Goal: Task Accomplishment & Management: Use online tool/utility

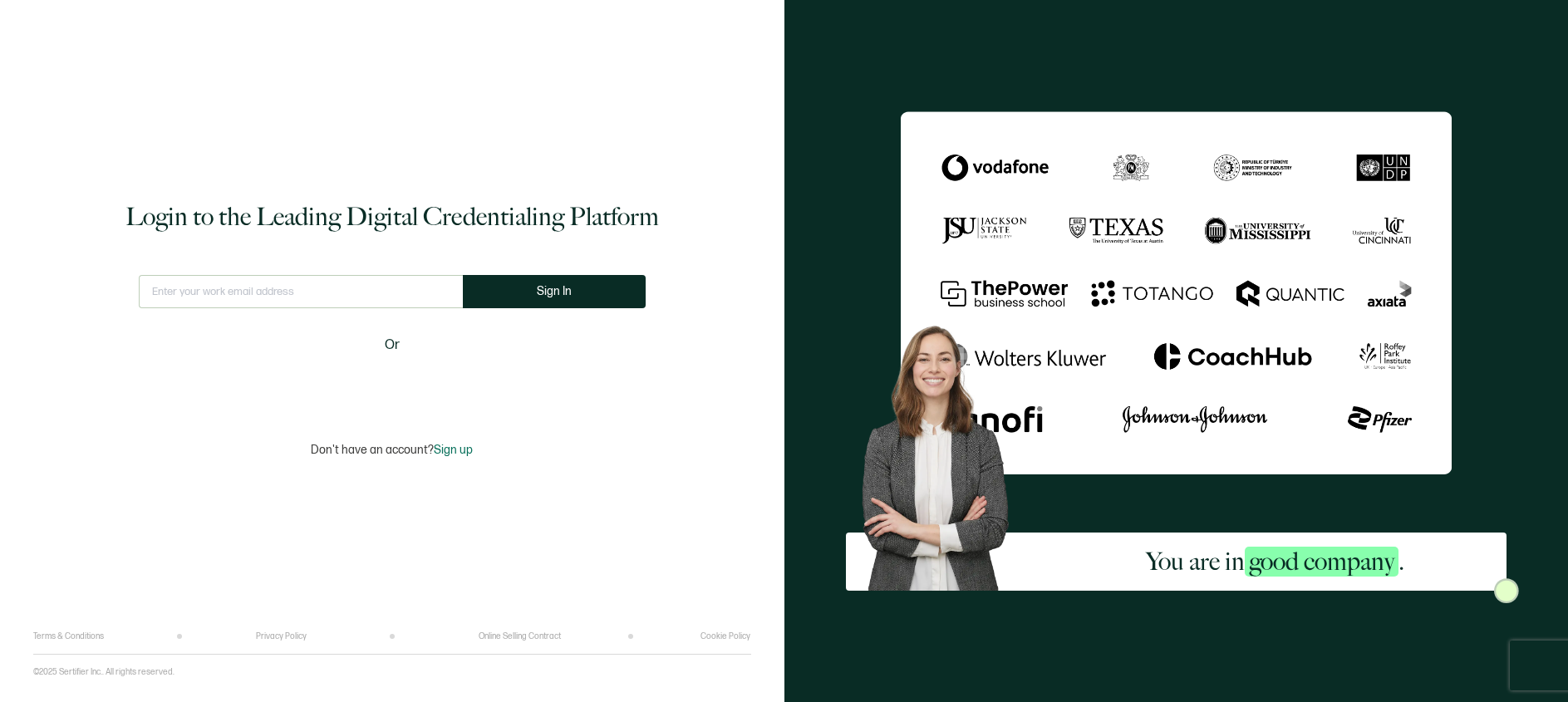
click at [286, 290] on input "text" at bounding box center [301, 292] width 324 height 33
type input "[EMAIL_ADDRESS][DOMAIN_NAME]"
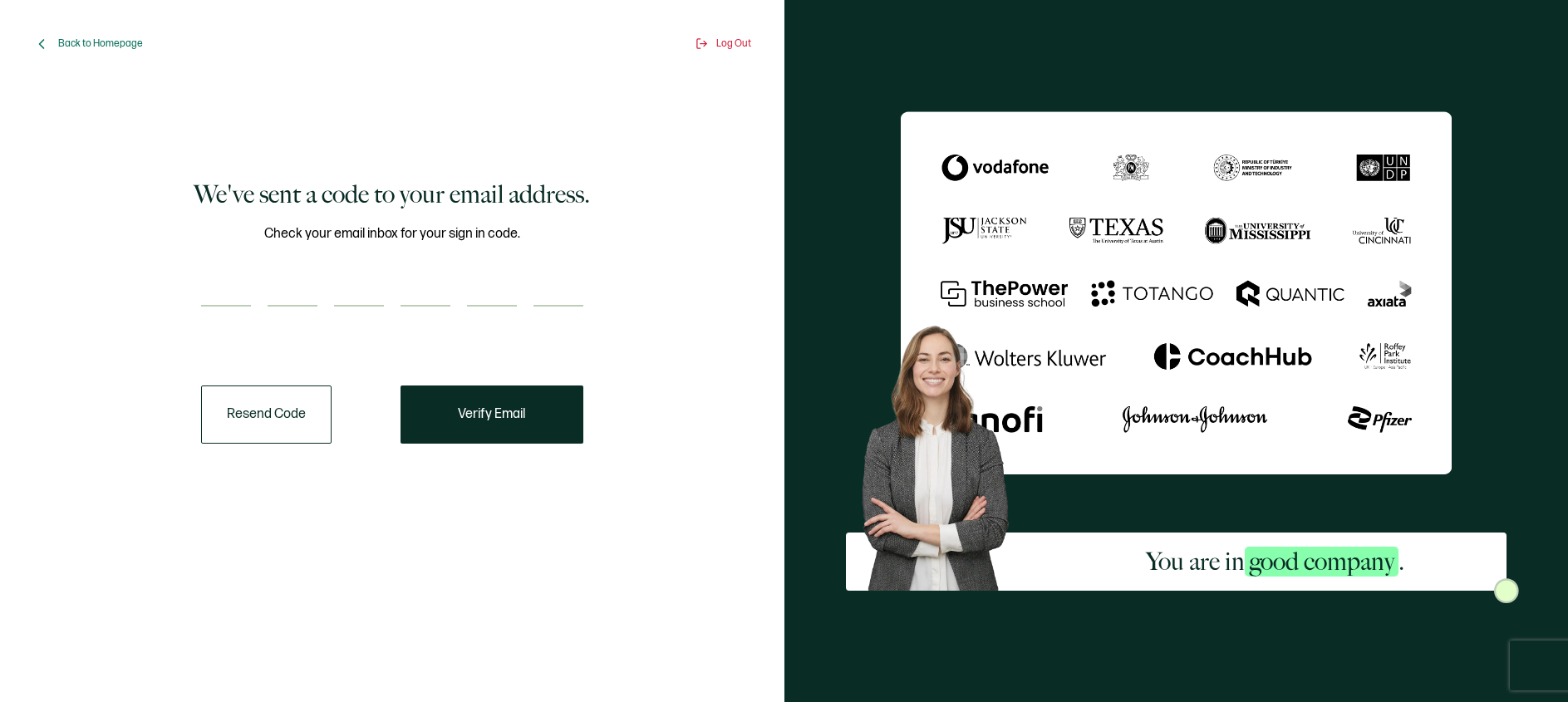
click at [212, 300] on input "number" at bounding box center [226, 290] width 50 height 33
paste input "7"
type input "7"
type input "9"
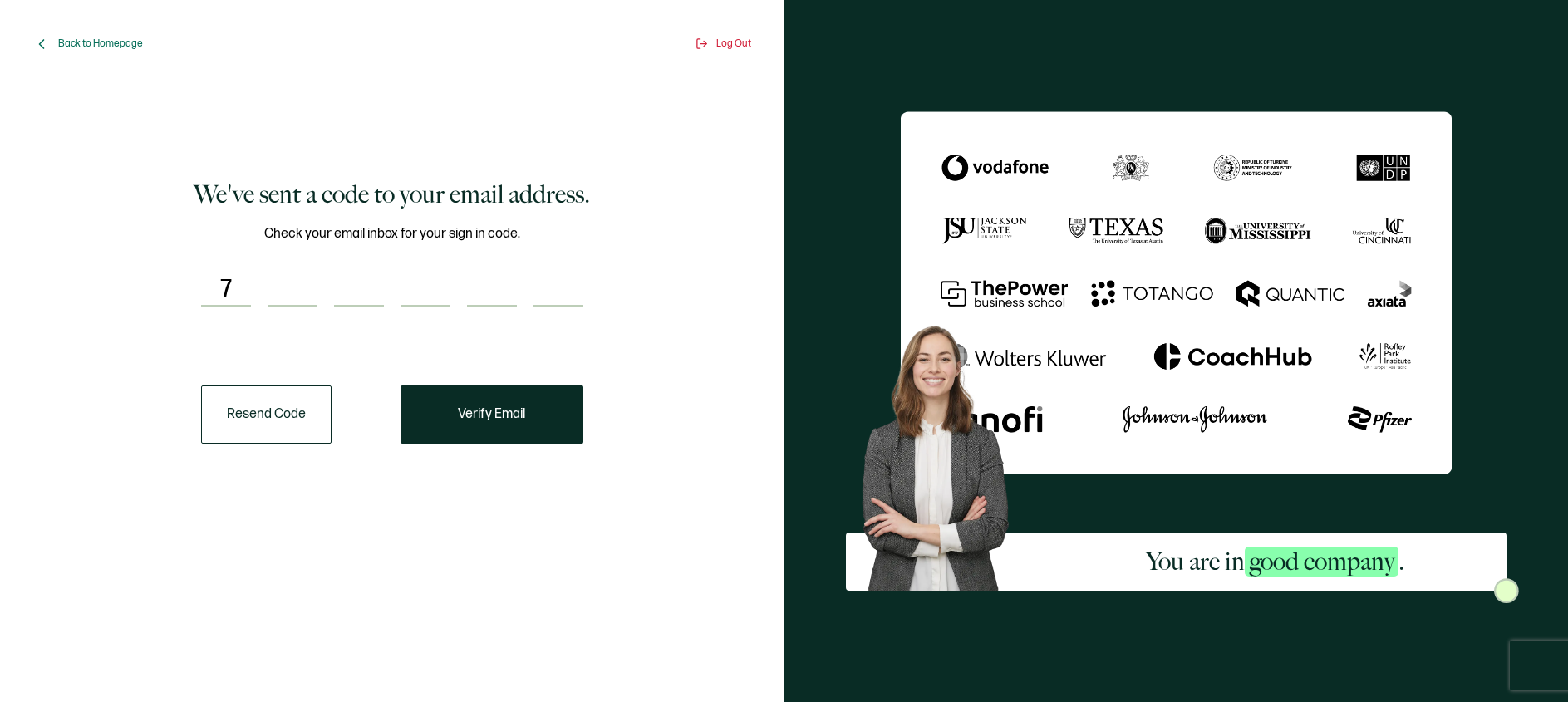
type input "2"
type input "8"
type input "9"
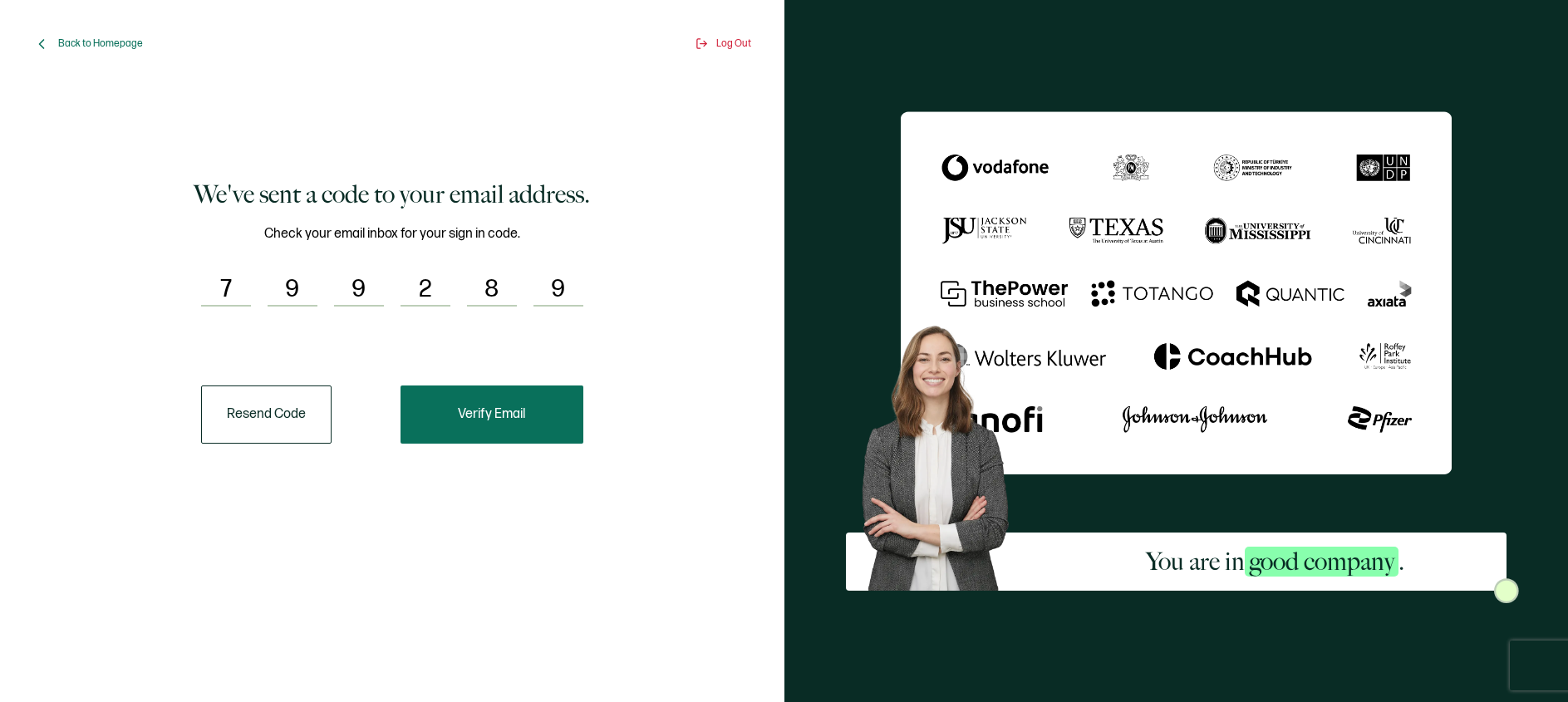
click at [520, 419] on span "Verify Email" at bounding box center [492, 415] width 67 height 14
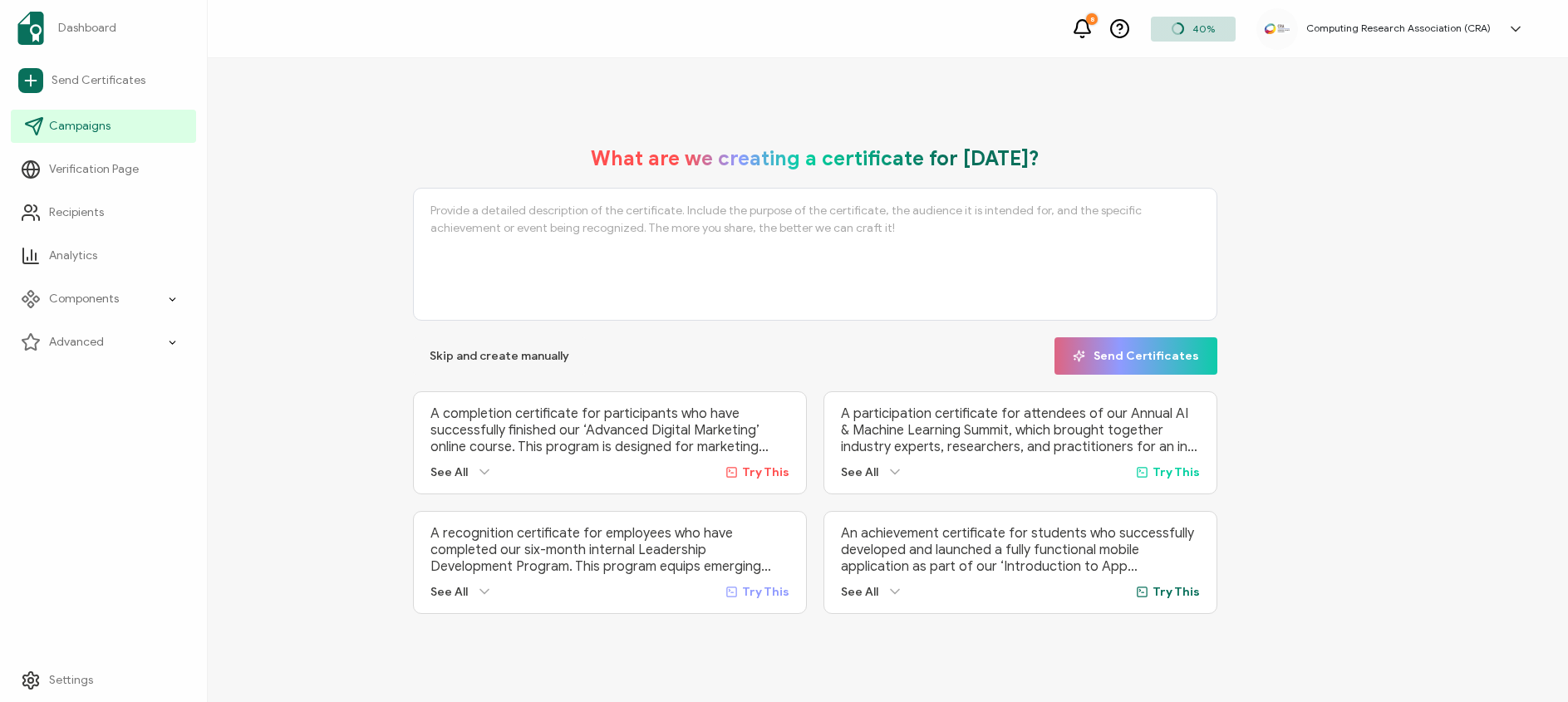
click at [32, 130] on icon at bounding box center [34, 126] width 20 height 20
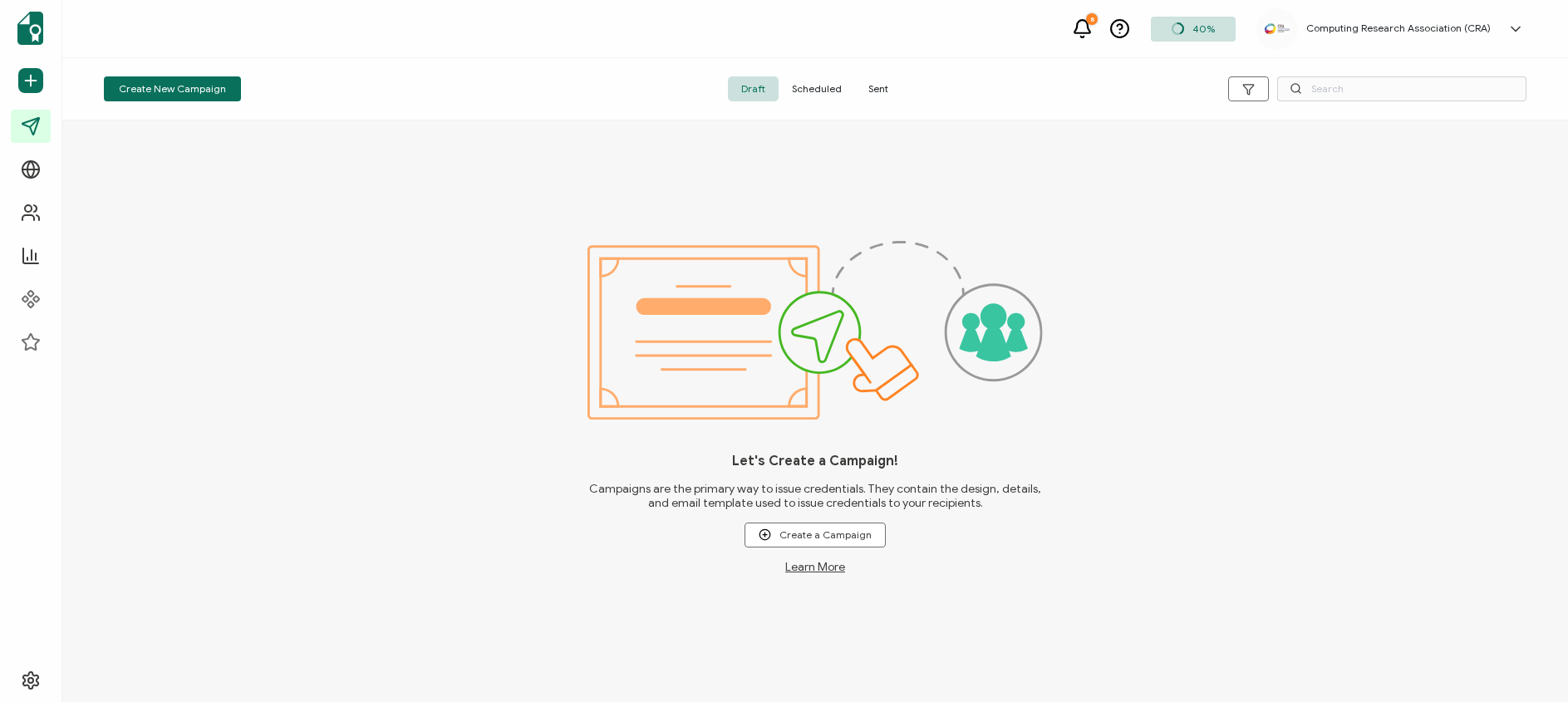
click at [863, 92] on span "Sent" at bounding box center [878, 88] width 46 height 25
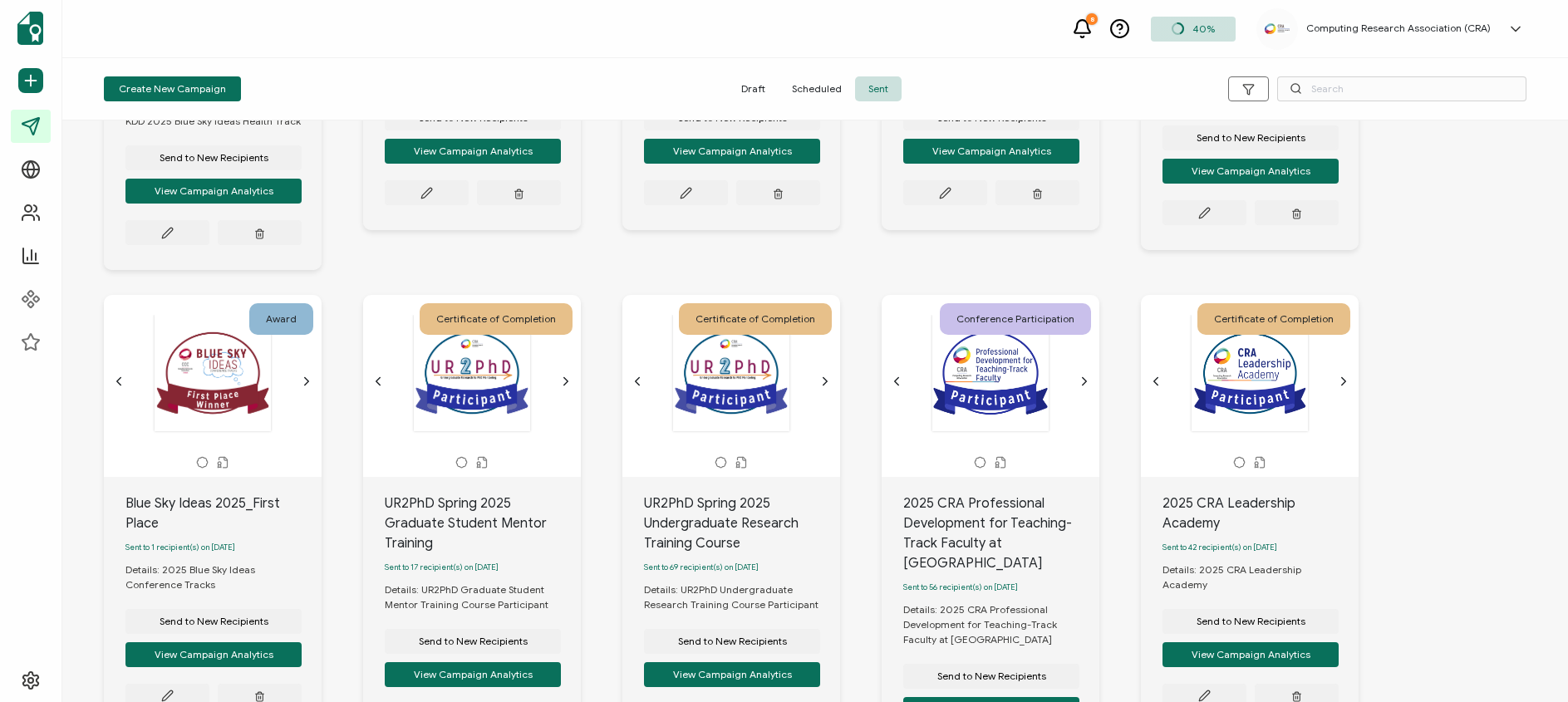
scroll to position [528, 0]
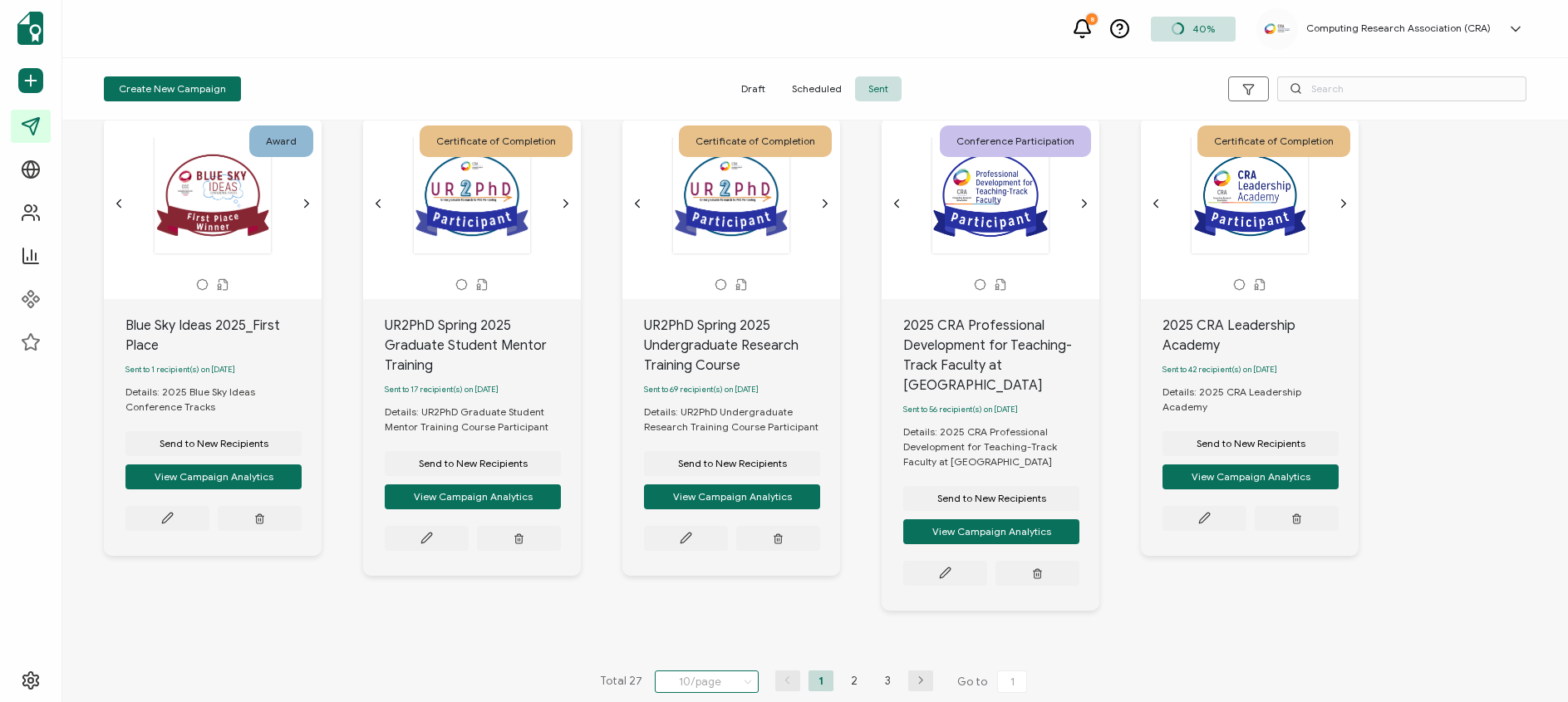
click at [734, 671] on input "10/page" at bounding box center [707, 681] width 104 height 23
click at [716, 599] on li "30/page" at bounding box center [710, 600] width 116 height 29
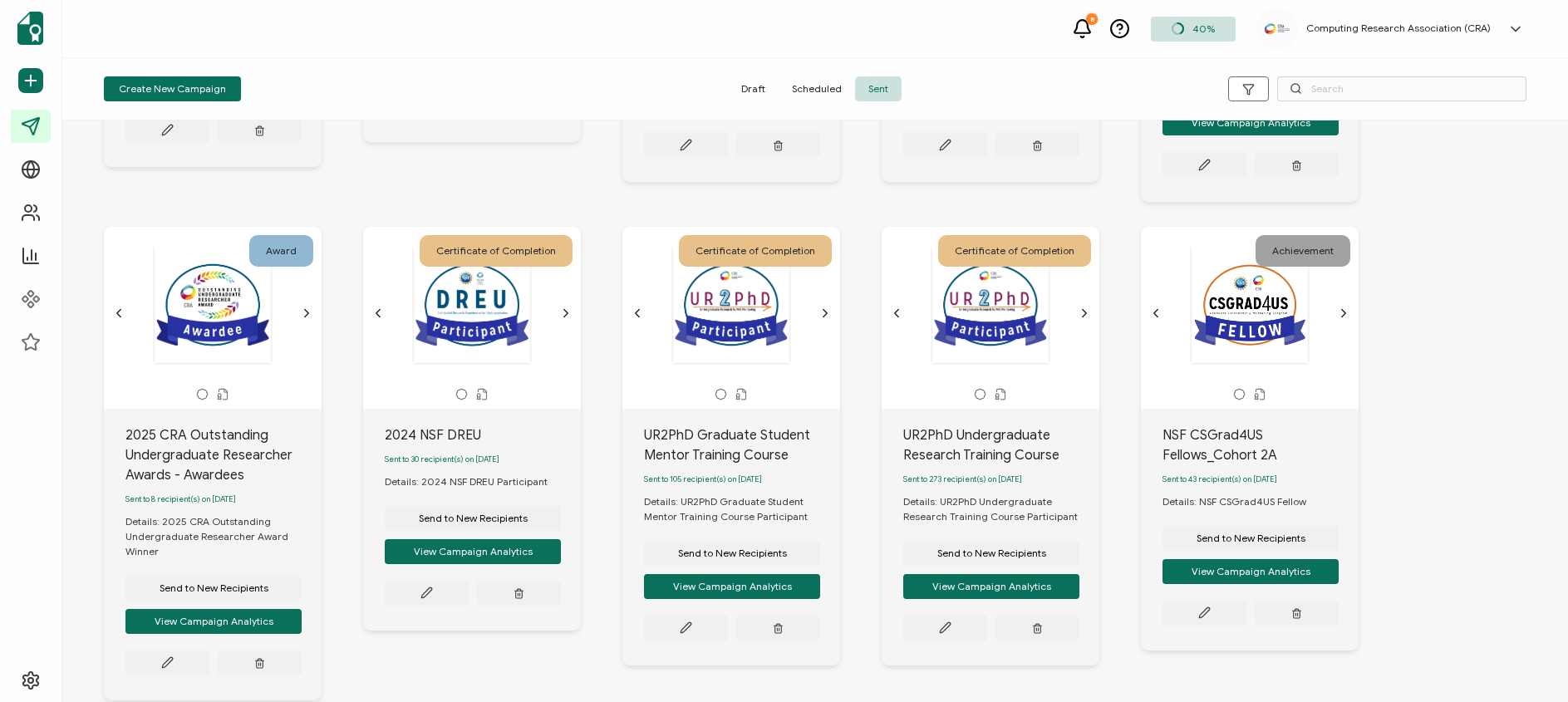
scroll to position [1465, 0]
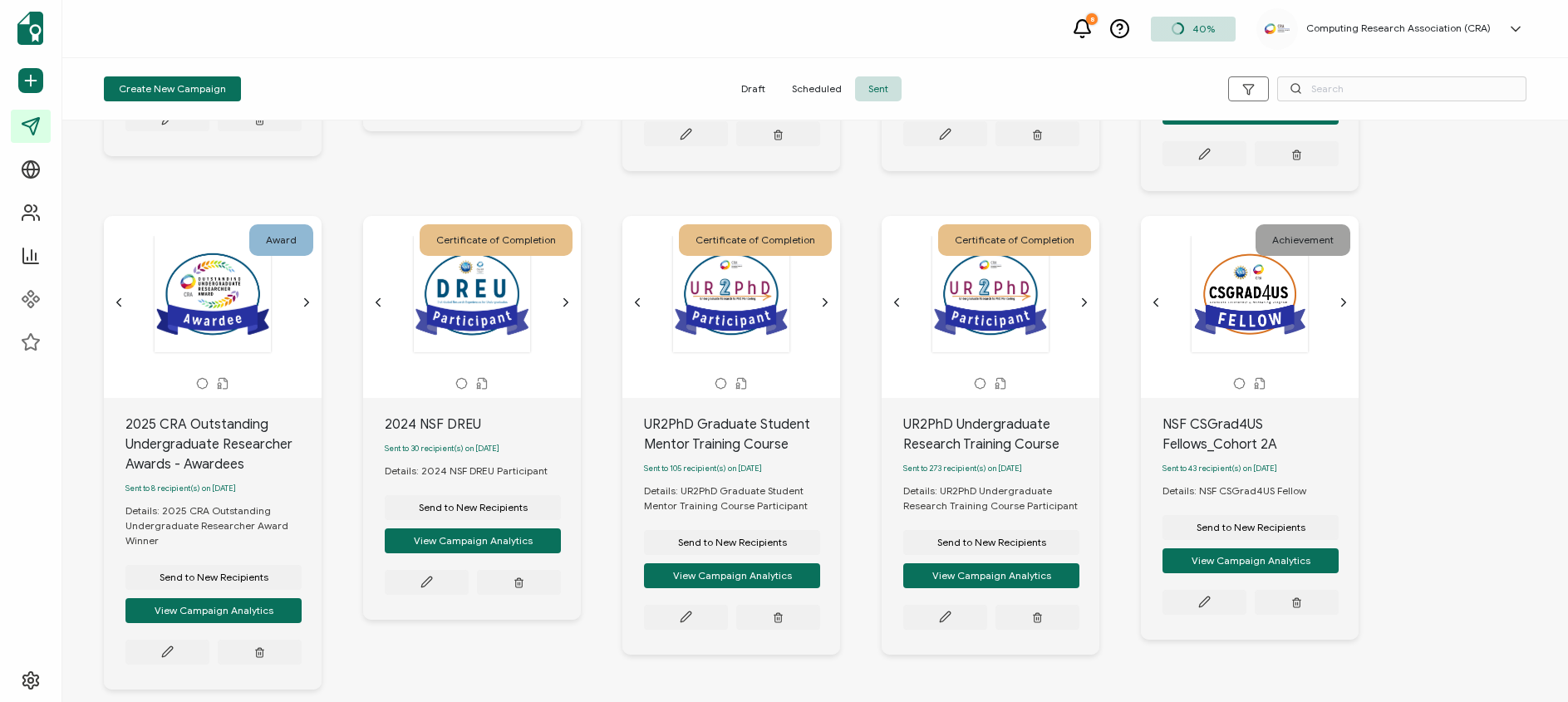
click at [1339, 296] on icon "chevron forward outline" at bounding box center [1344, 303] width 14 height 14
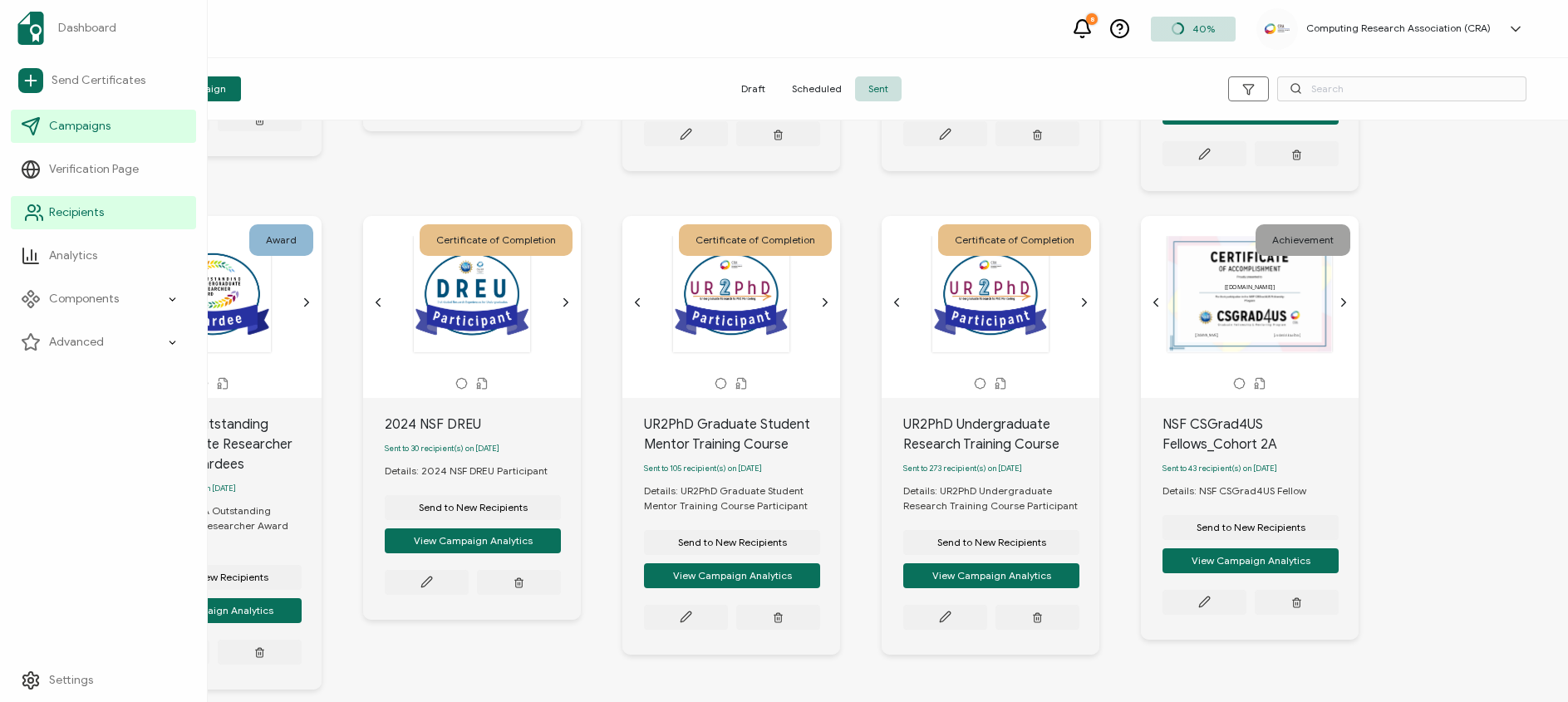
click at [38, 205] on icon at bounding box center [34, 212] width 20 height 20
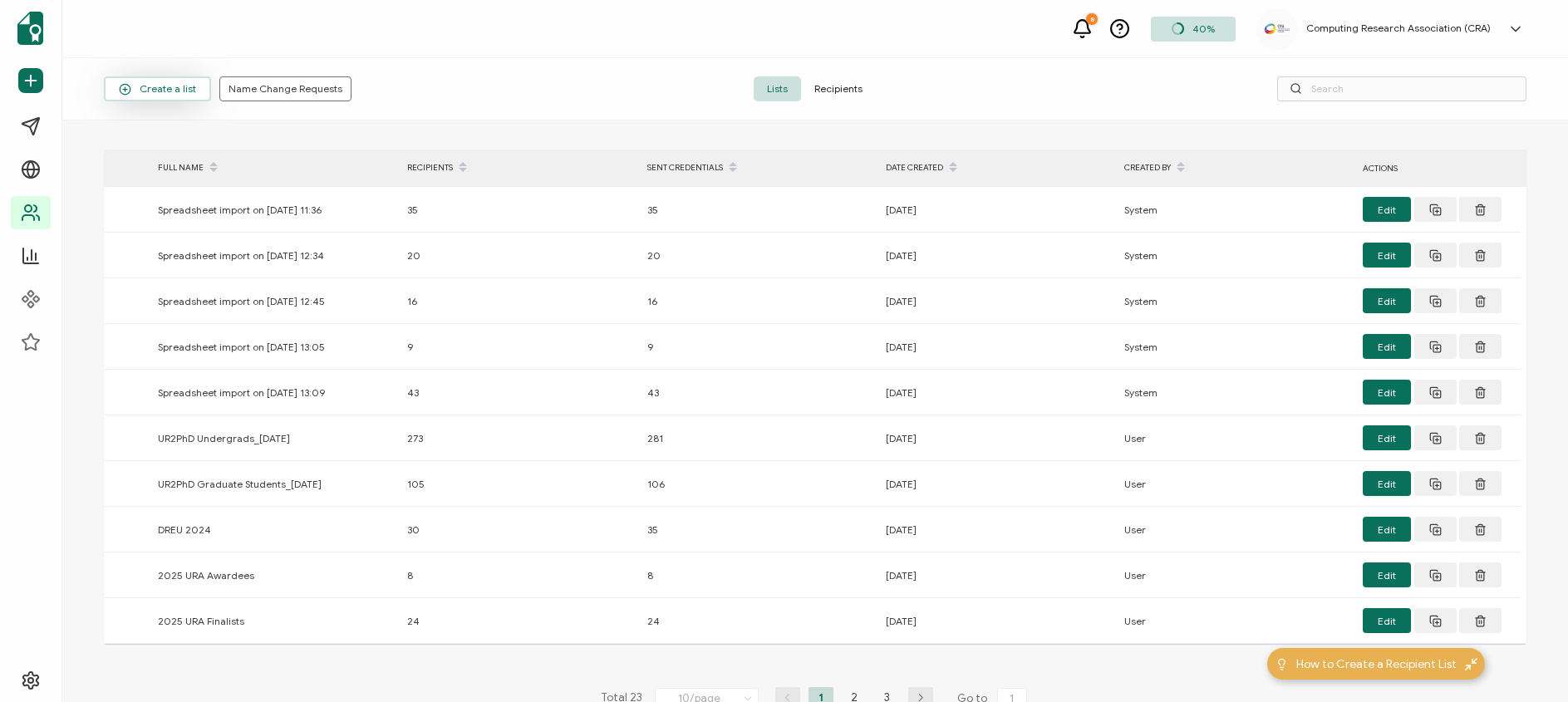
click at [186, 84] on span "Create a list" at bounding box center [157, 89] width 78 height 13
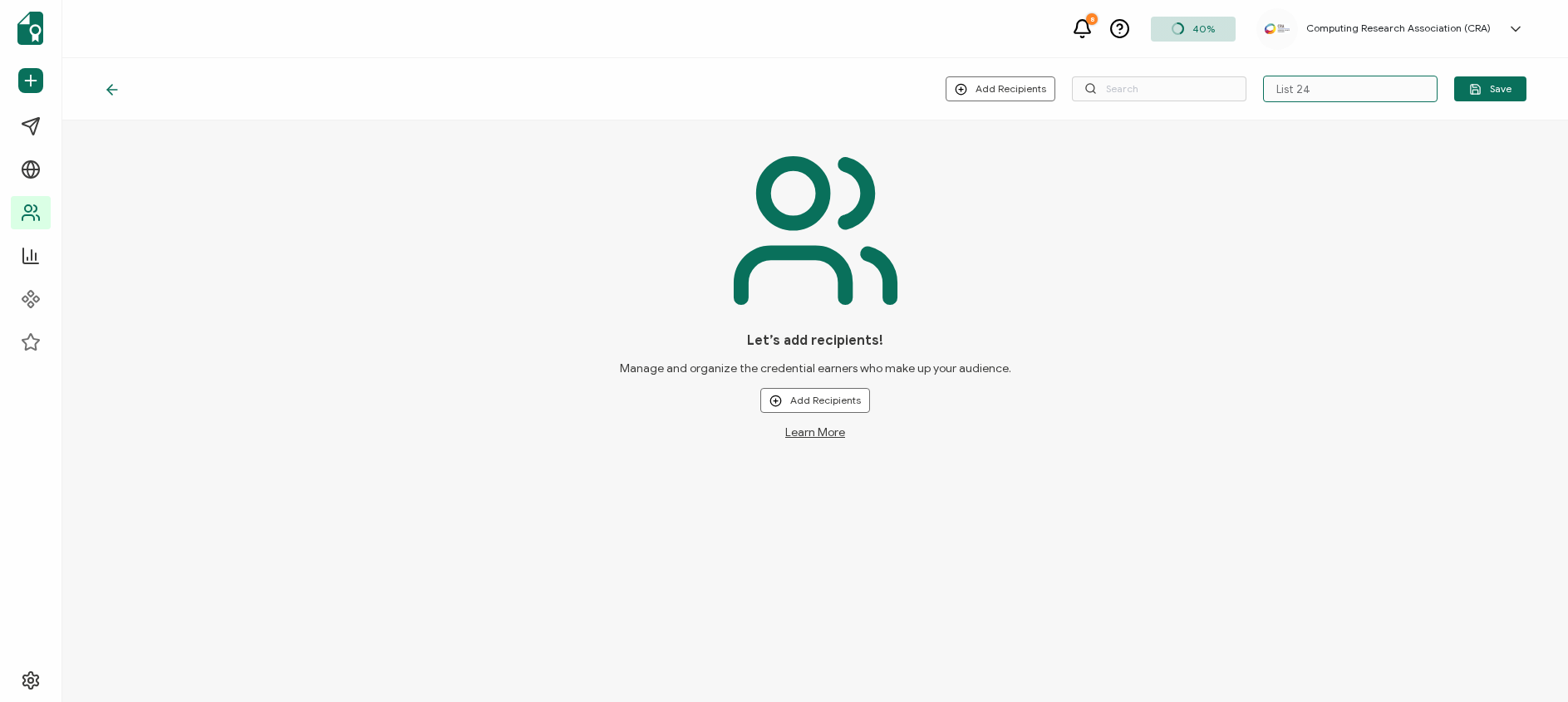
drag, startPoint x: 1334, startPoint y: 92, endPoint x: 1255, endPoint y: 88, distance: 79.1
click at [1255, 88] on div "Add Recipients Upload New Recipients Import from Recipients List 24 Save" at bounding box center [1236, 88] width 581 height 27
type input "CSGrad4US Fall 2025"
click at [994, 143] on li "Upload New Recipients" at bounding box center [1026, 135] width 154 height 28
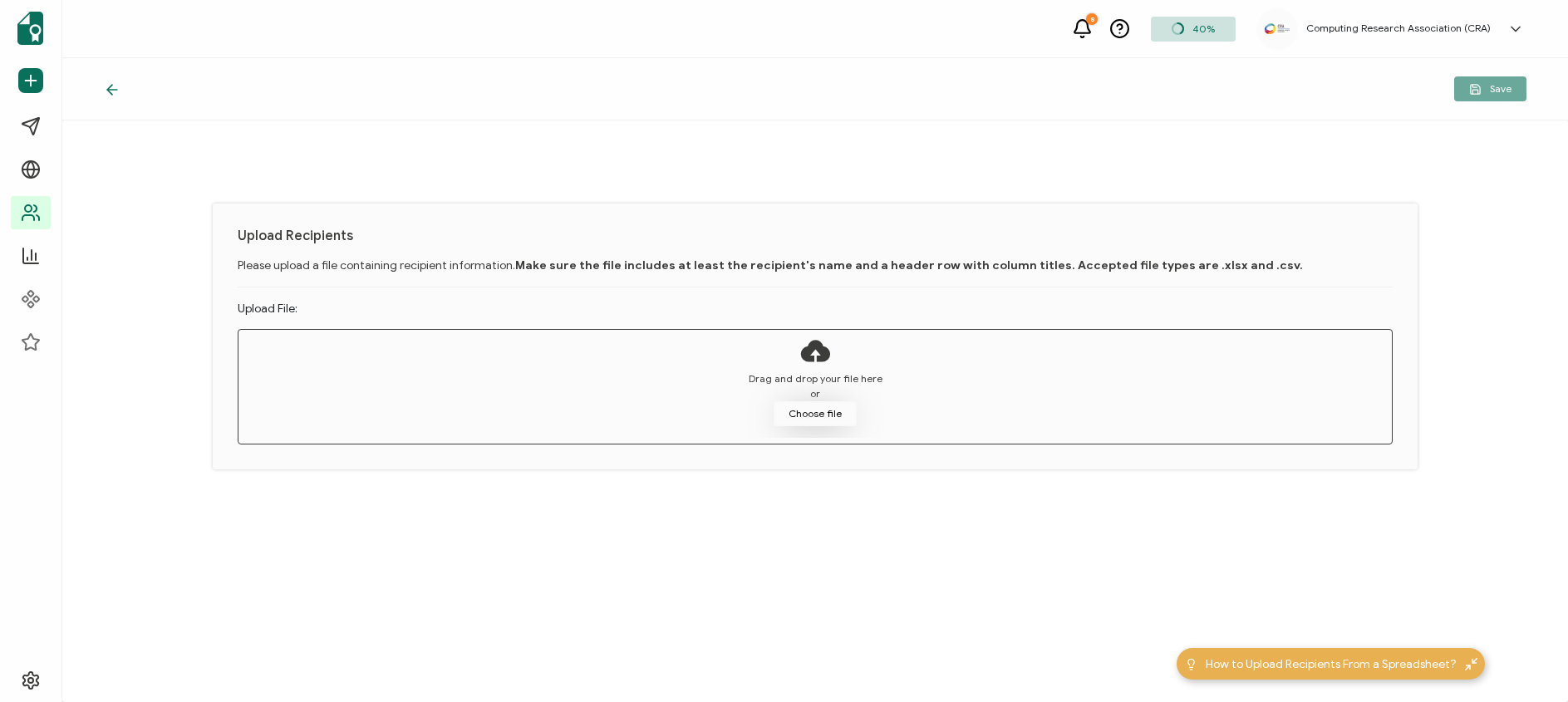
click at [809, 404] on button "Choose file" at bounding box center [815, 413] width 84 height 25
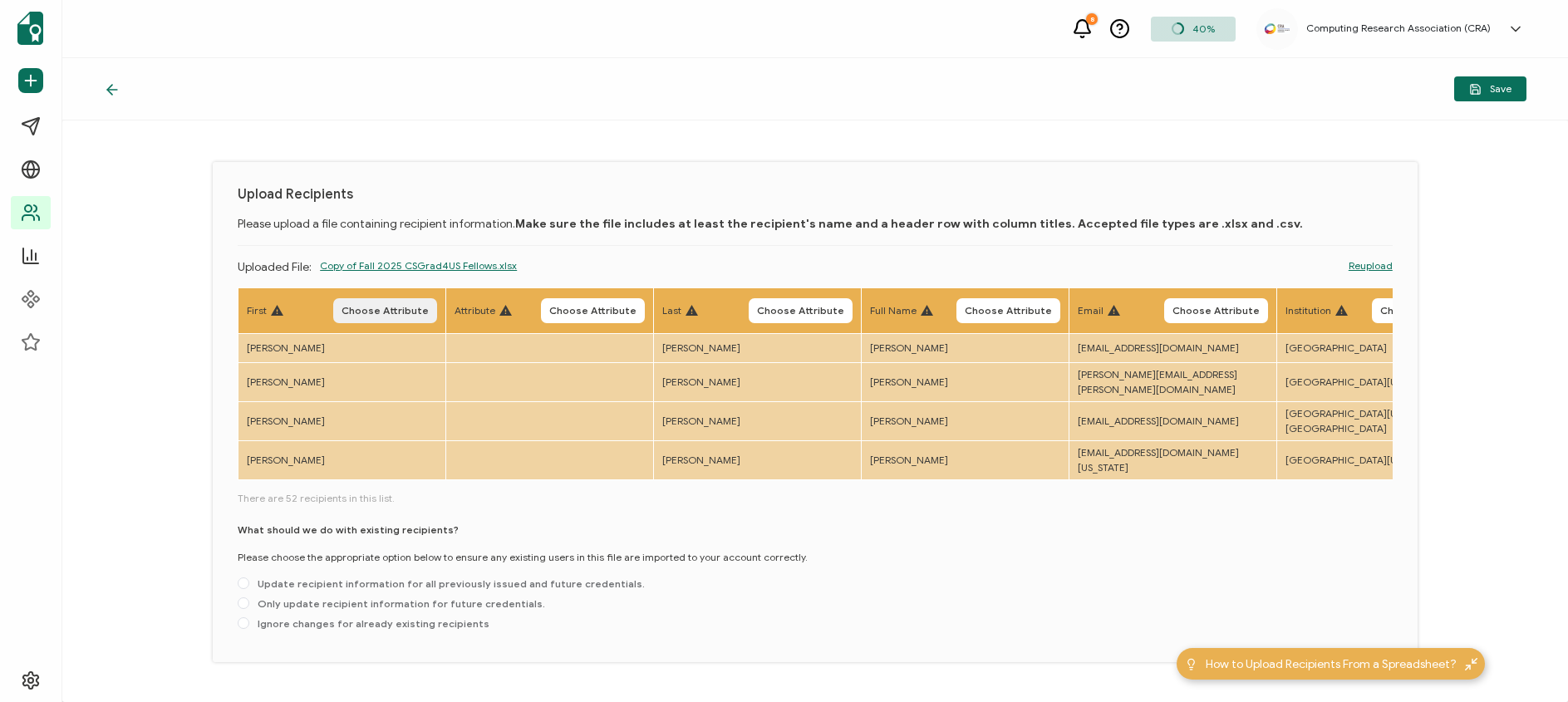
click at [367, 313] on span "Choose Attribute" at bounding box center [384, 311] width 87 height 10
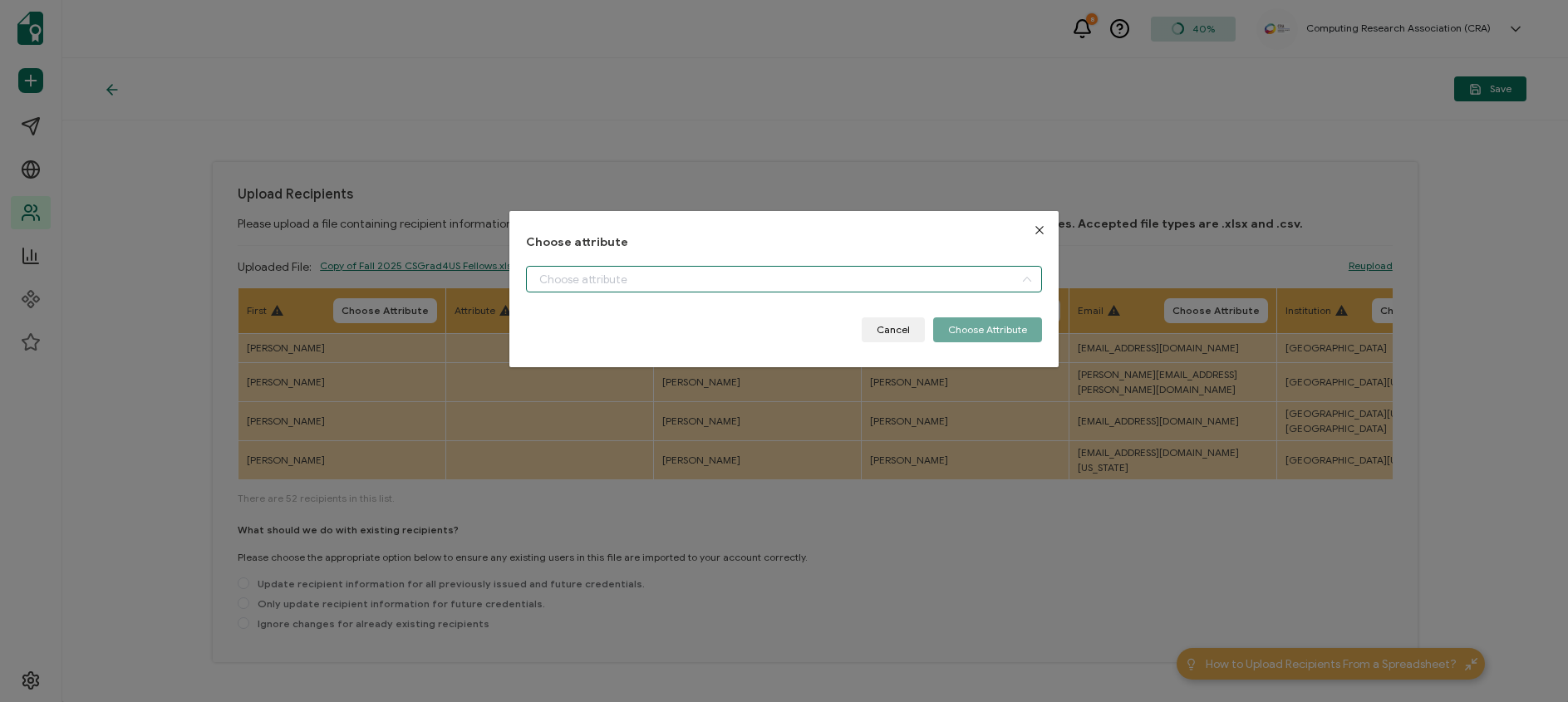
click at [578, 282] on input "dialog" at bounding box center [784, 278] width 515 height 27
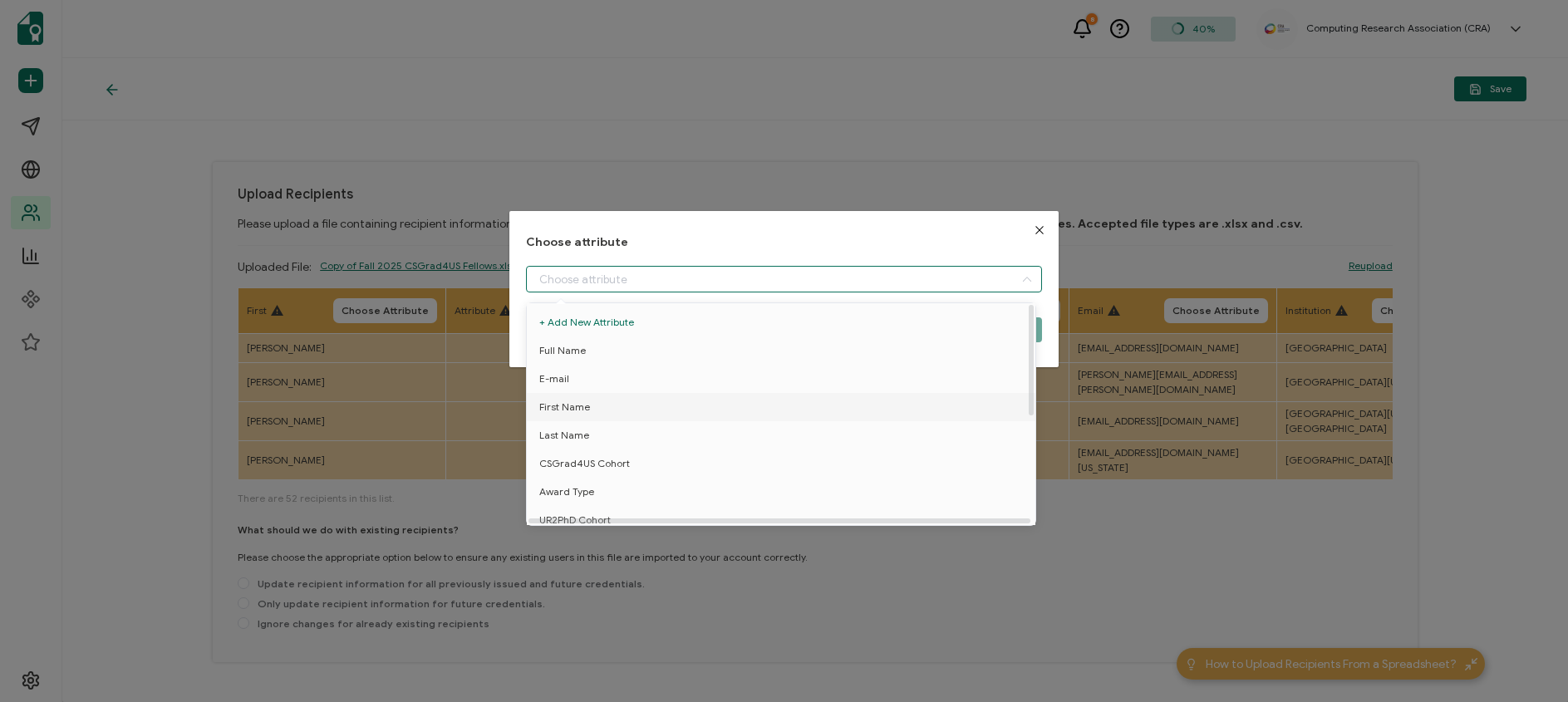
click at [581, 415] on span "First Name" at bounding box center [565, 407] width 51 height 29
type input "First Name"
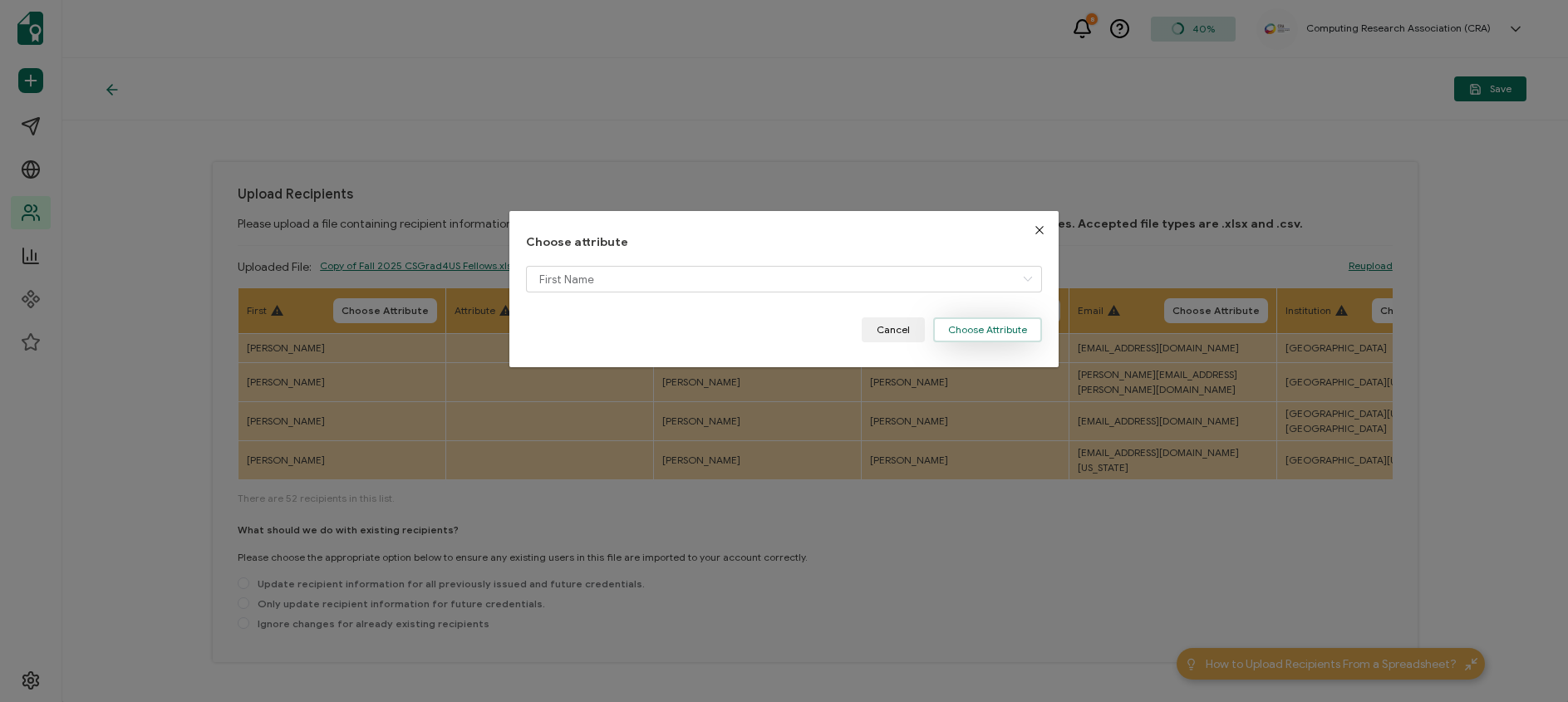
click at [963, 327] on button "Choose Attribute" at bounding box center [987, 329] width 109 height 25
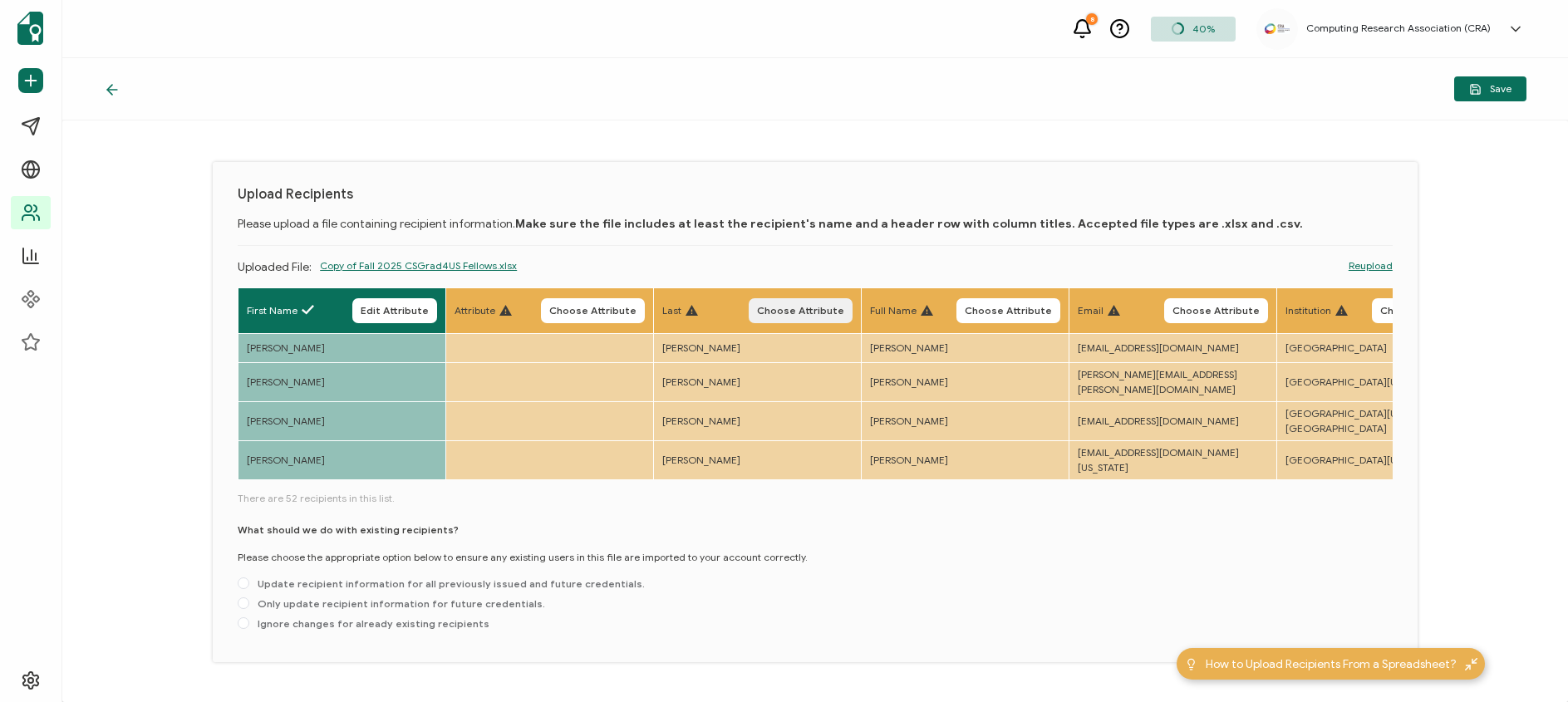
click at [811, 311] on span "Choose Attribute" at bounding box center [800, 311] width 87 height 10
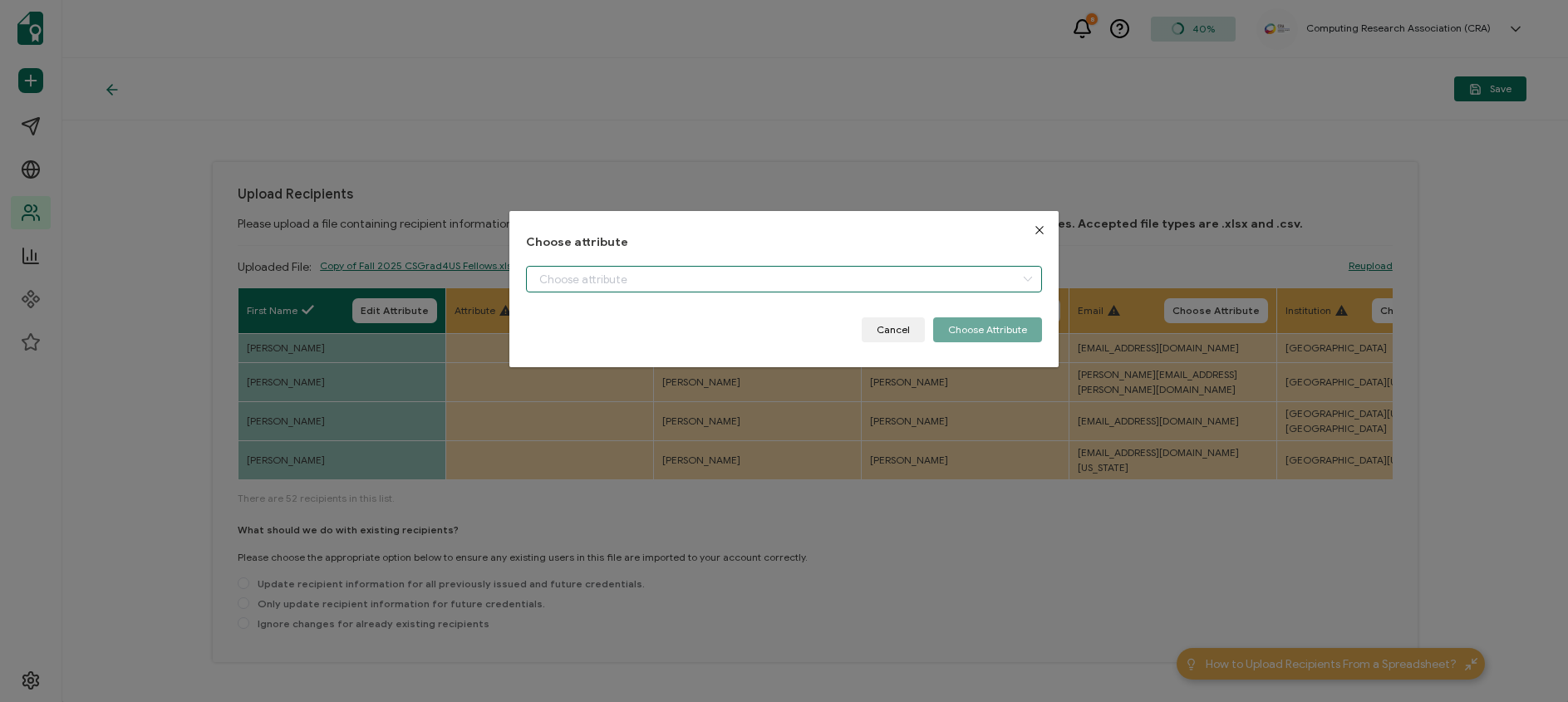
click at [813, 283] on input "dialog" at bounding box center [784, 278] width 515 height 27
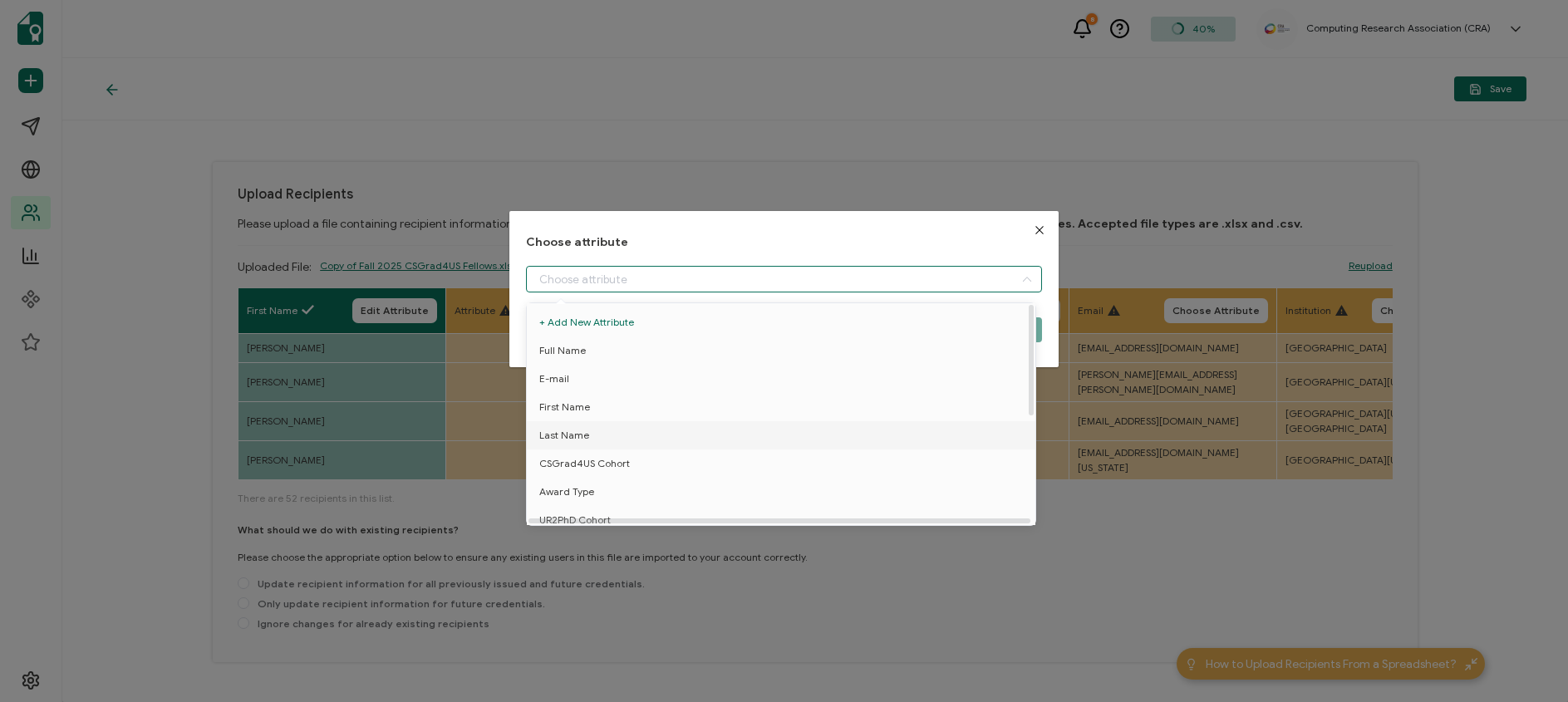
click at [632, 436] on li "Last Name" at bounding box center [784, 436] width 523 height 29
type input "Last Name"
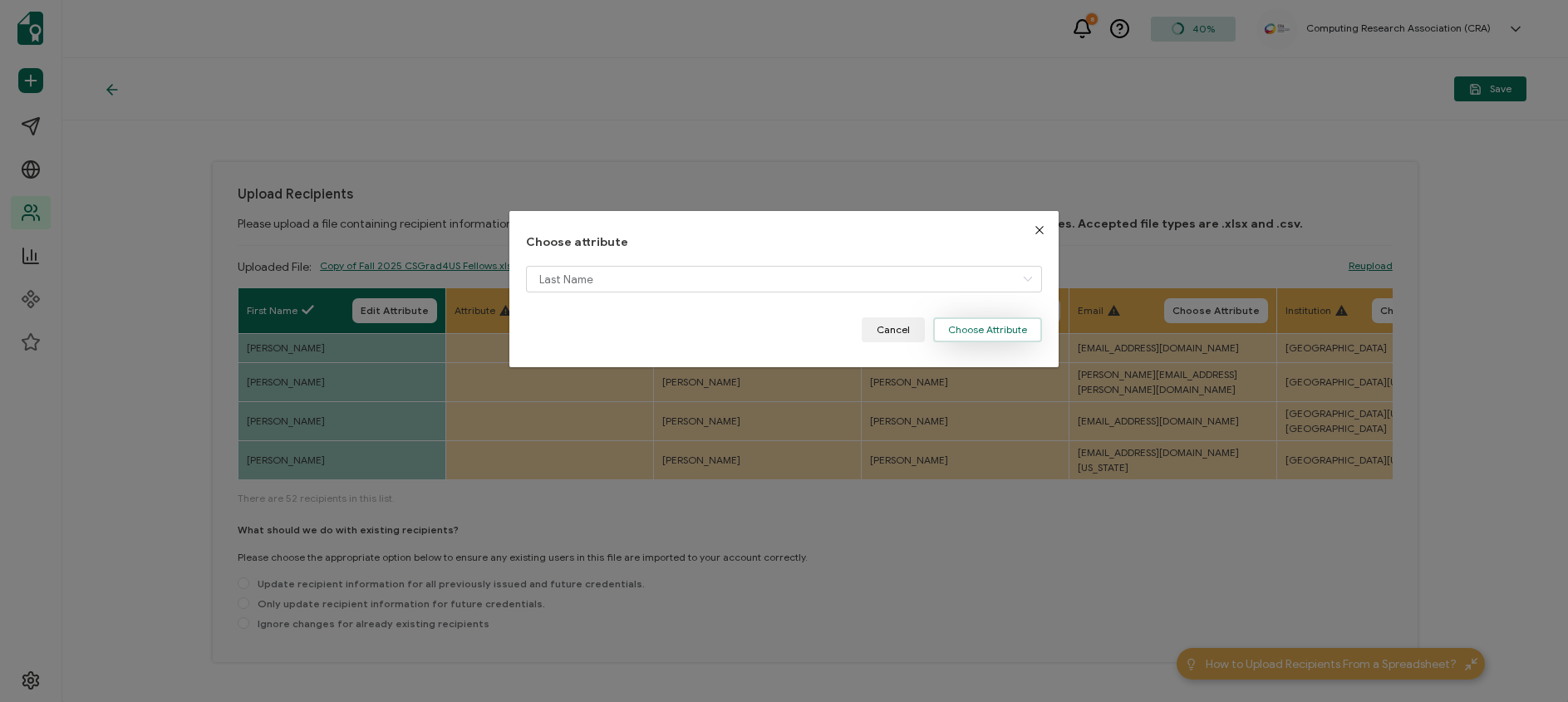
click at [981, 329] on button "Choose Attribute" at bounding box center [987, 329] width 109 height 25
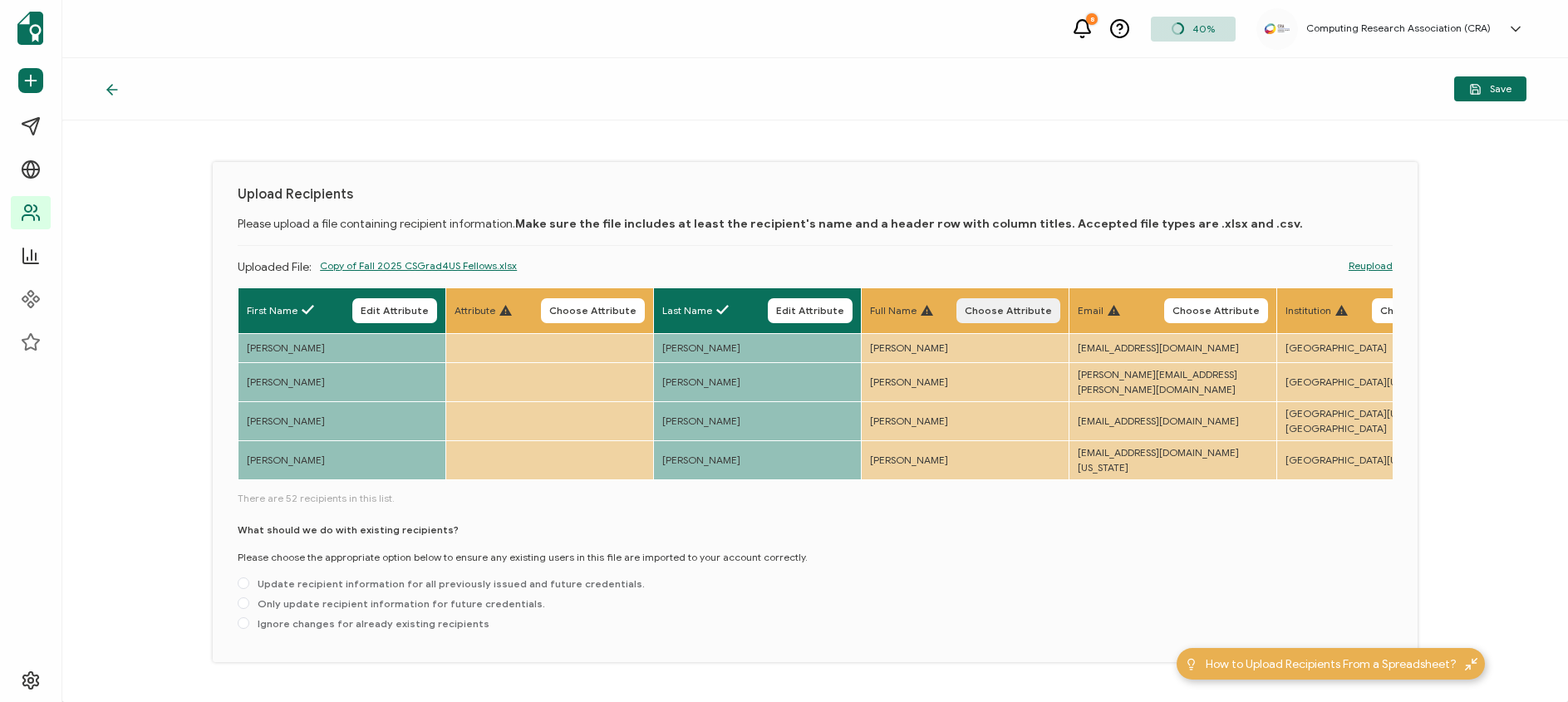
click at [1018, 309] on span "Choose Attribute" at bounding box center [1008, 311] width 87 height 10
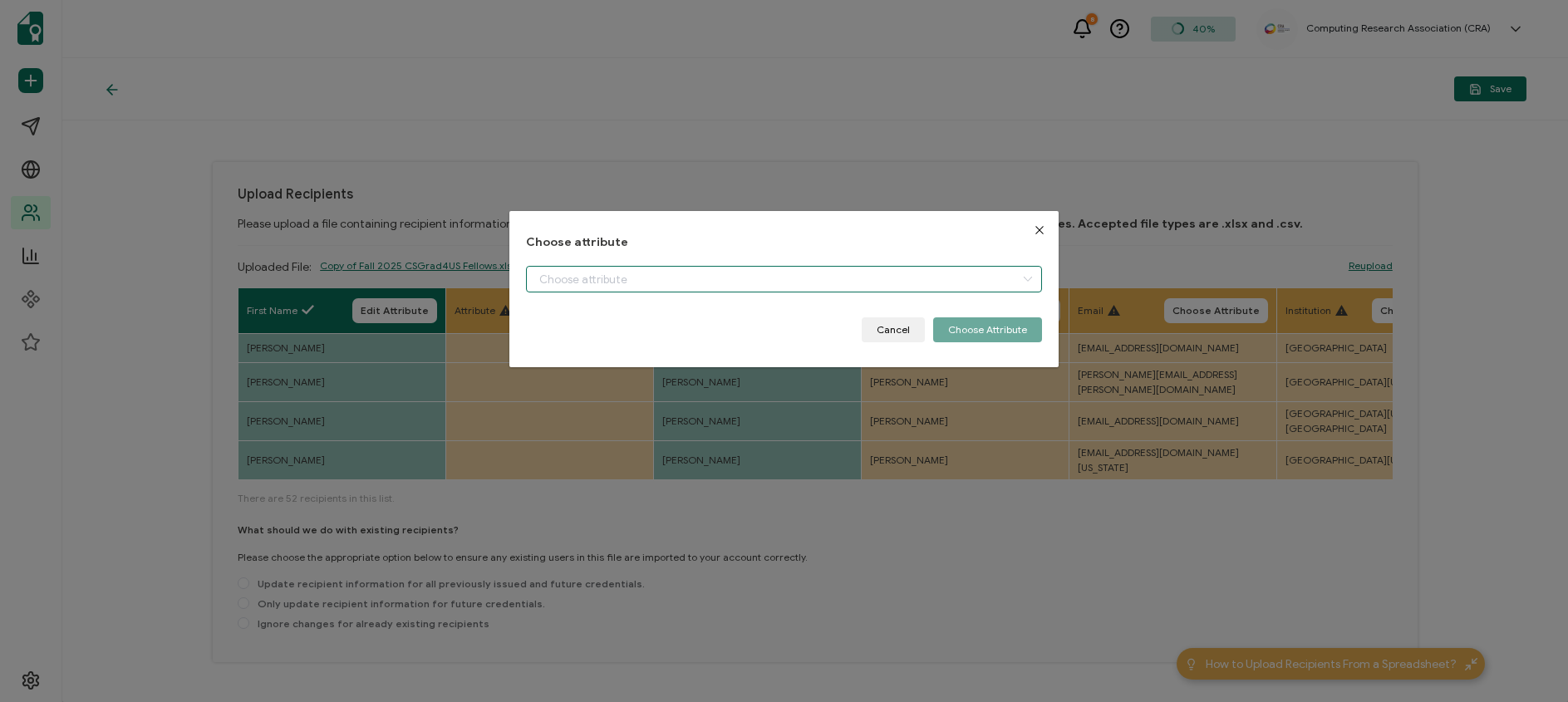
click at [730, 279] on input "dialog" at bounding box center [784, 278] width 515 height 27
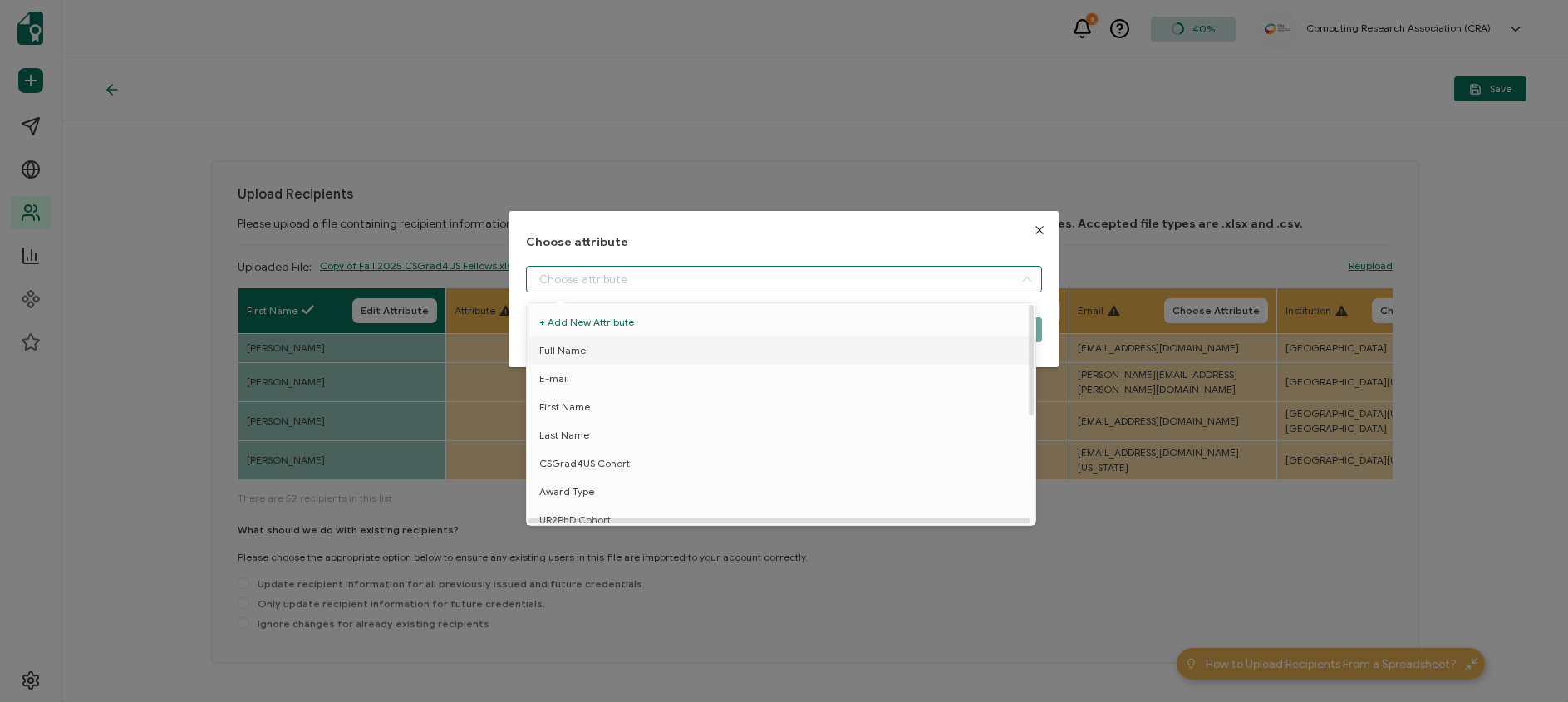
click at [666, 348] on li "Full Name" at bounding box center [784, 350] width 523 height 29
type input "Full Name"
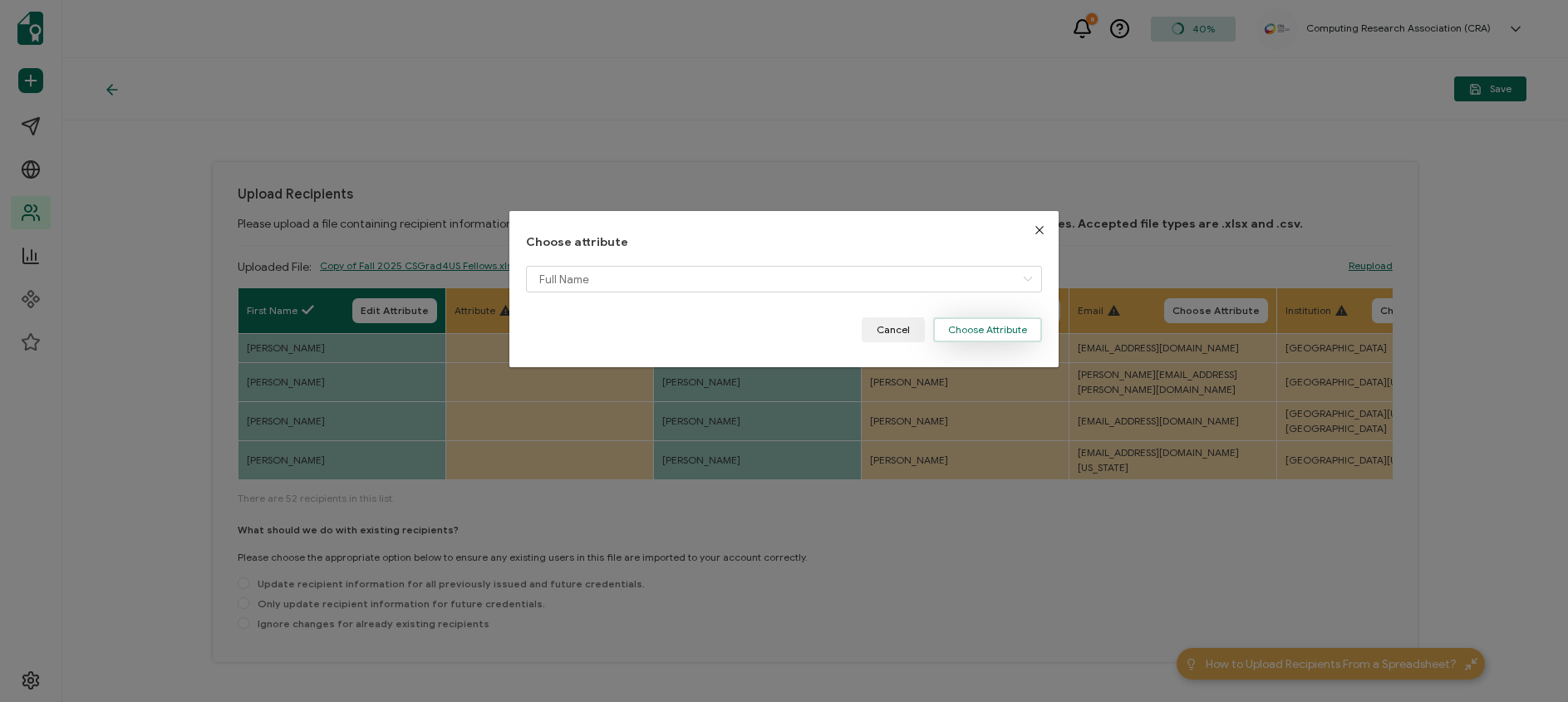
click at [998, 327] on button "Choose Attribute" at bounding box center [987, 329] width 109 height 25
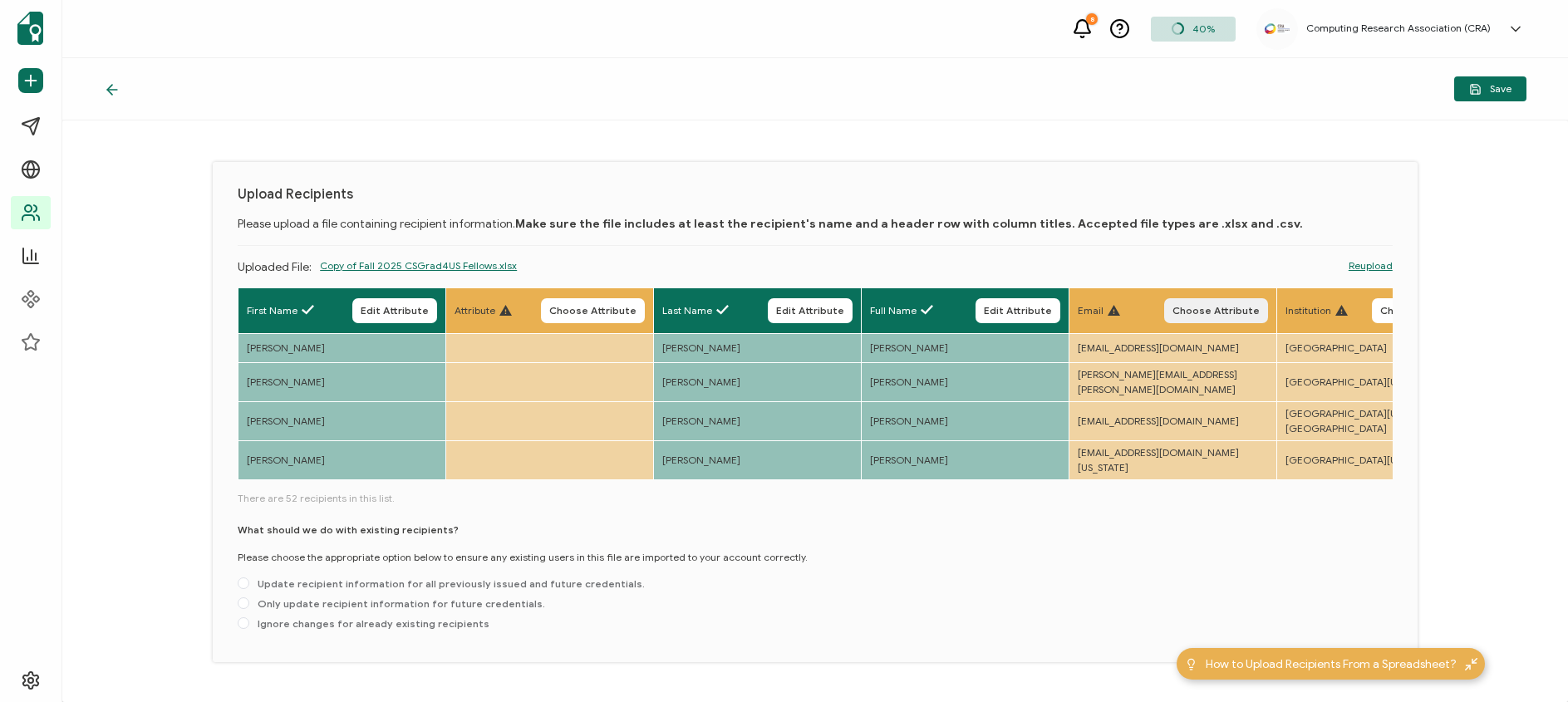
click at [1190, 313] on span "Choose Attribute" at bounding box center [1216, 311] width 87 height 10
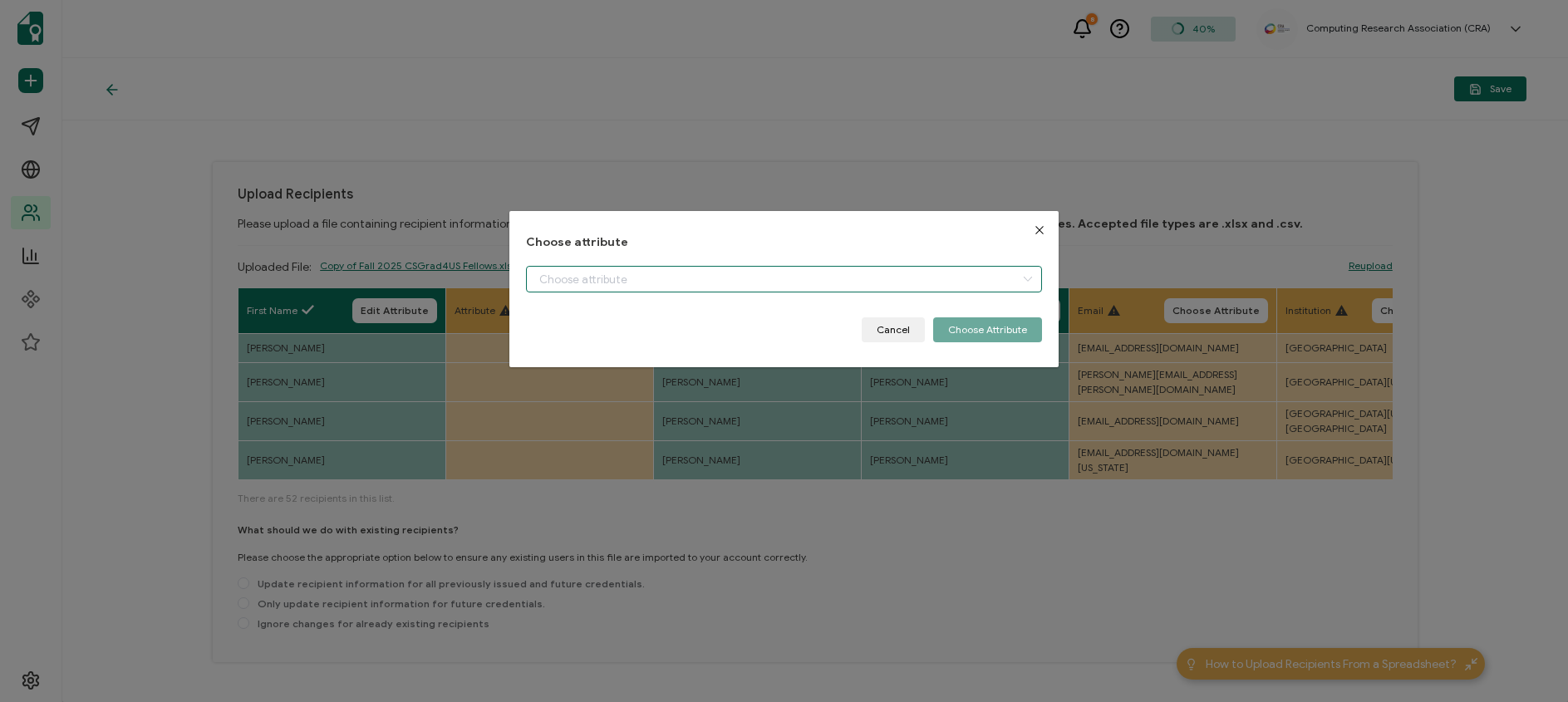
click at [828, 290] on input "dialog" at bounding box center [784, 278] width 515 height 27
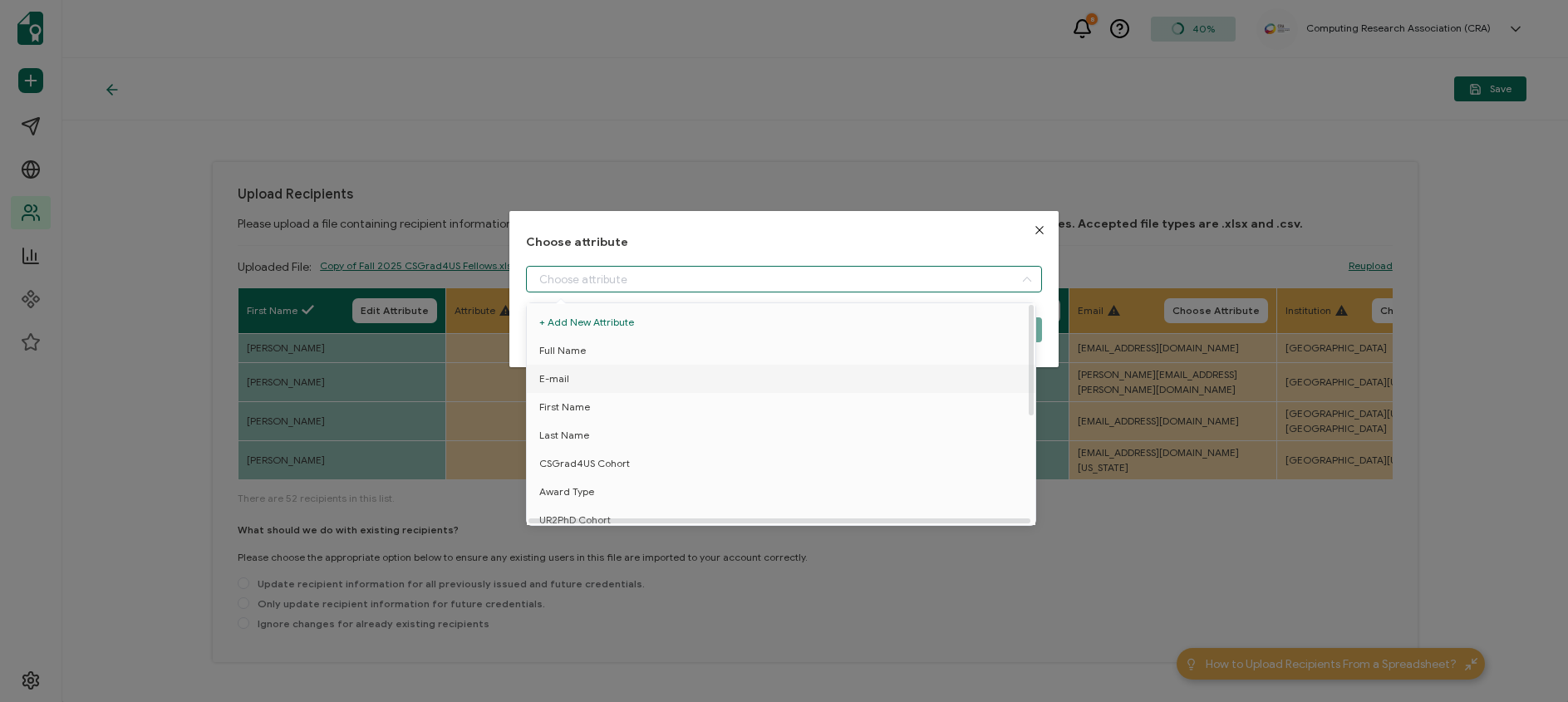
click at [664, 365] on li "E-mail" at bounding box center [784, 379] width 523 height 29
type input "E-mail"
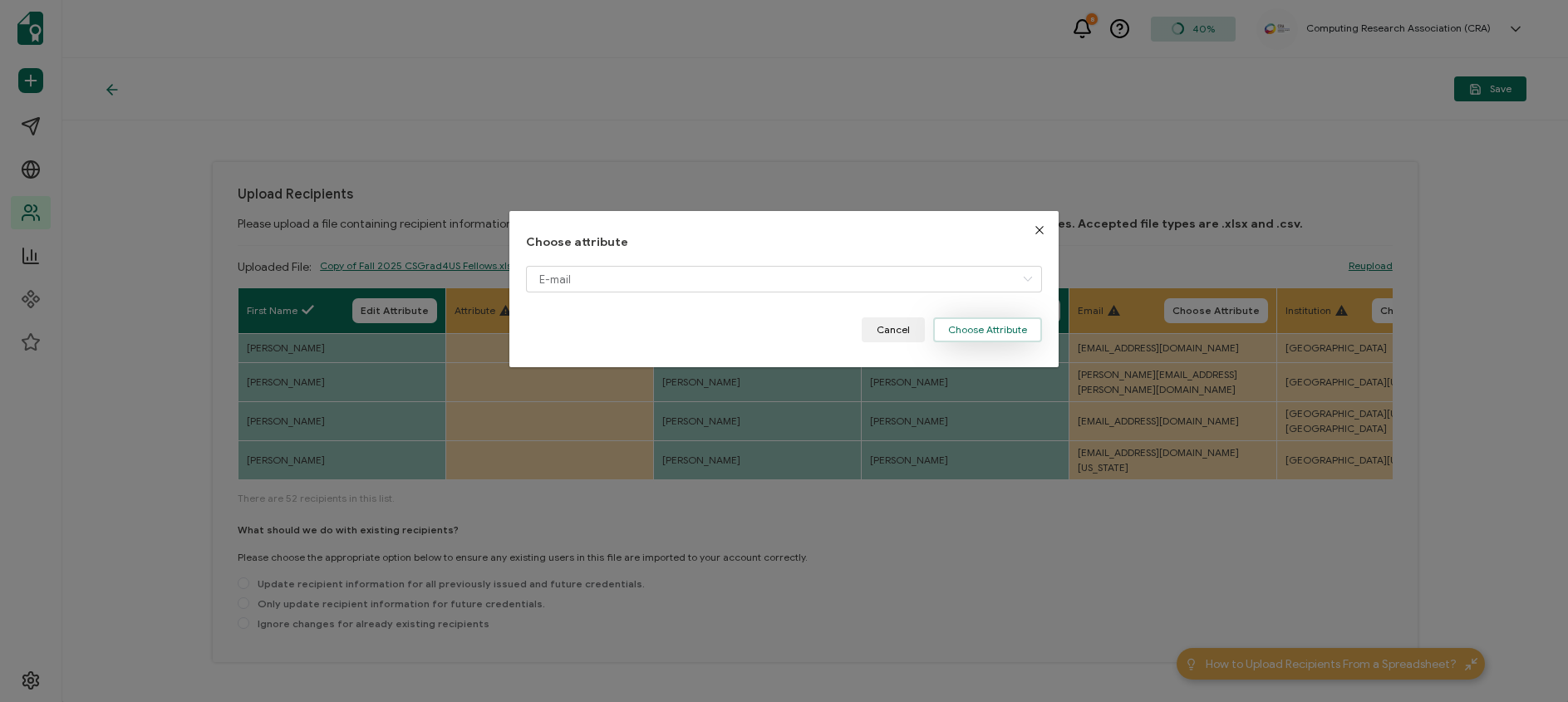
click at [964, 331] on button "Choose Attribute" at bounding box center [987, 329] width 109 height 25
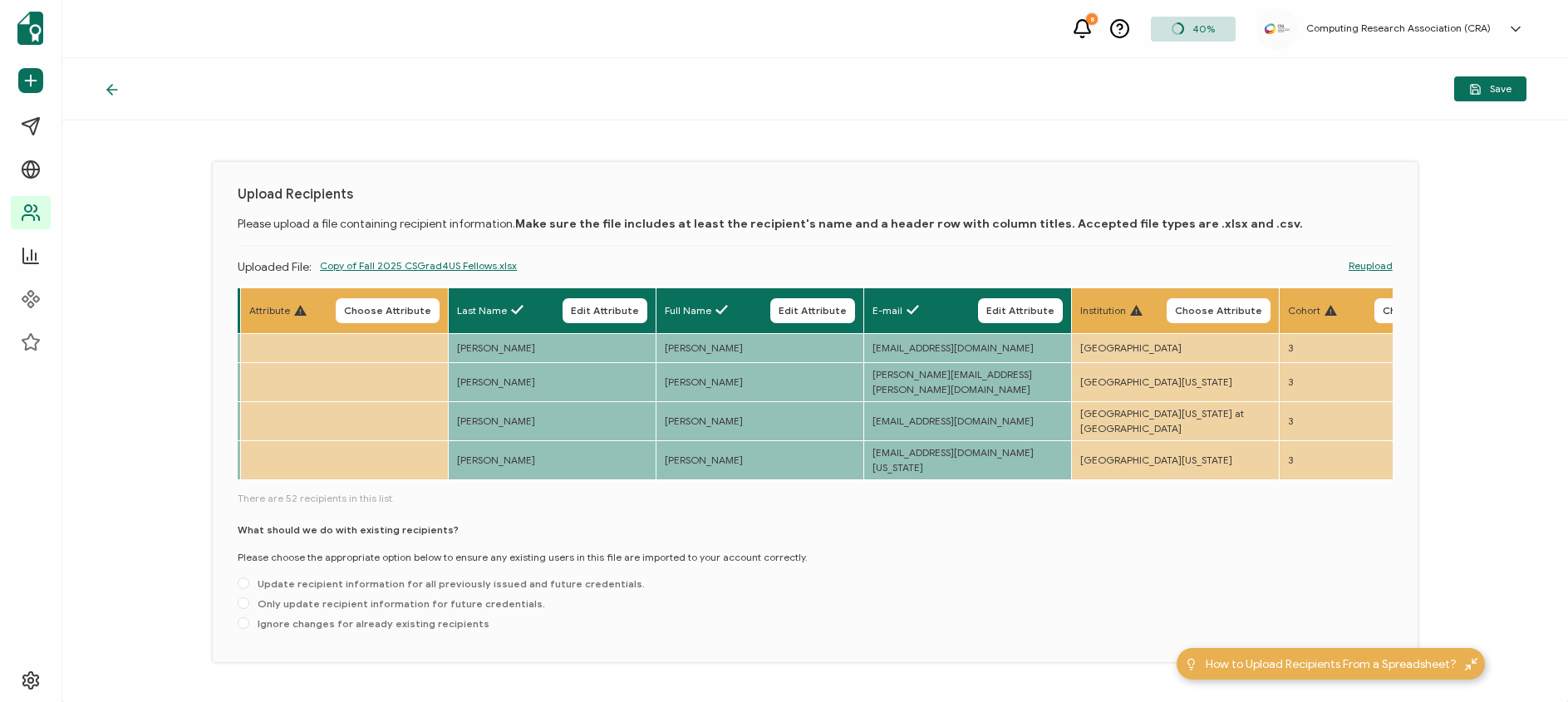
scroll to position [0, 237]
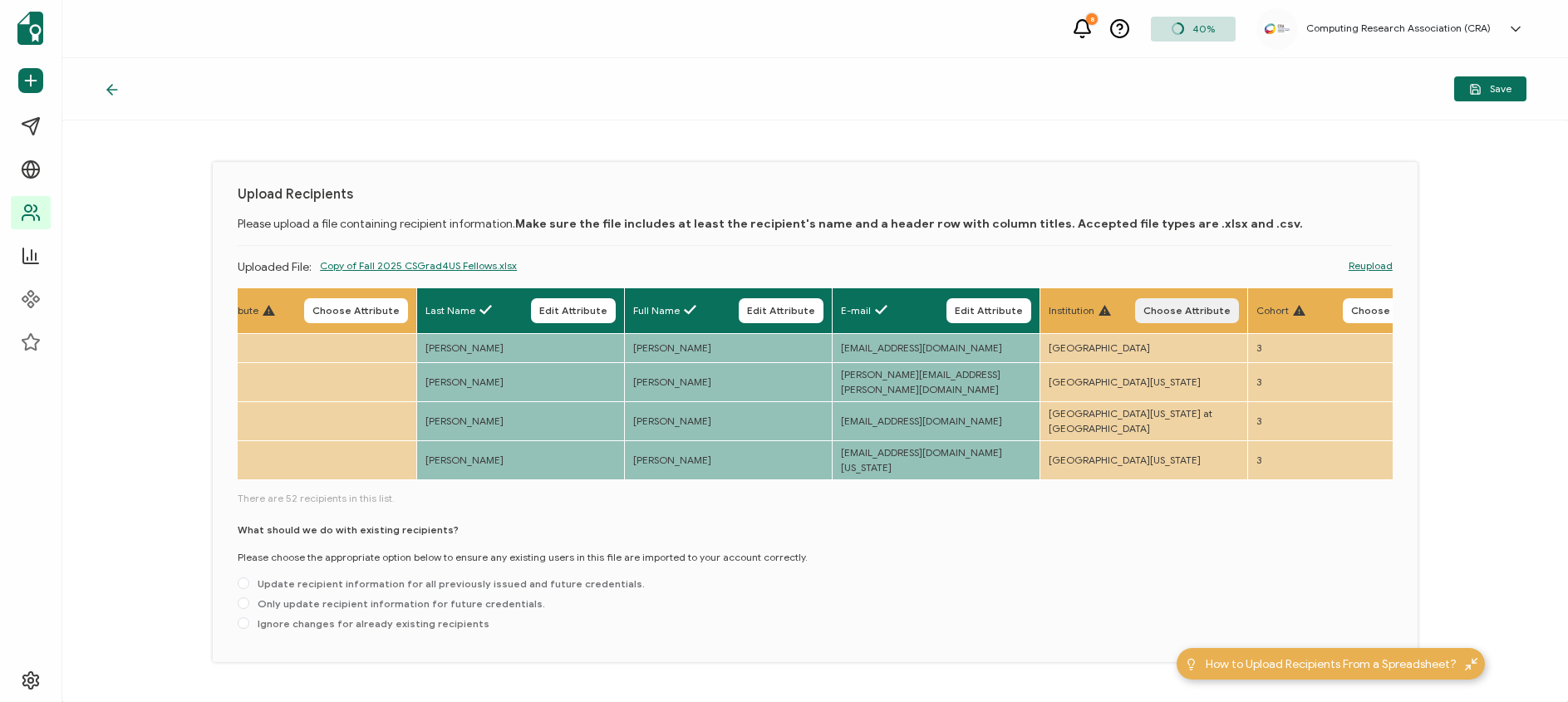
click at [1167, 313] on span "Choose Attribute" at bounding box center [1187, 311] width 87 height 10
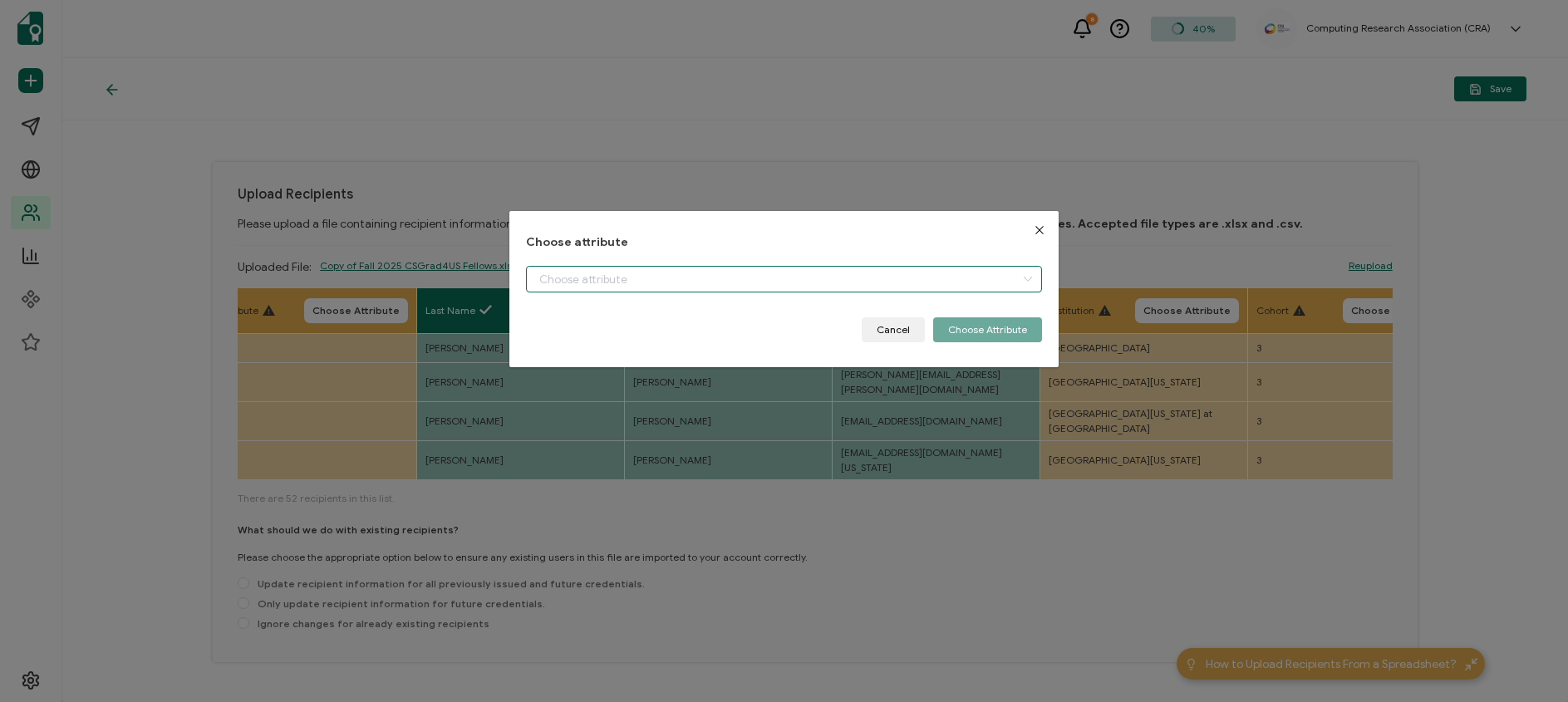
click at [784, 283] on input "dialog" at bounding box center [784, 278] width 515 height 27
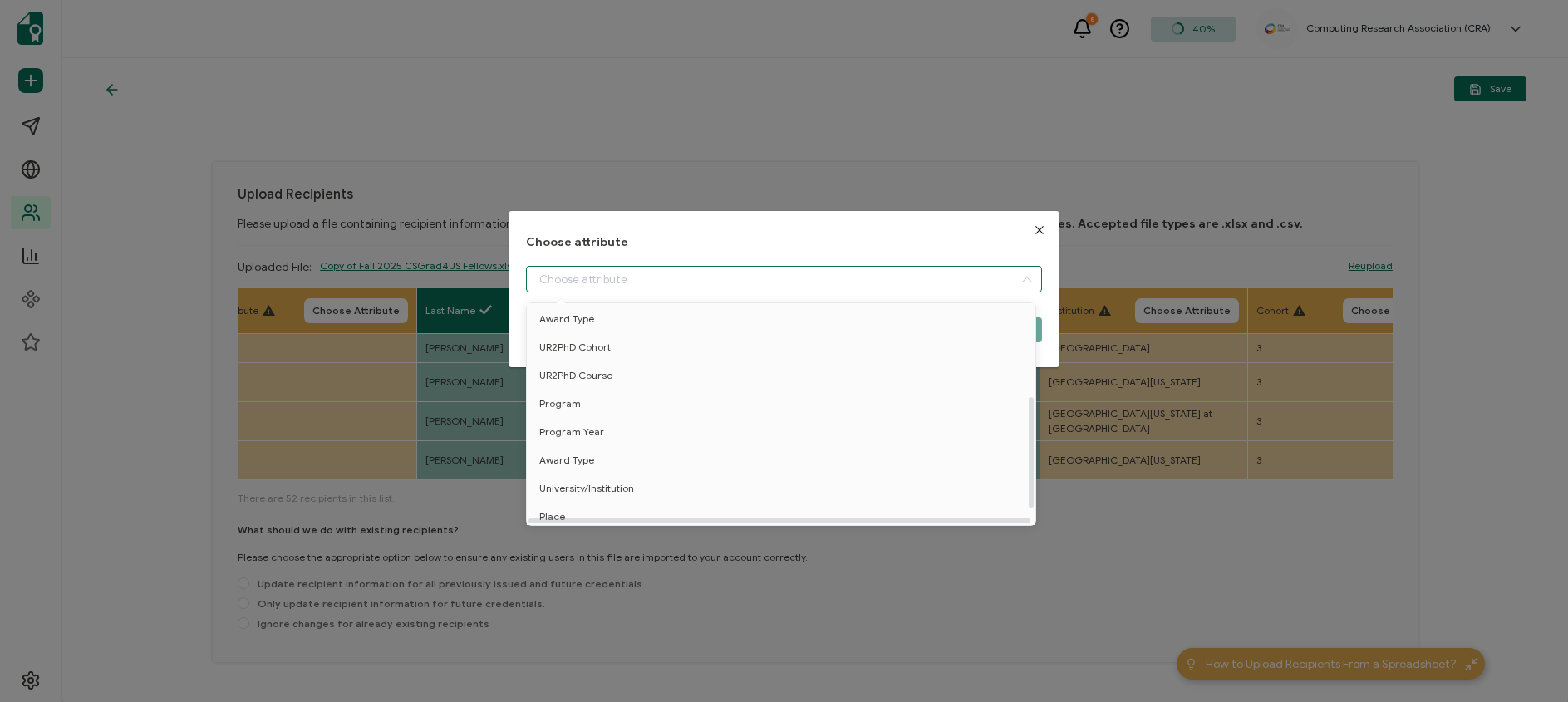
scroll to position [184, 0]
click at [653, 470] on li "University/Institution" at bounding box center [784, 478] width 523 height 29
type input "University/Institution"
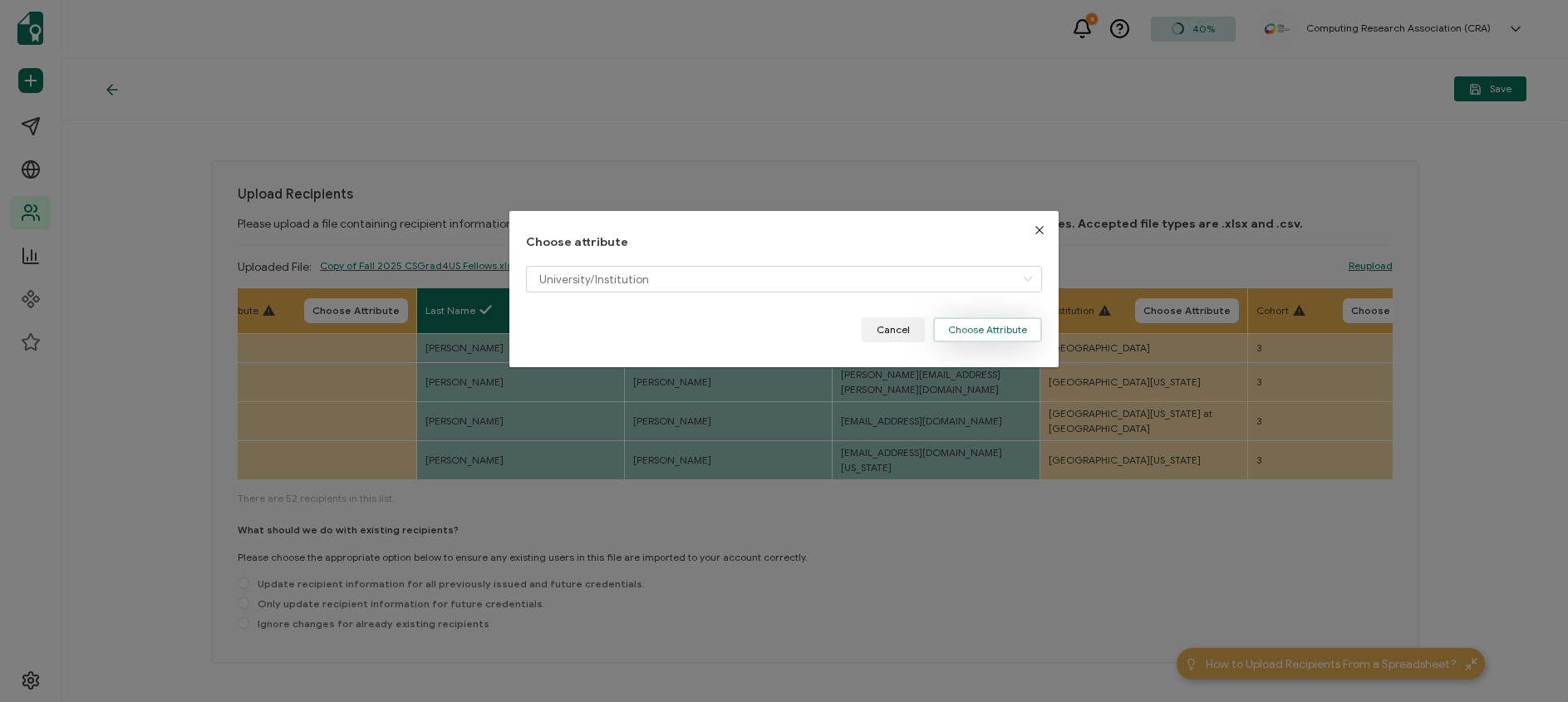
click at [980, 324] on button "Choose Attribute" at bounding box center [987, 329] width 109 height 25
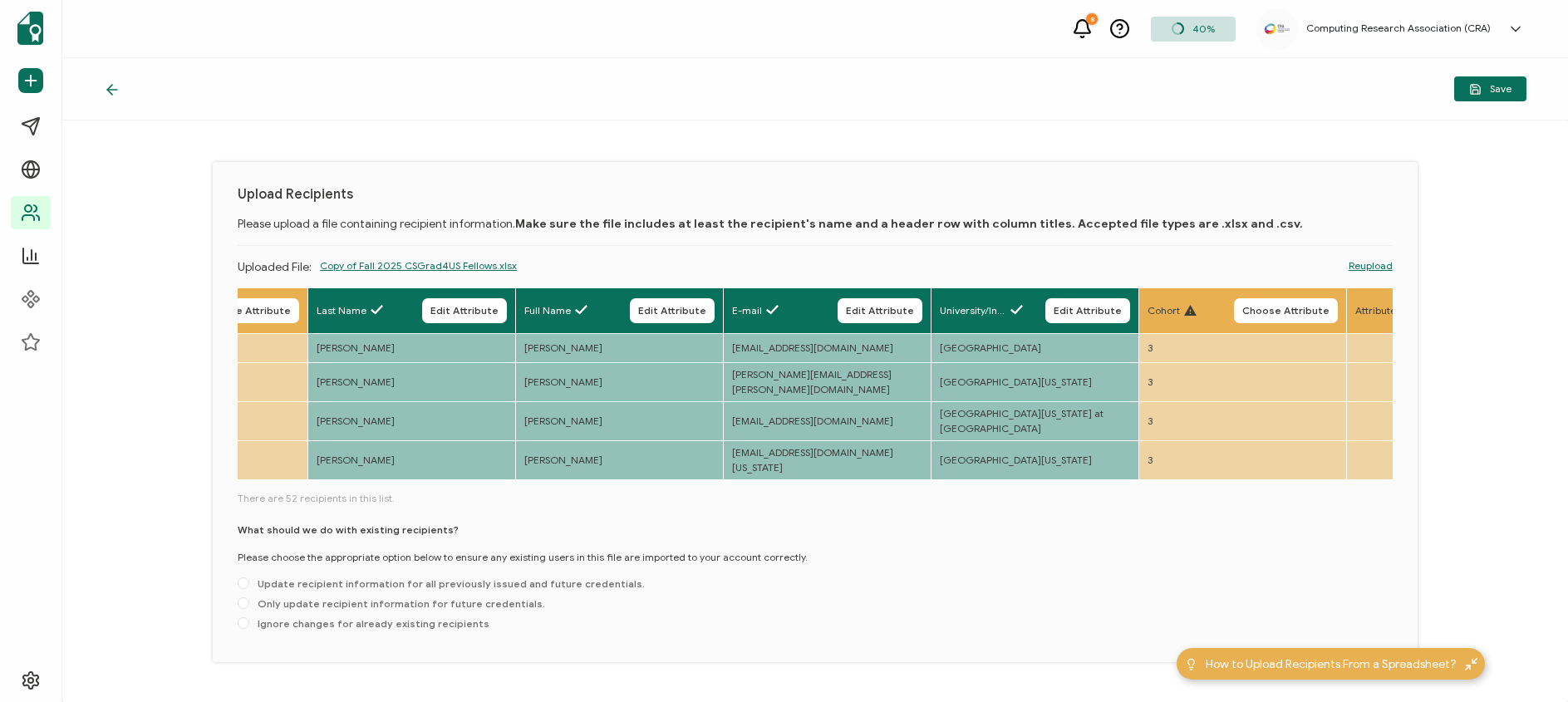
scroll to position [0, 459]
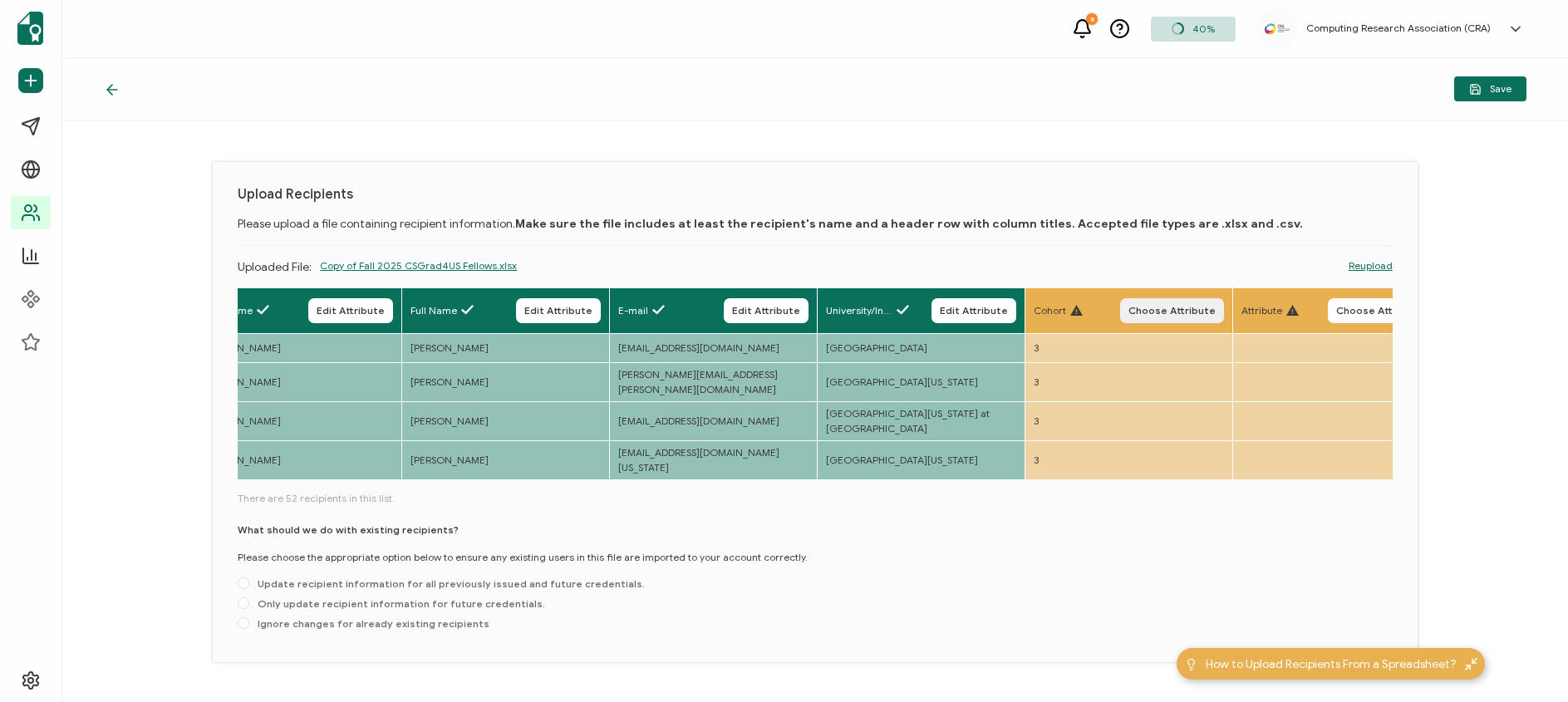
click at [1162, 311] on span "Choose Attribute" at bounding box center [1172, 311] width 87 height 10
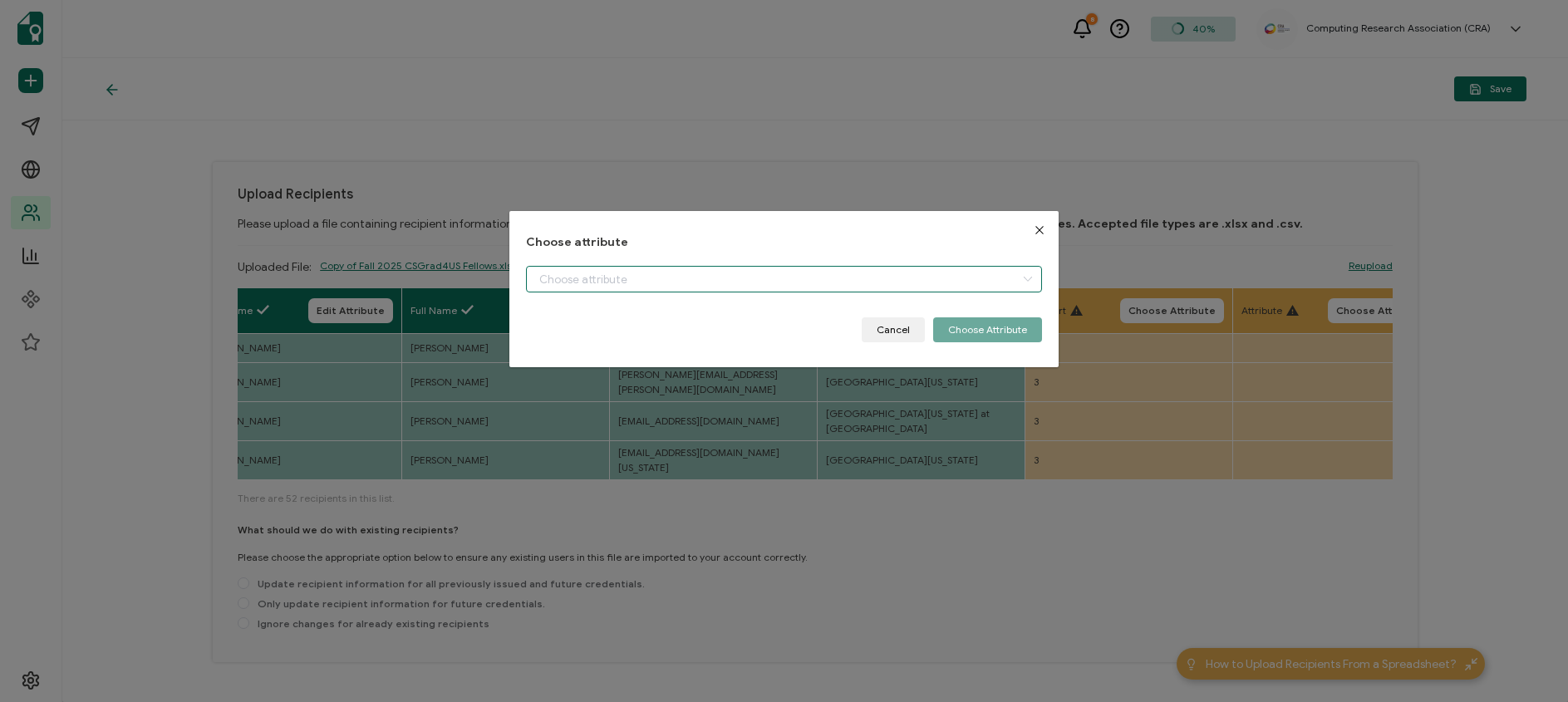
click at [921, 269] on input "dialog" at bounding box center [784, 278] width 515 height 27
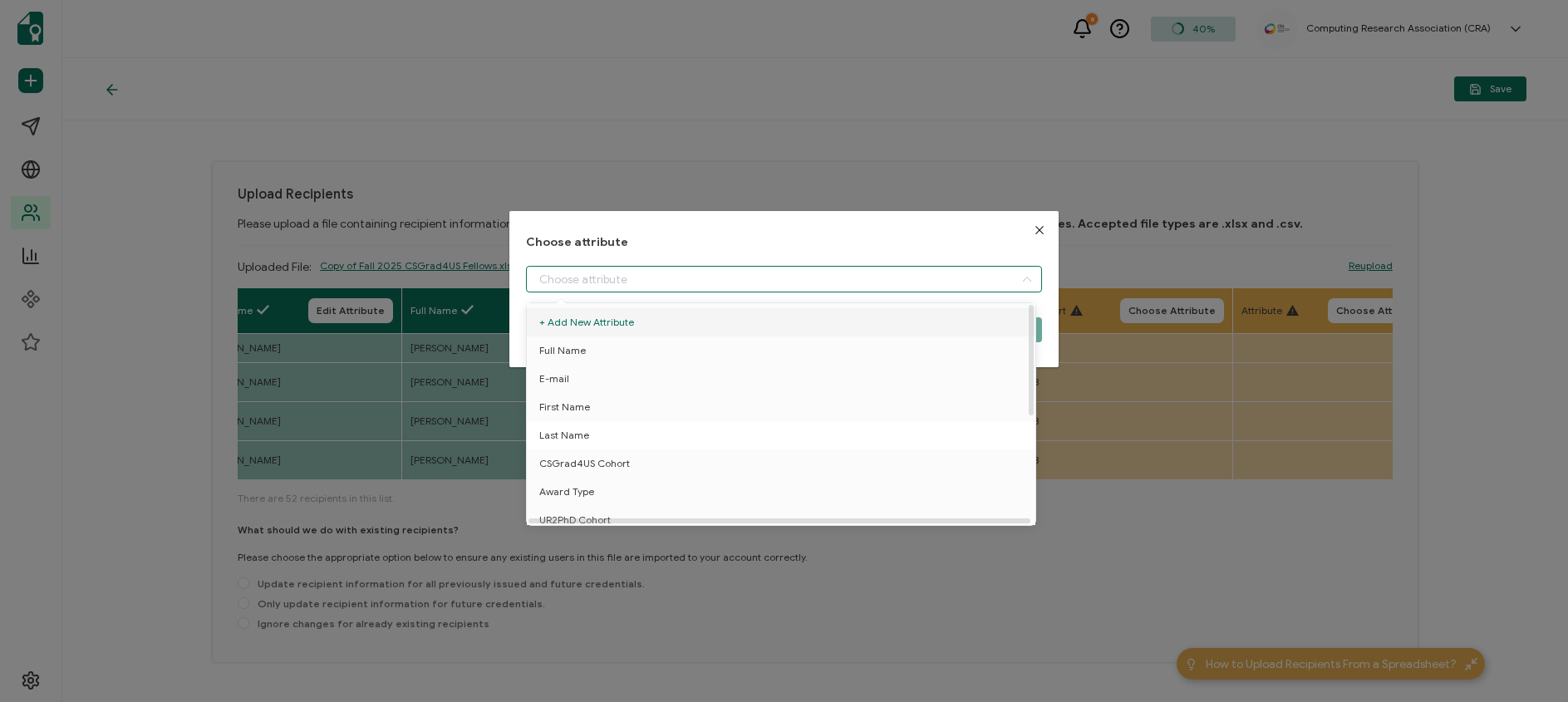
click at [660, 448] on li "Last Name" at bounding box center [784, 436] width 523 height 29
click at [632, 469] on li "CSGrad4US Cohort" at bounding box center [784, 463] width 523 height 29
type input "CSGrad4US Cohort"
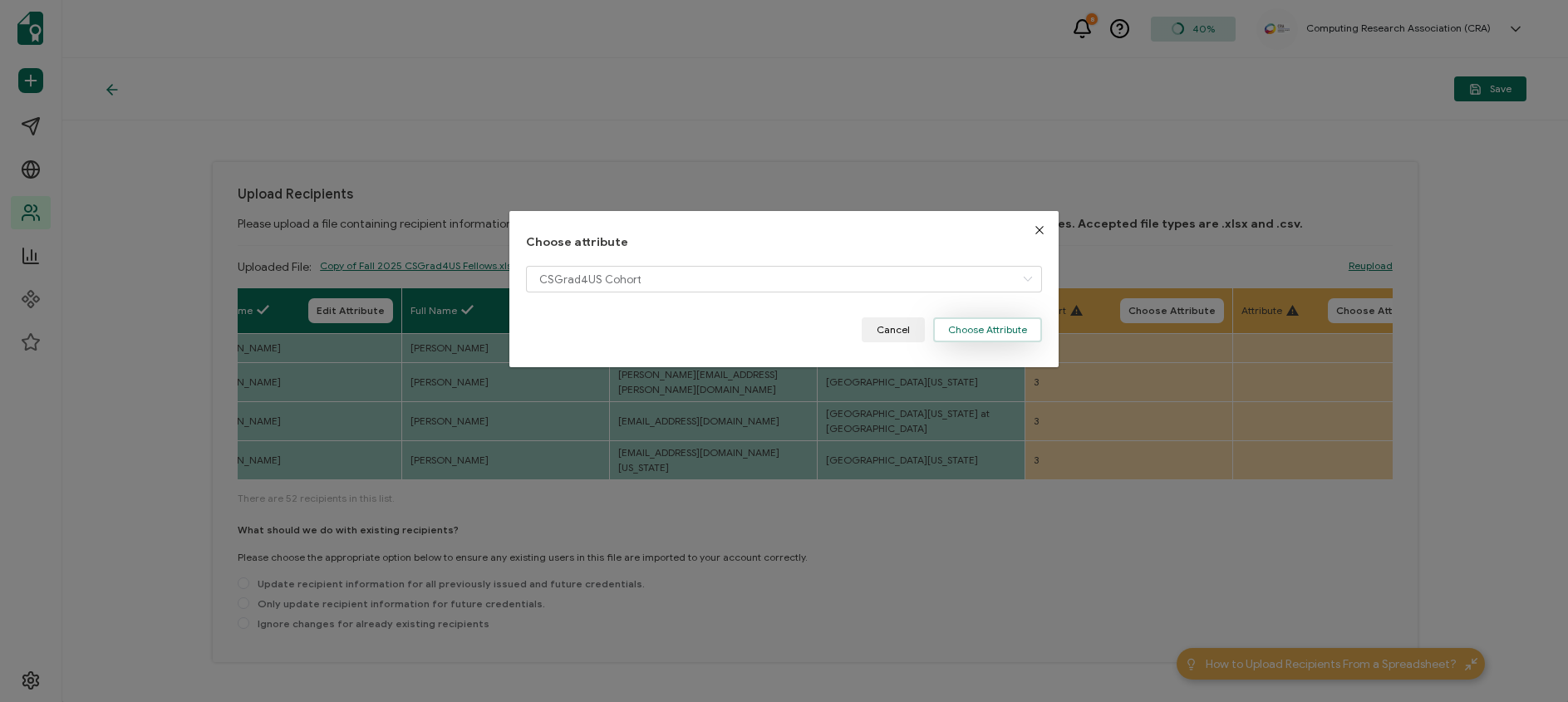
click at [971, 329] on button "Choose Attribute" at bounding box center [987, 329] width 109 height 25
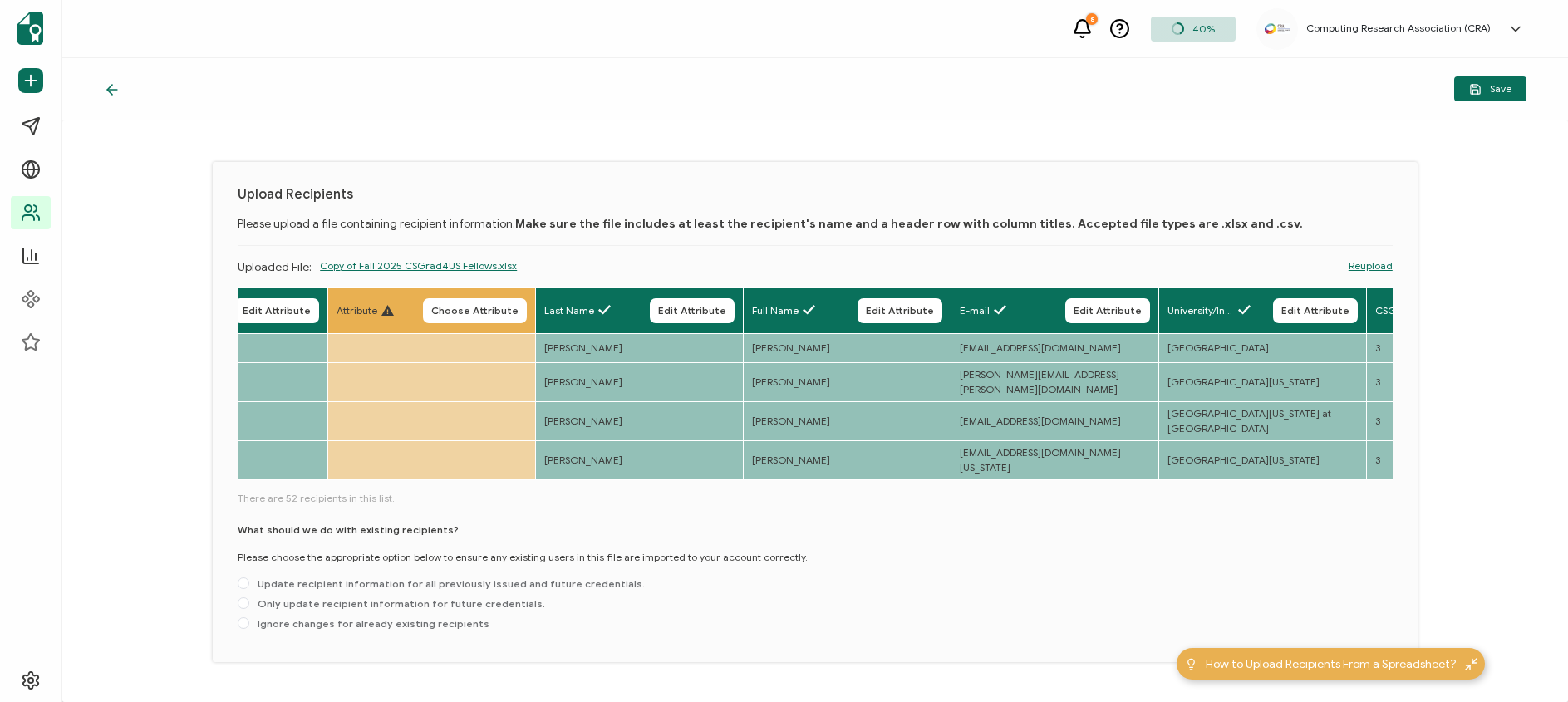
scroll to position [0, 0]
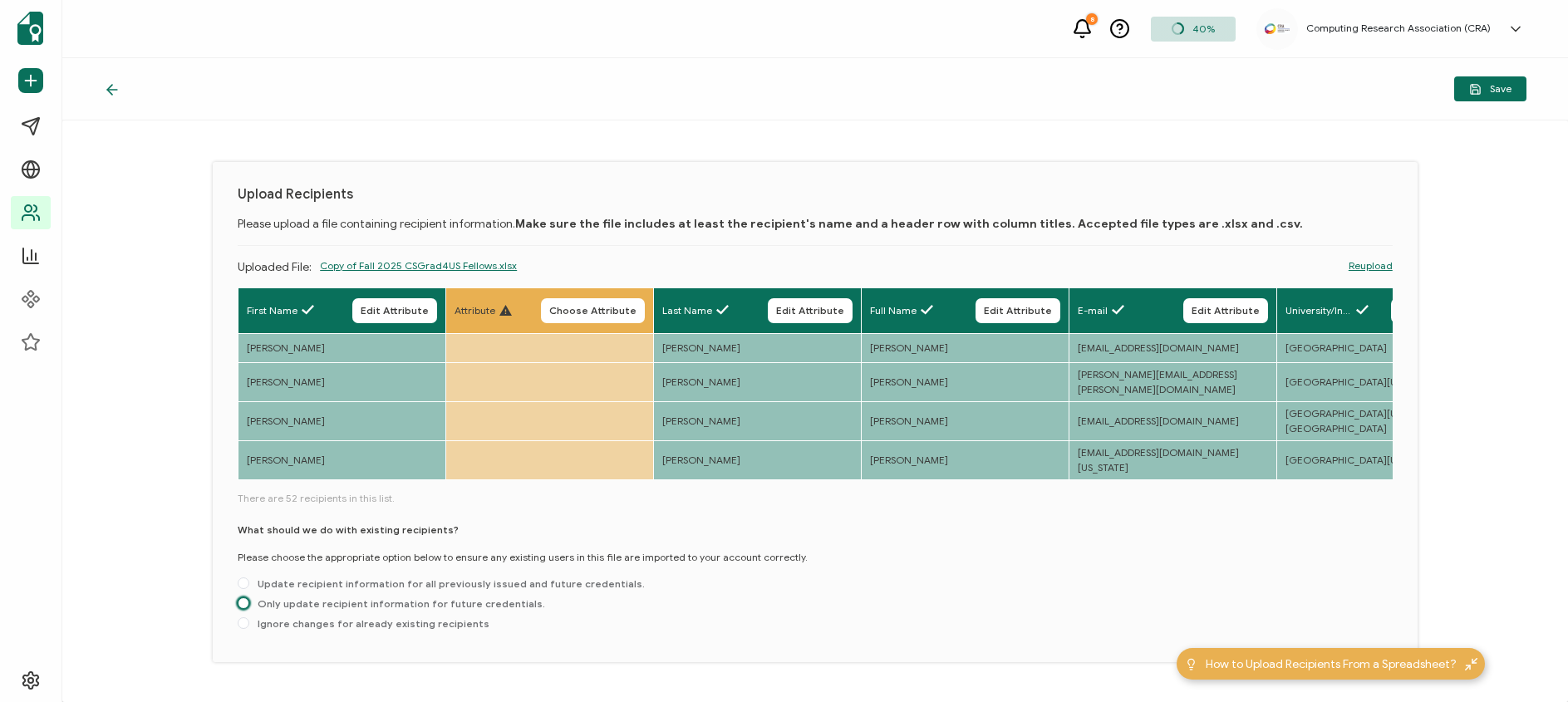
click at [240, 598] on span at bounding box center [244, 604] width 12 height 12
click at [240, 598] on input "Only update recipient information for future credentials." at bounding box center [244, 605] width 12 height 14
radio input "true"
click at [1486, 88] on span "Save" at bounding box center [1489, 89] width 42 height 13
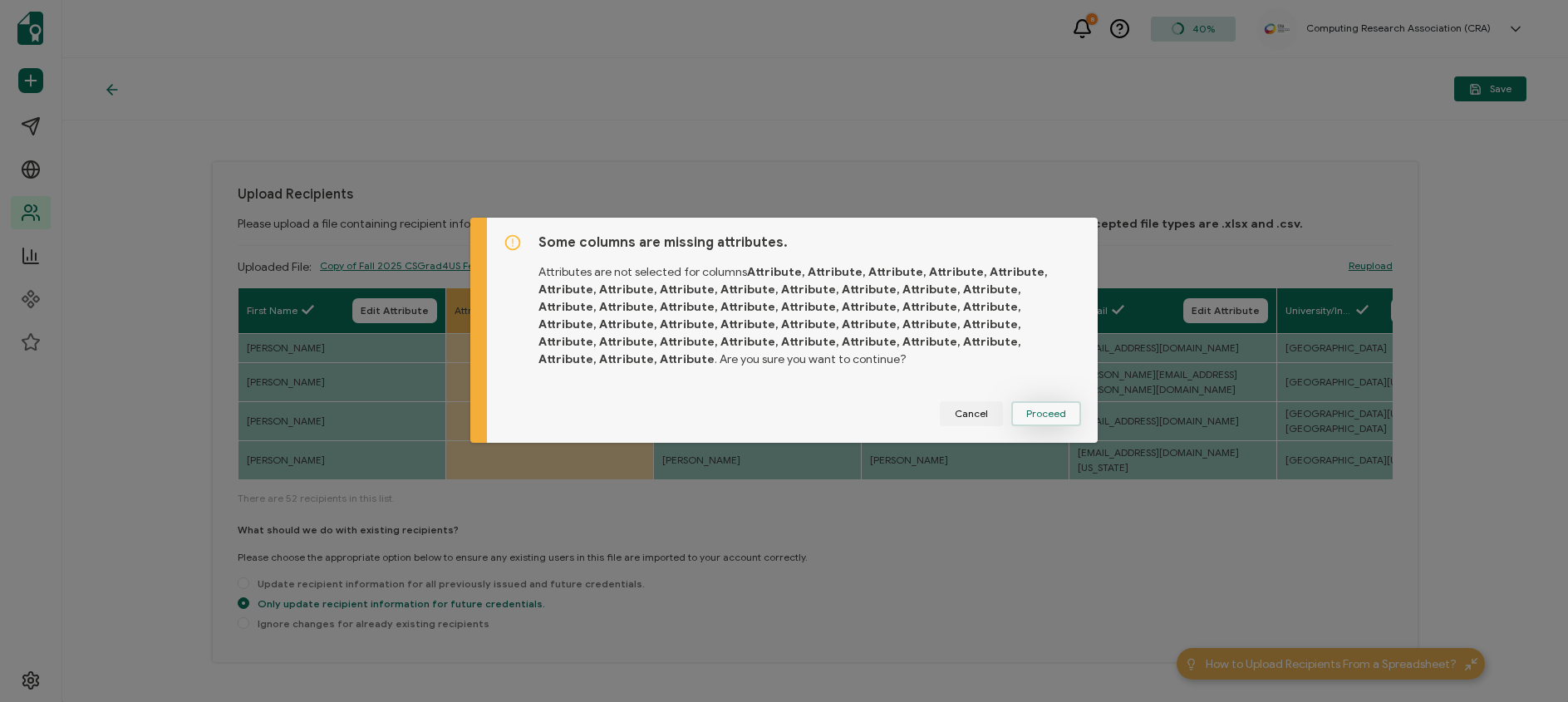
click at [1059, 423] on button "Proceed" at bounding box center [1046, 413] width 70 height 25
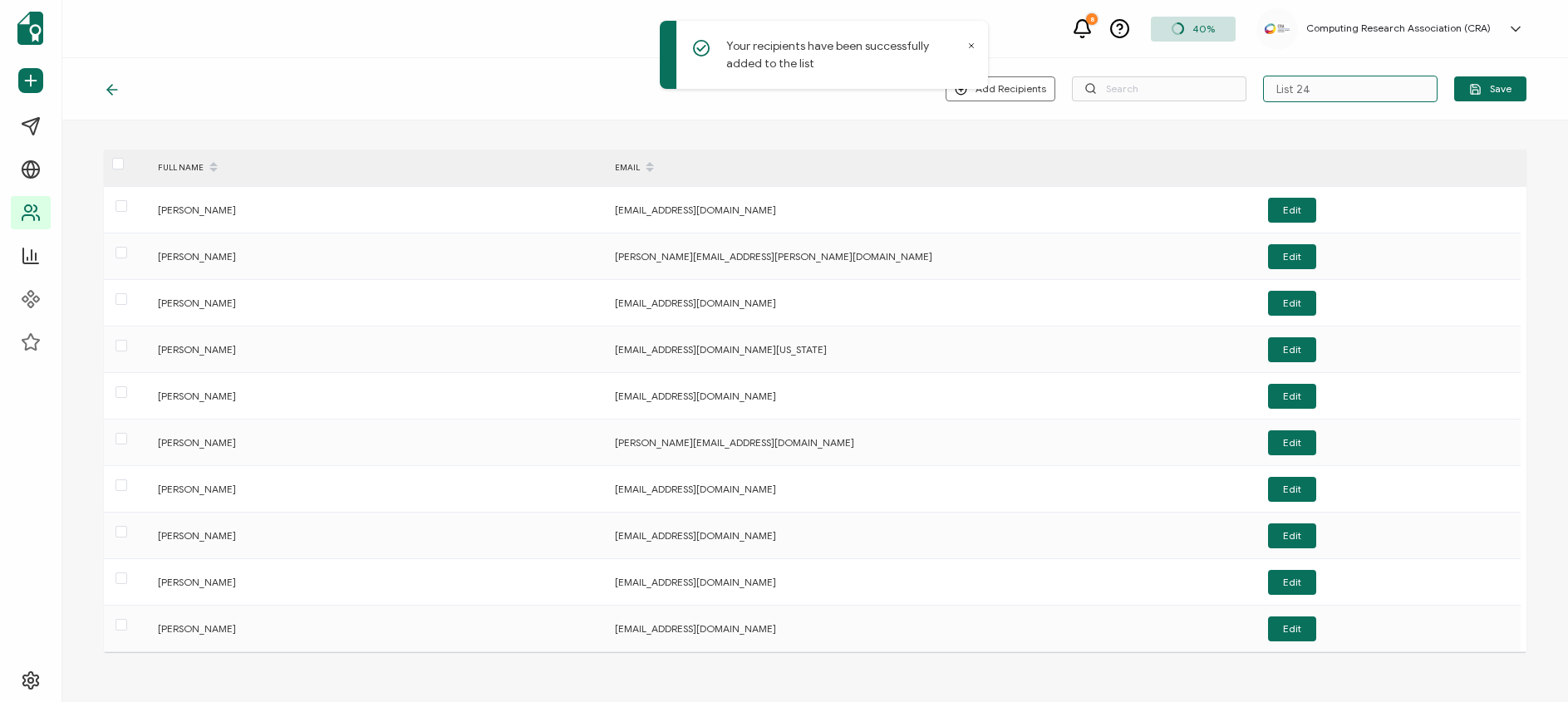
drag, startPoint x: 1309, startPoint y: 92, endPoint x: 1259, endPoint y: 87, distance: 50.2
click at [1263, 87] on input "List 24" at bounding box center [1350, 88] width 174 height 27
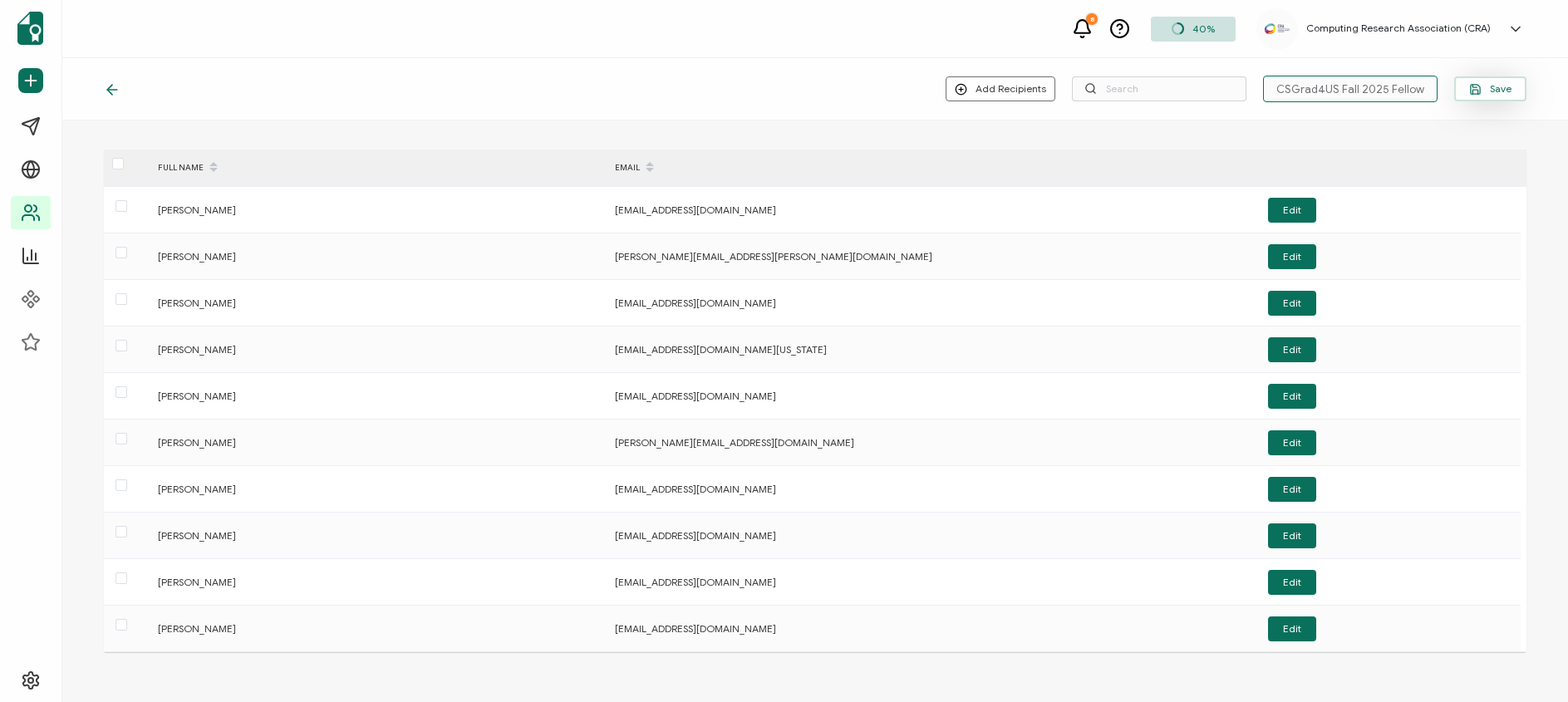
type input "CSGrad4US Fall 2025 Fellows"
click at [1486, 92] on span "Save" at bounding box center [1489, 89] width 42 height 13
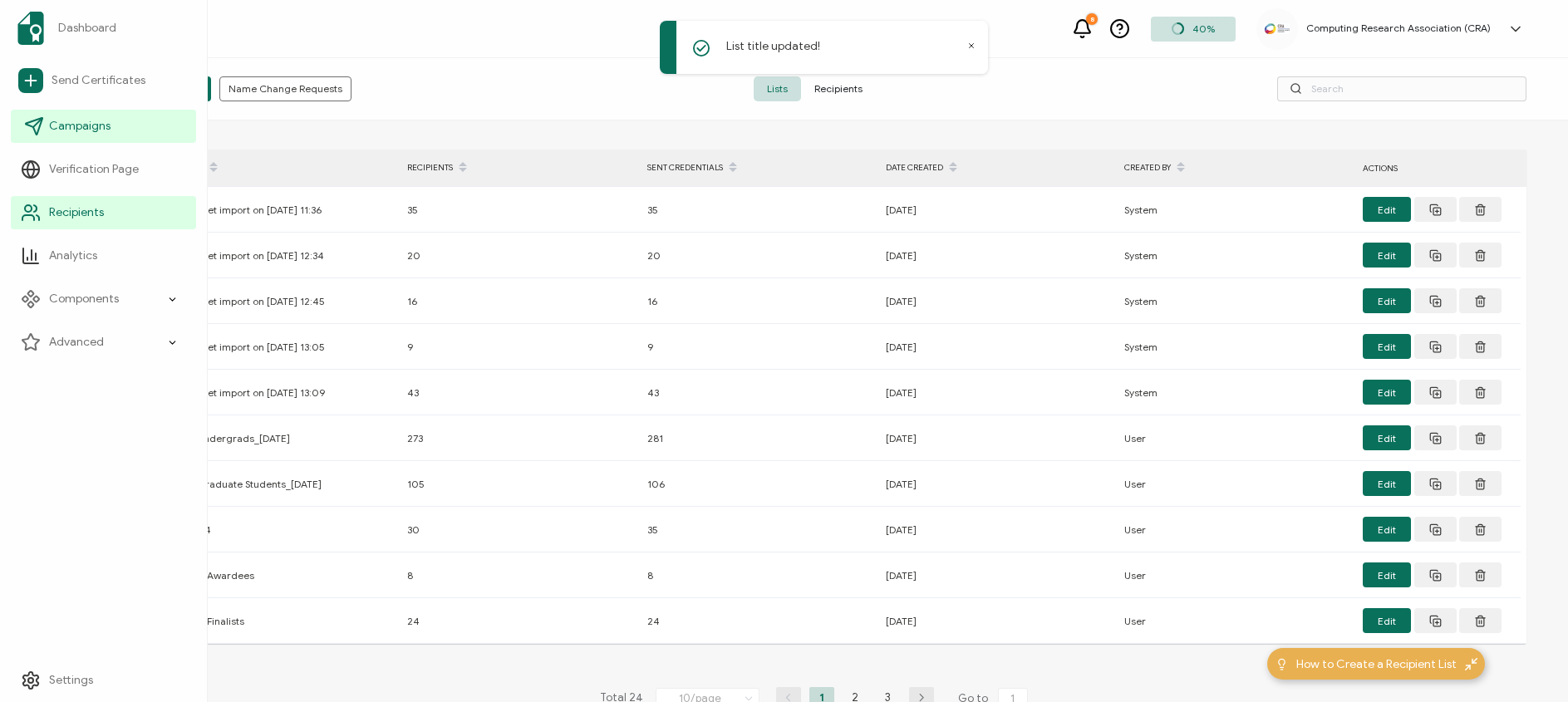
click at [55, 124] on span "Campaigns" at bounding box center [80, 126] width 62 height 17
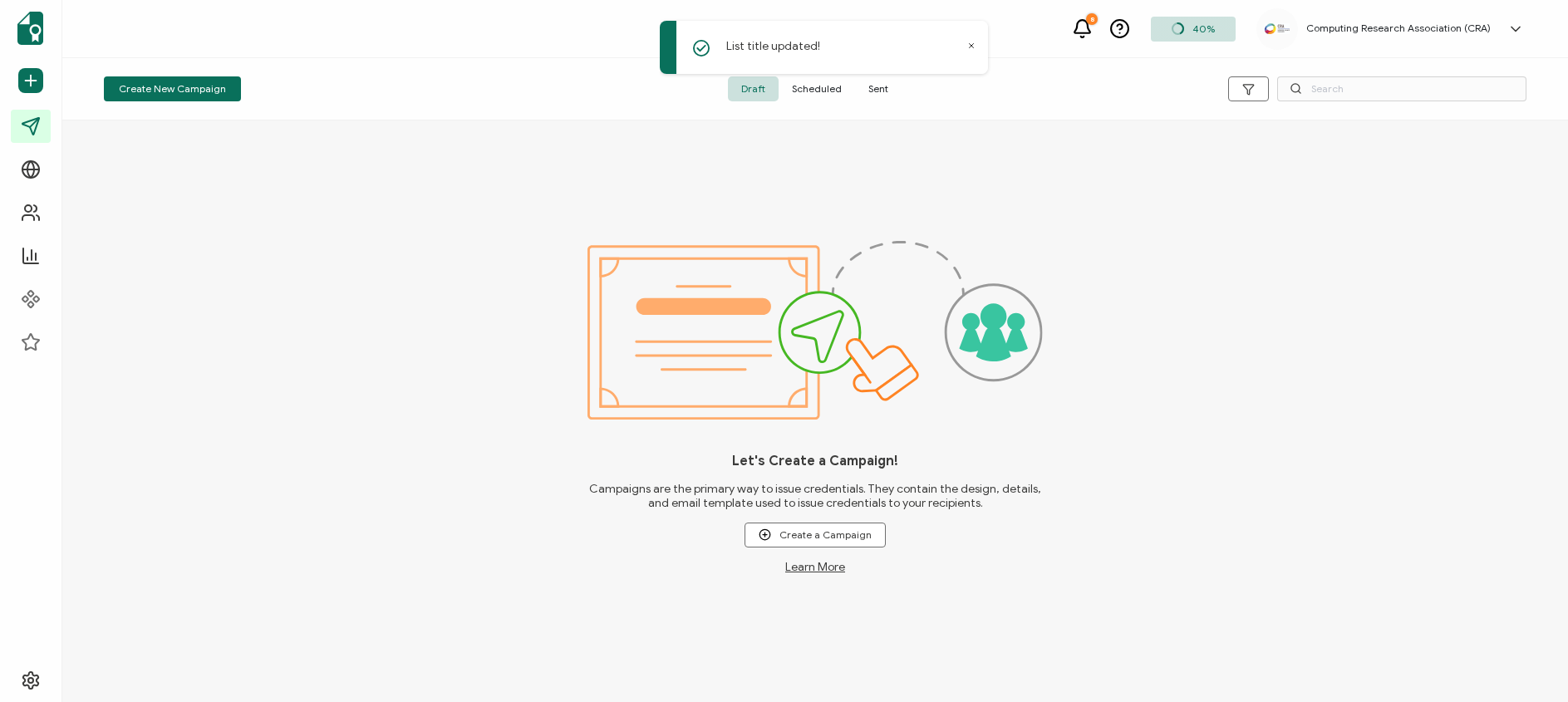
click at [876, 83] on span "Sent" at bounding box center [878, 88] width 46 height 25
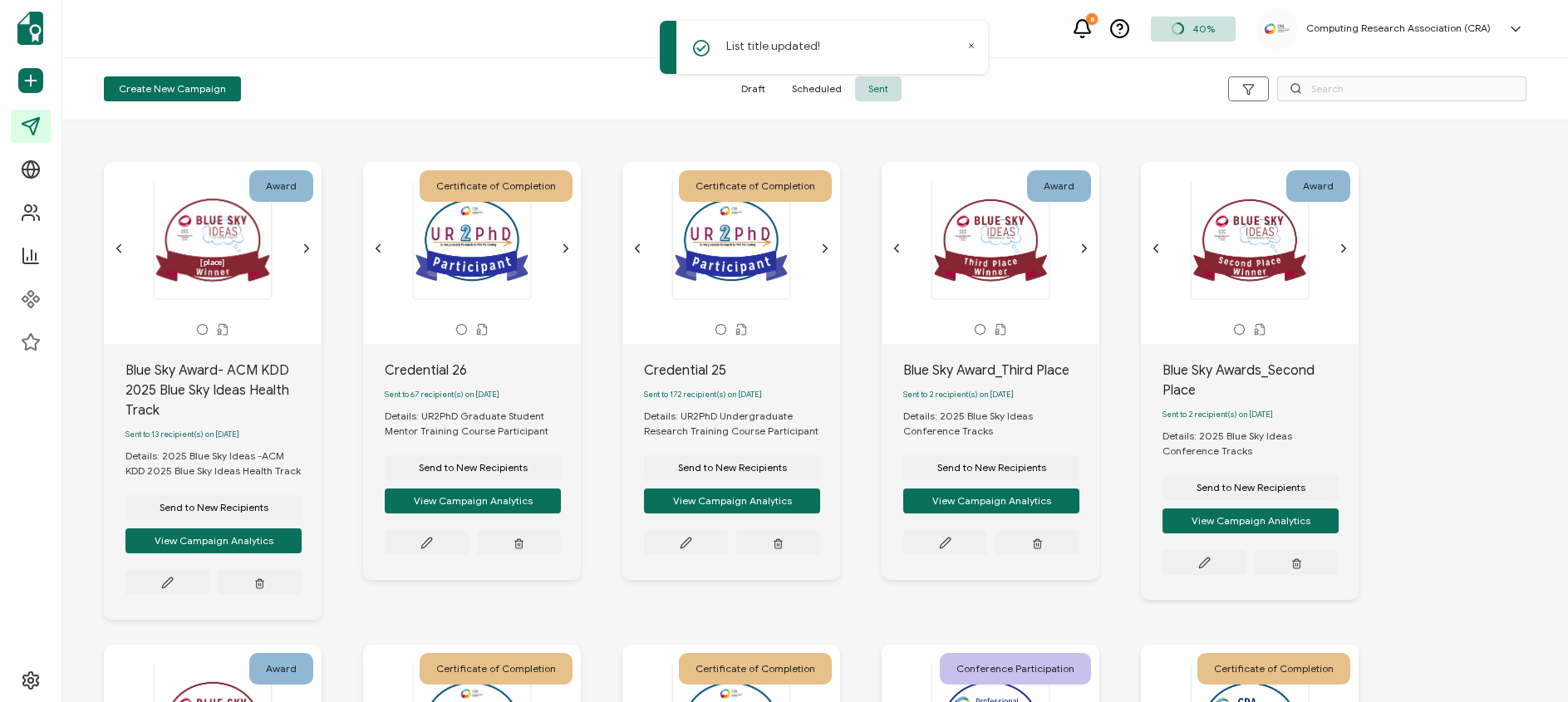
scroll to position [528, 0]
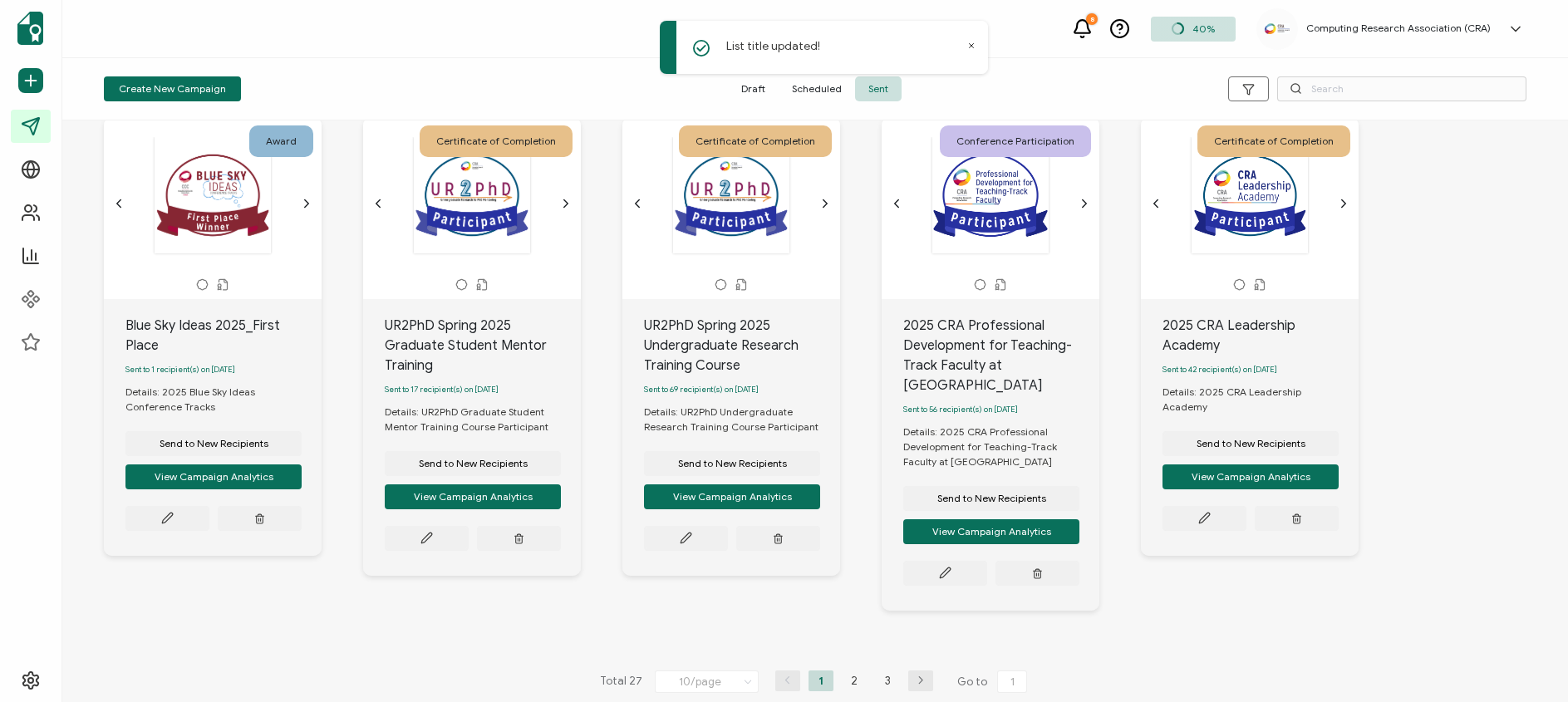
click at [747, 673] on icon at bounding box center [748, 682] width 17 height 19
click at [707, 604] on li "30/page" at bounding box center [710, 600] width 116 height 29
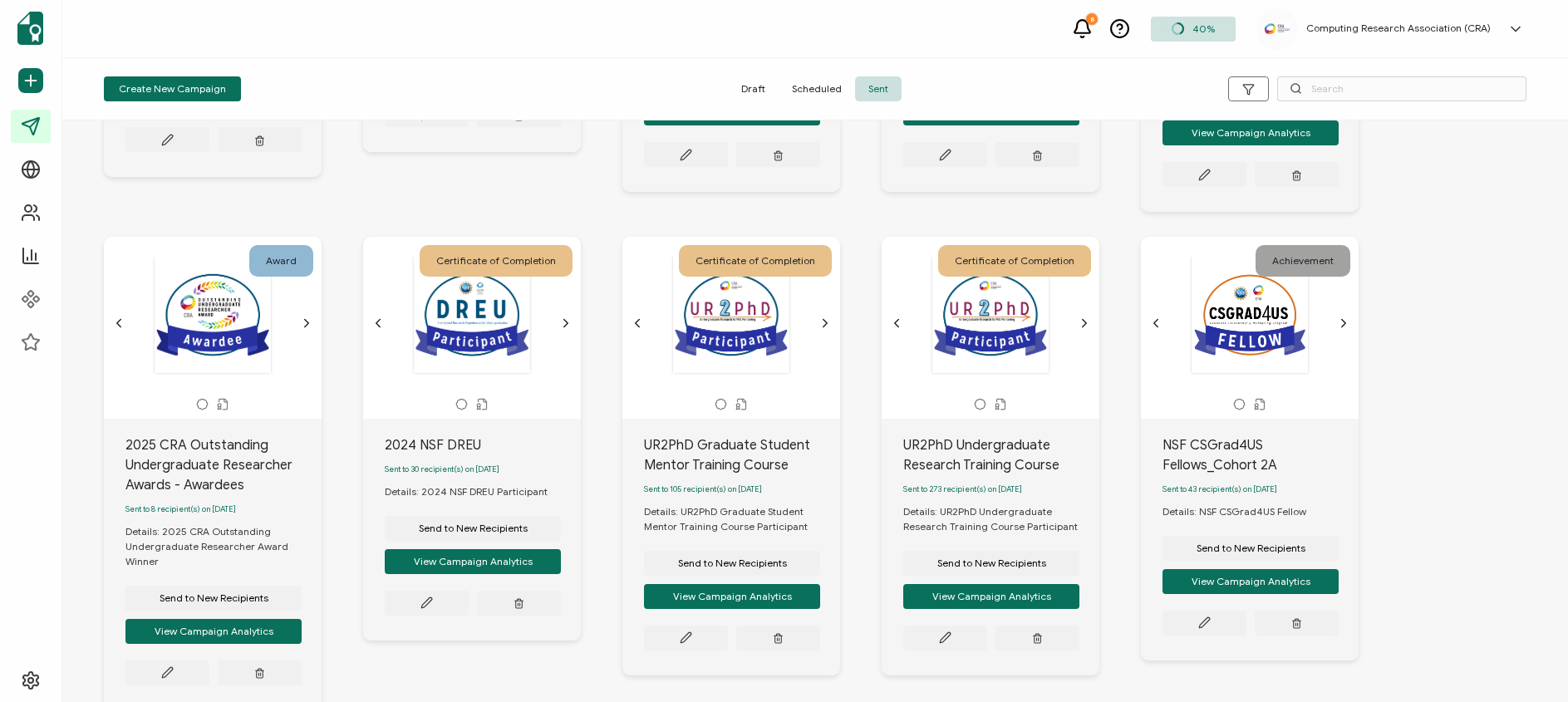
scroll to position [1466, 0]
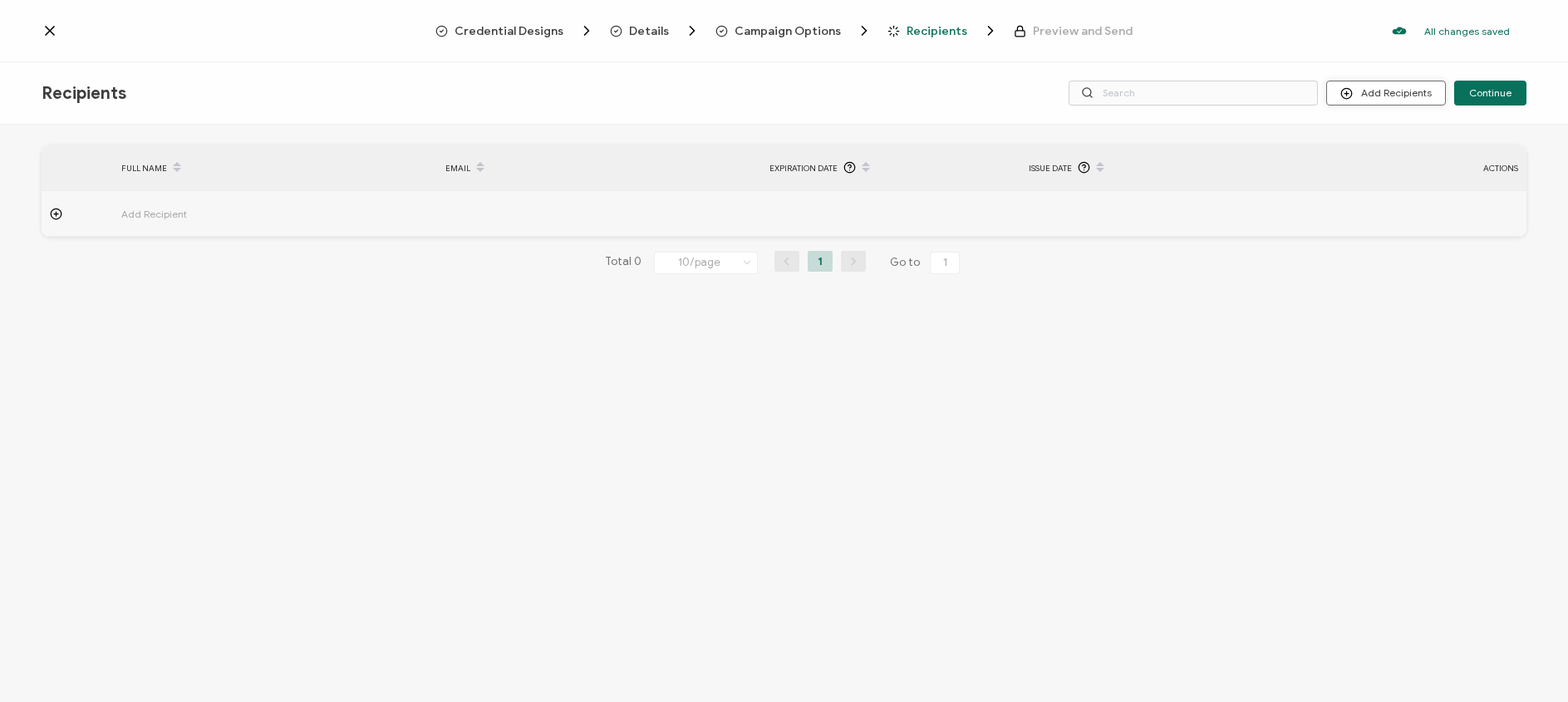
click at [1412, 99] on button "Add Recipients" at bounding box center [1386, 92] width 120 height 25
click at [1395, 96] on button "Add Recipients" at bounding box center [1386, 92] width 120 height 25
click at [1374, 196] on span "Import From List" at bounding box center [1403, 192] width 76 height 13
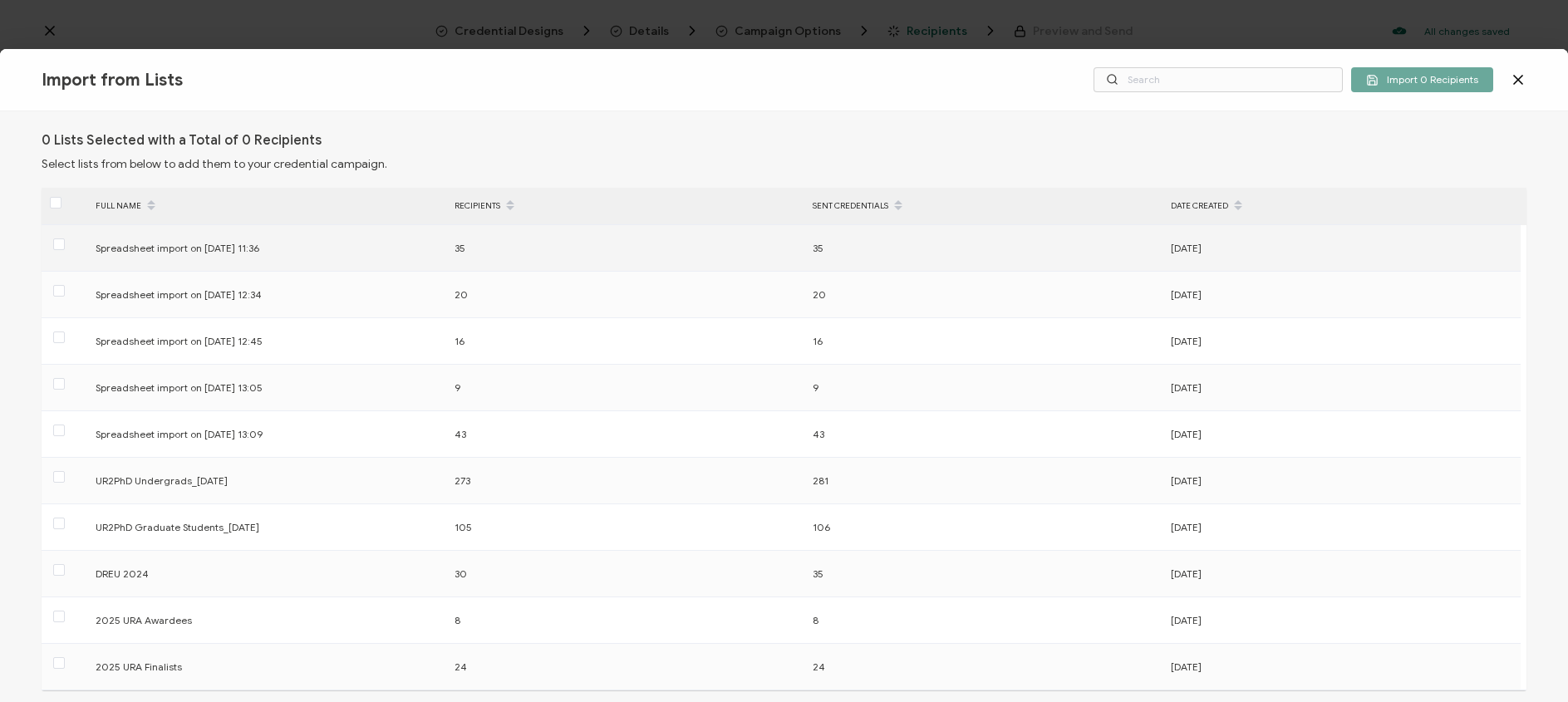
scroll to position [177, 0]
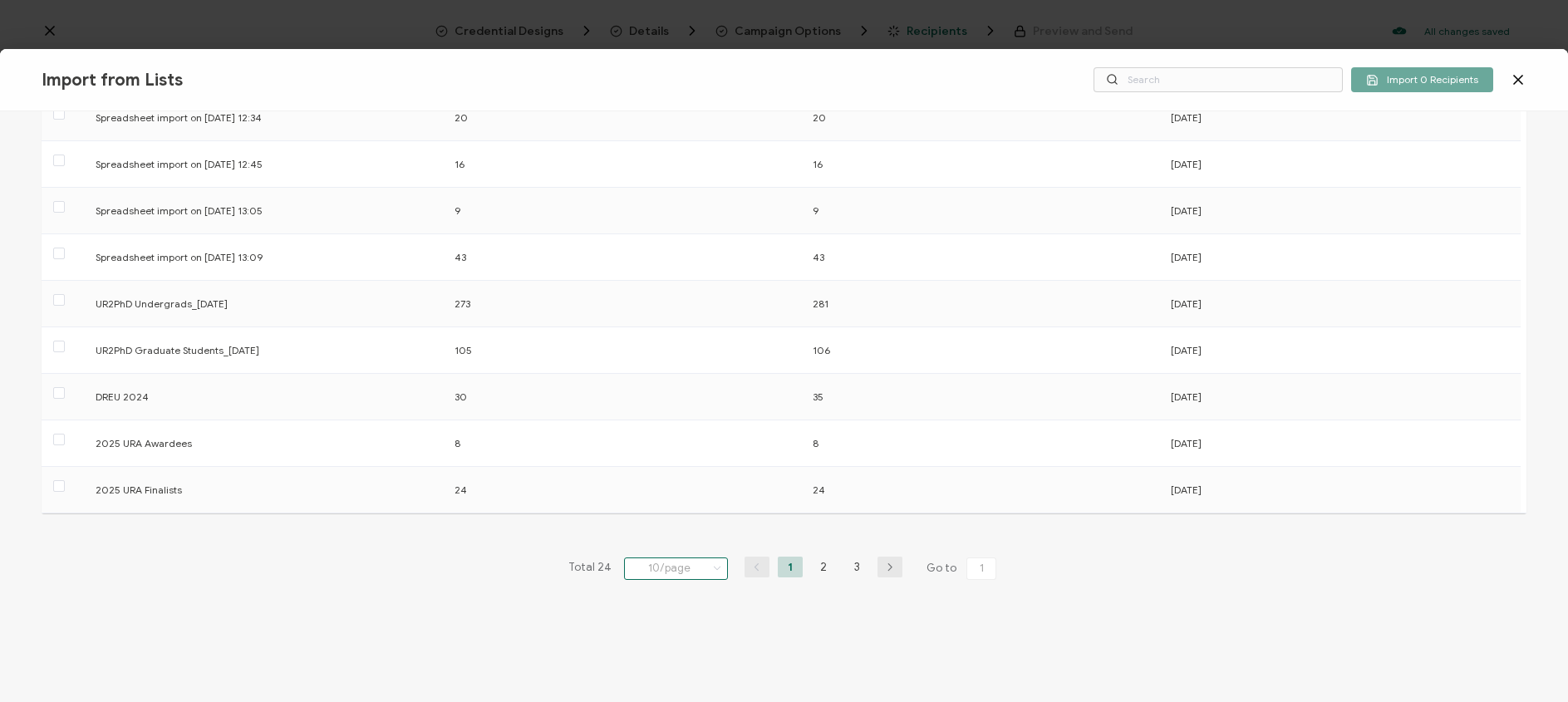
click at [684, 564] on input "10/page" at bounding box center [676, 568] width 104 height 23
click at [689, 502] on li "50/page" at bounding box center [678, 496] width 116 height 29
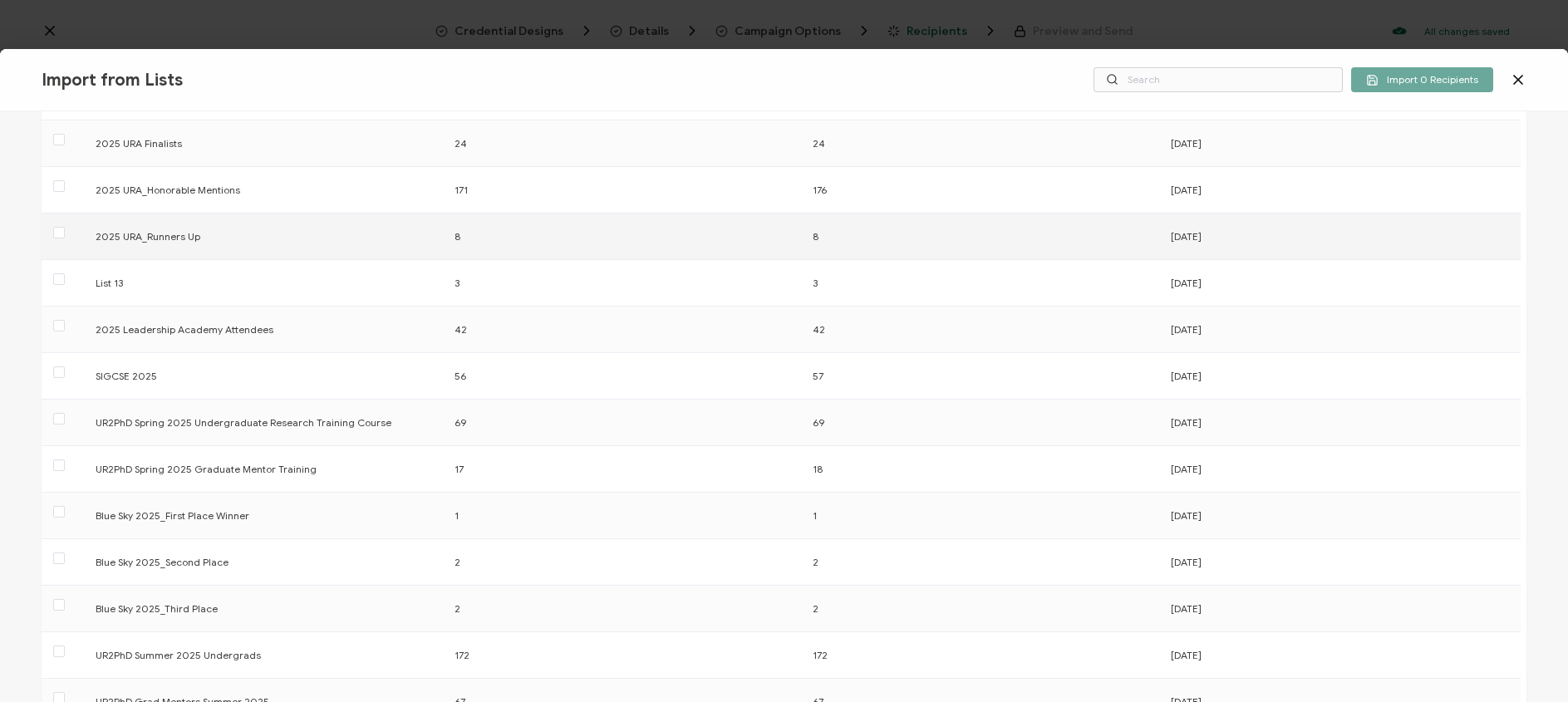
scroll to position [829, 0]
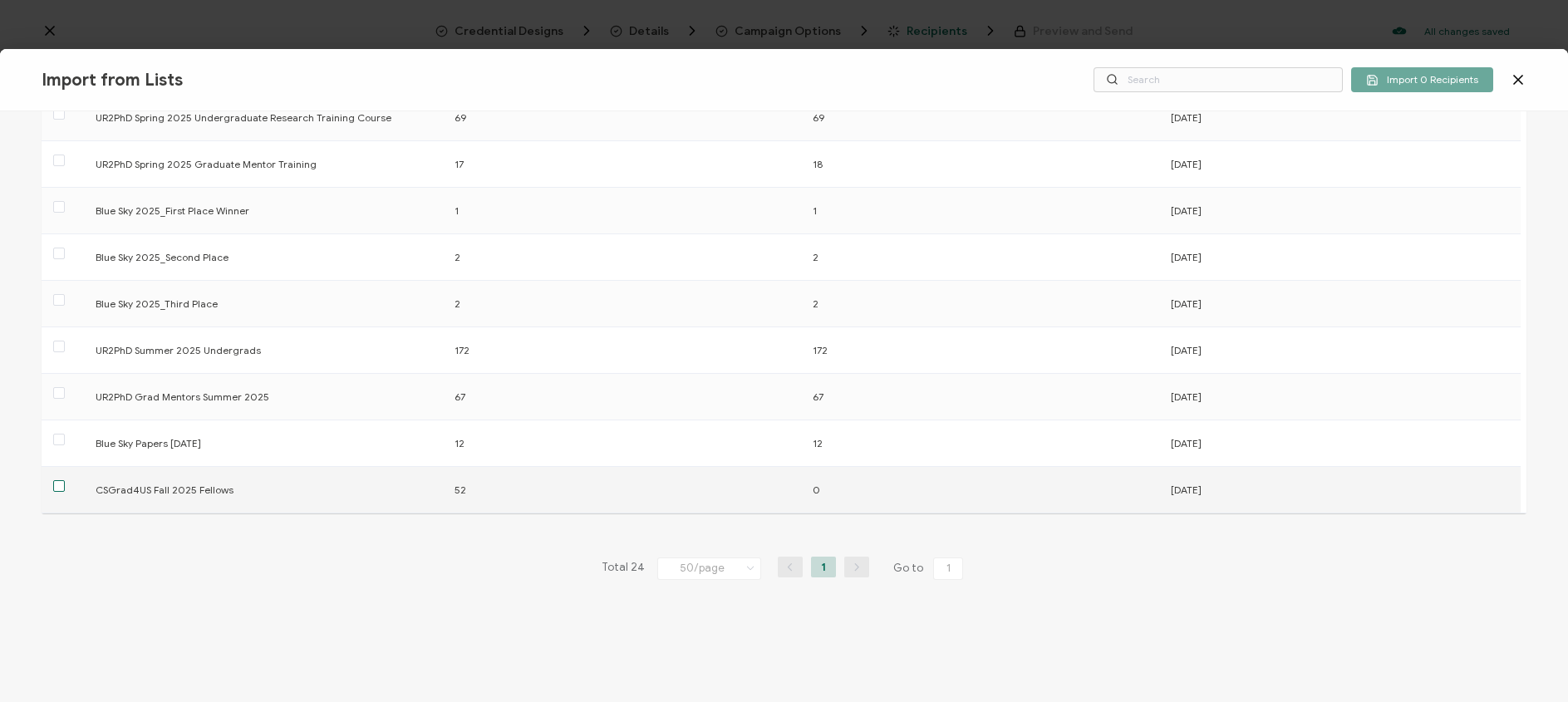
click at [59, 481] on span at bounding box center [59, 487] width 12 height 12
click at [65, 481] on input "checkbox" at bounding box center [65, 481] width 0 height 0
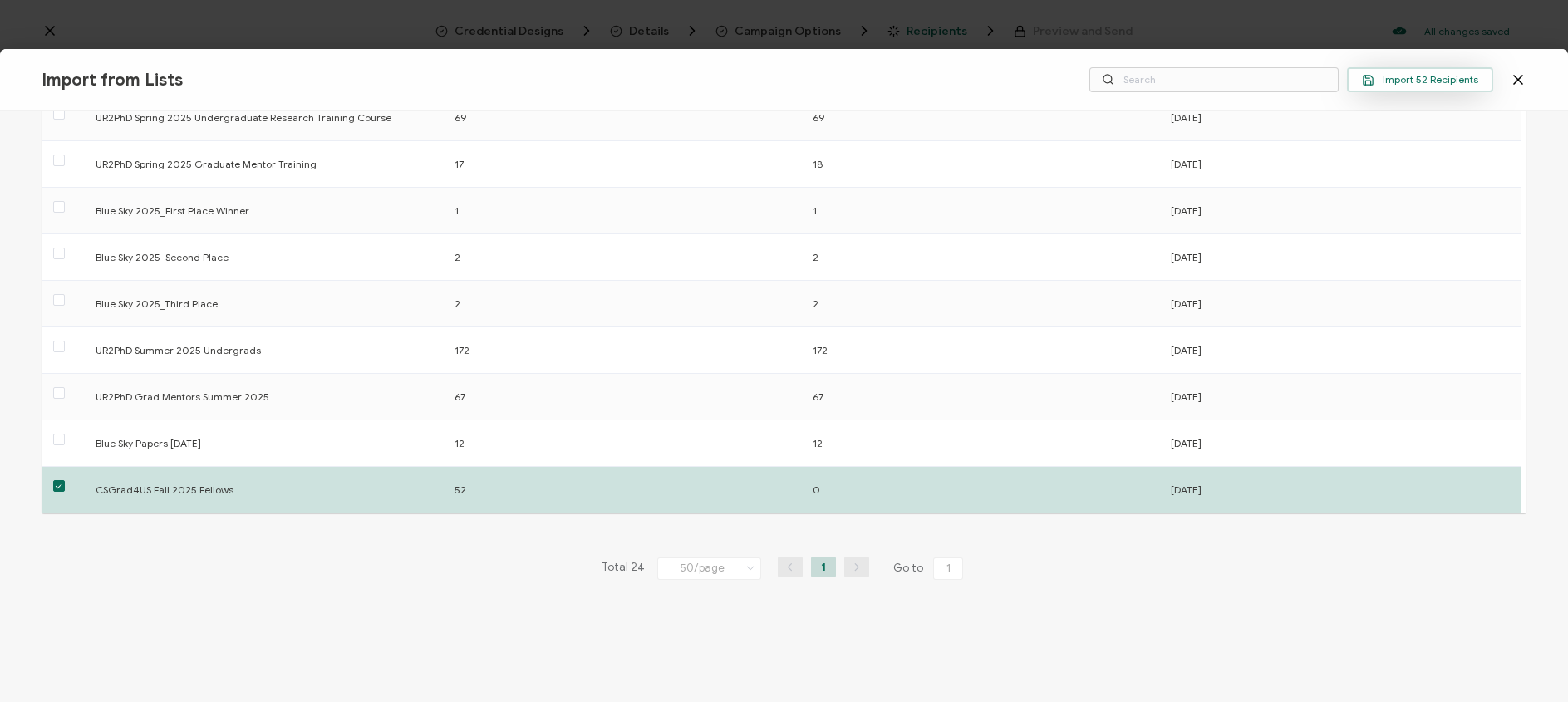
click at [1424, 84] on span "Import 52 Recipients" at bounding box center [1420, 80] width 116 height 13
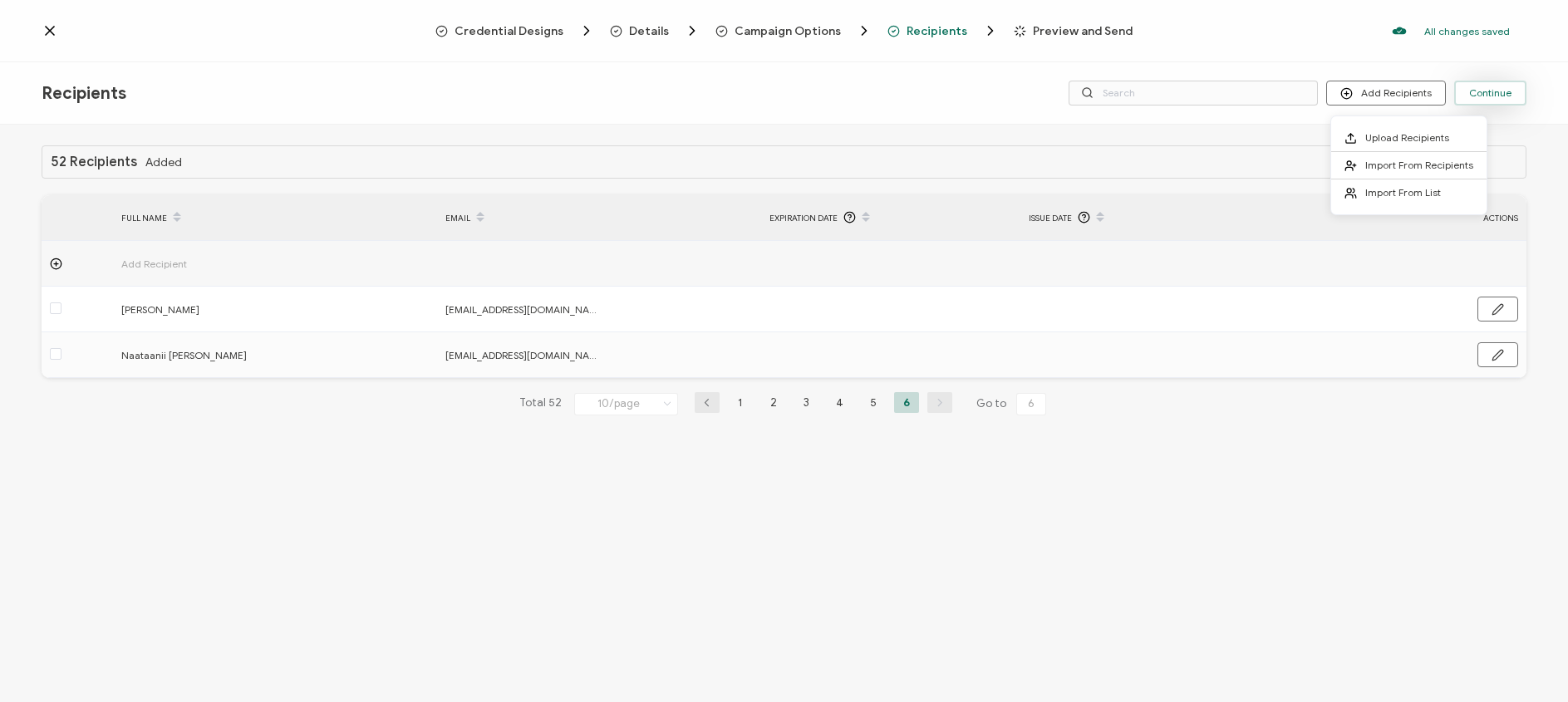
click at [1479, 92] on span "Continue" at bounding box center [1489, 93] width 42 height 10
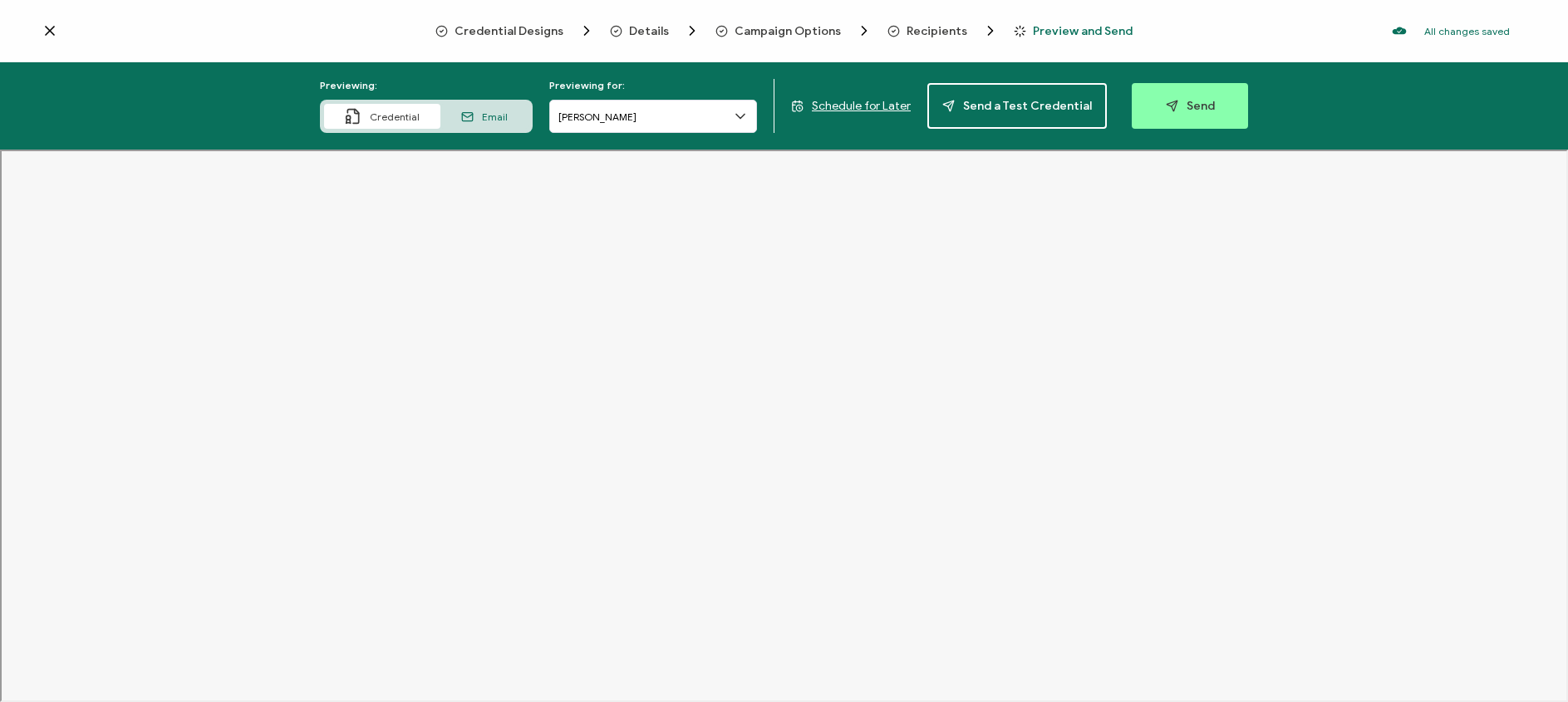
click at [503, 121] on span "Email" at bounding box center [494, 116] width 26 height 13
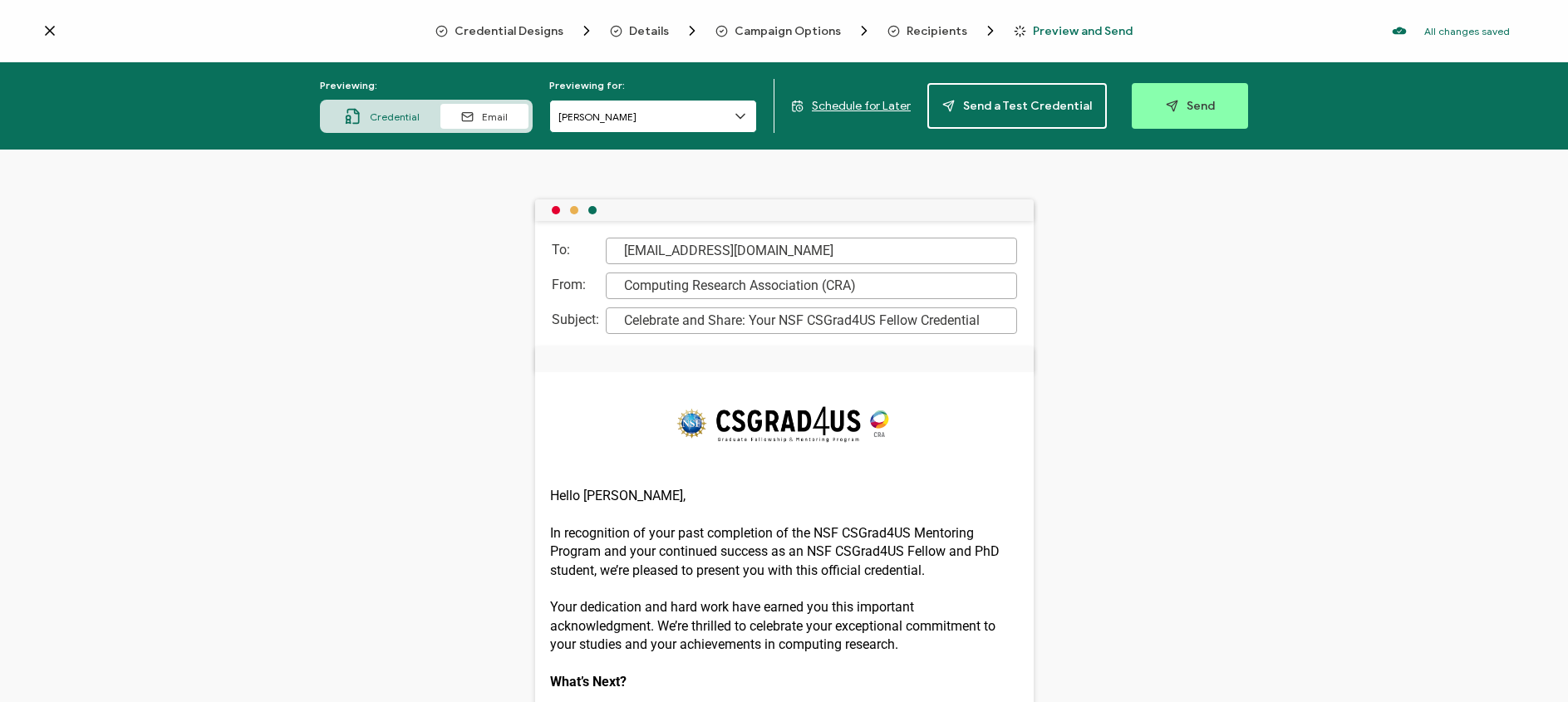
click at [684, 120] on input "[PERSON_NAME]" at bounding box center [653, 116] width 207 height 33
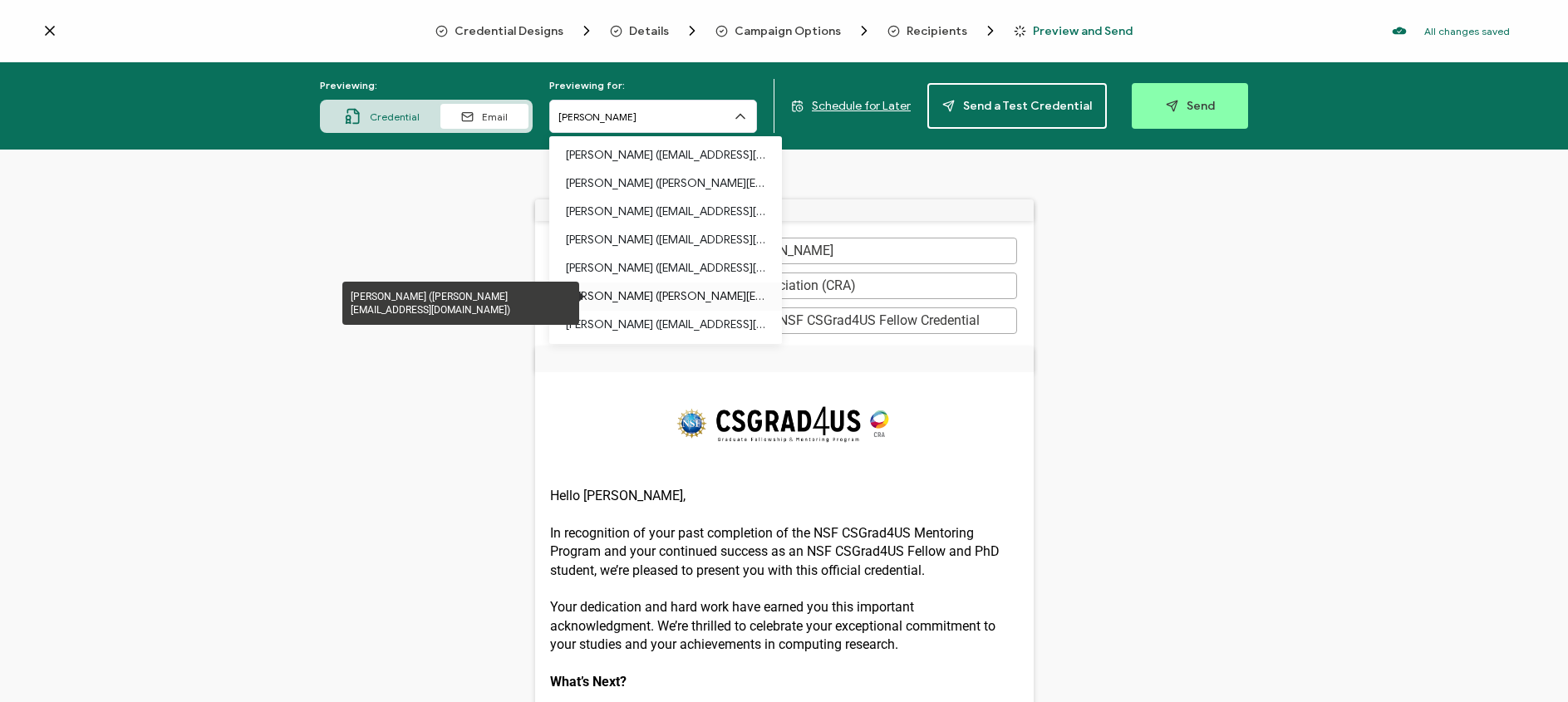
click at [631, 294] on p "[PERSON_NAME] ([PERSON_NAME][EMAIL_ADDRESS][DOMAIN_NAME])" at bounding box center [666, 296] width 200 height 29
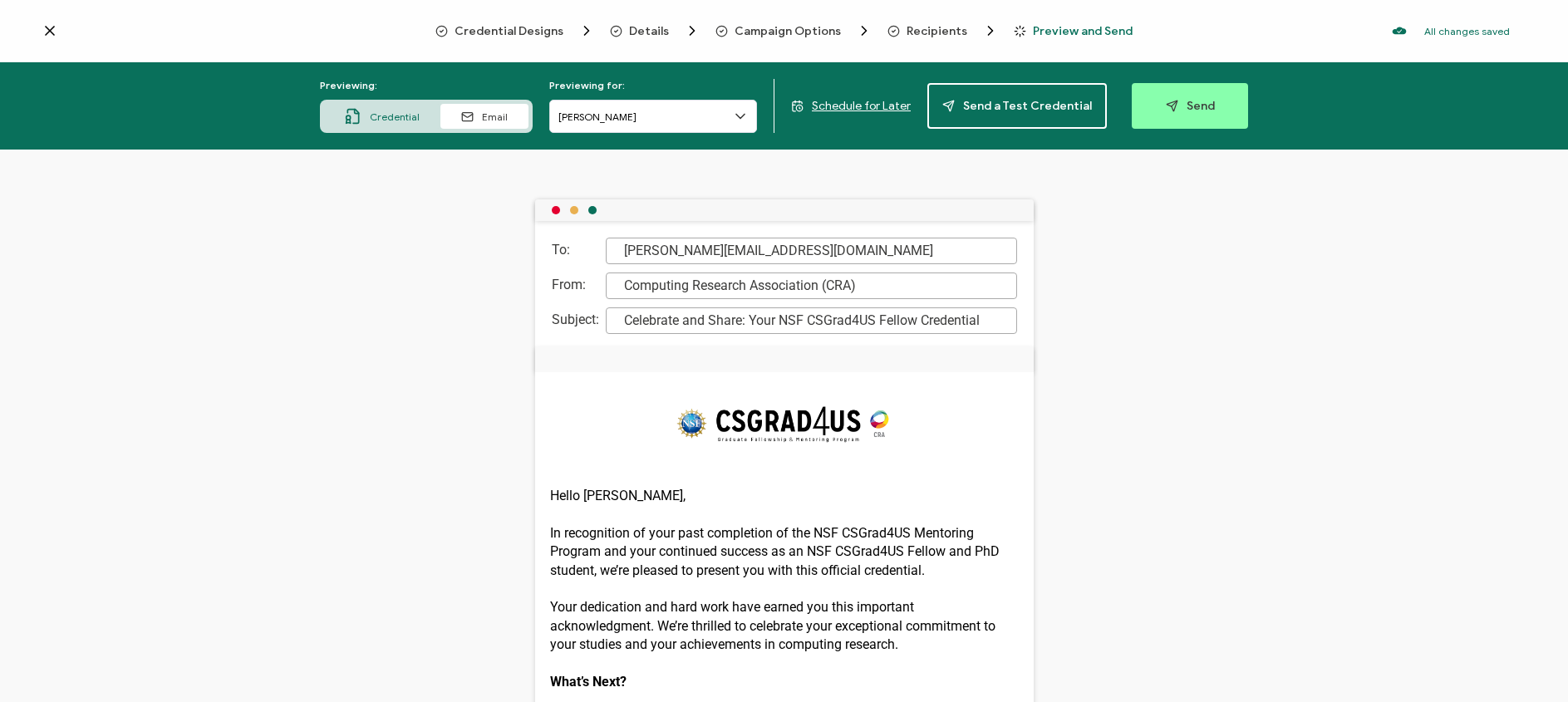
click at [387, 121] on span "Credential" at bounding box center [394, 116] width 50 height 13
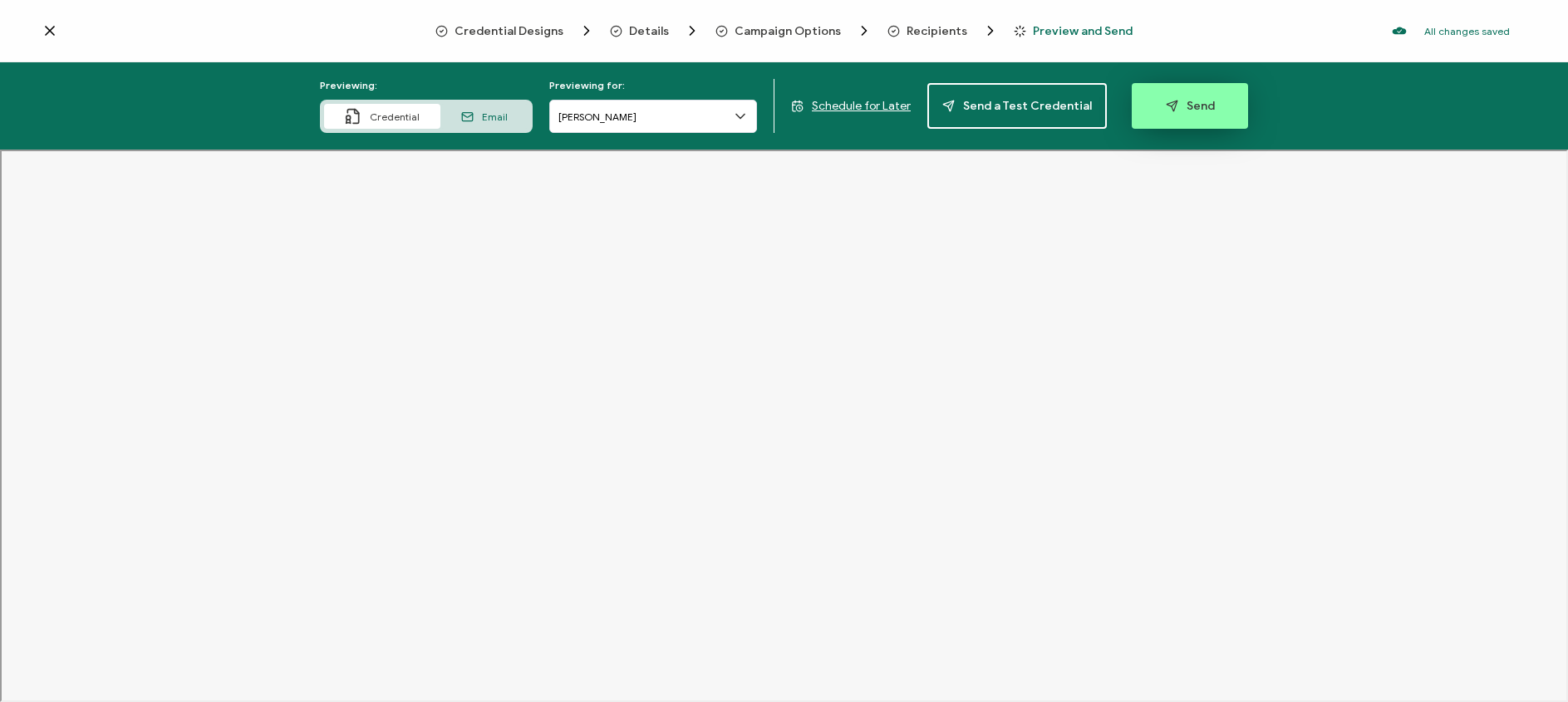
click at [1204, 100] on span "Send" at bounding box center [1191, 105] width 49 height 13
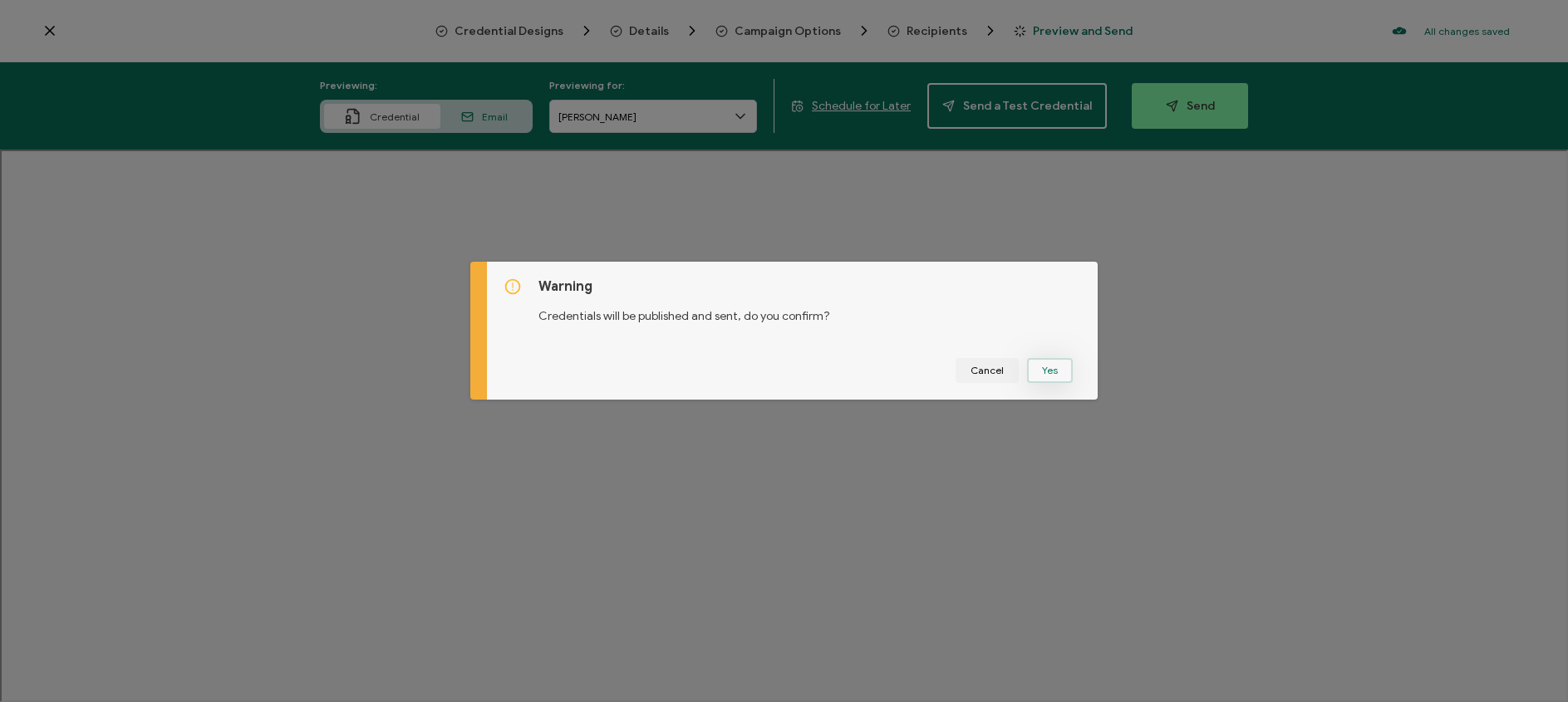
click at [1039, 371] on button "Yes" at bounding box center [1050, 370] width 45 height 25
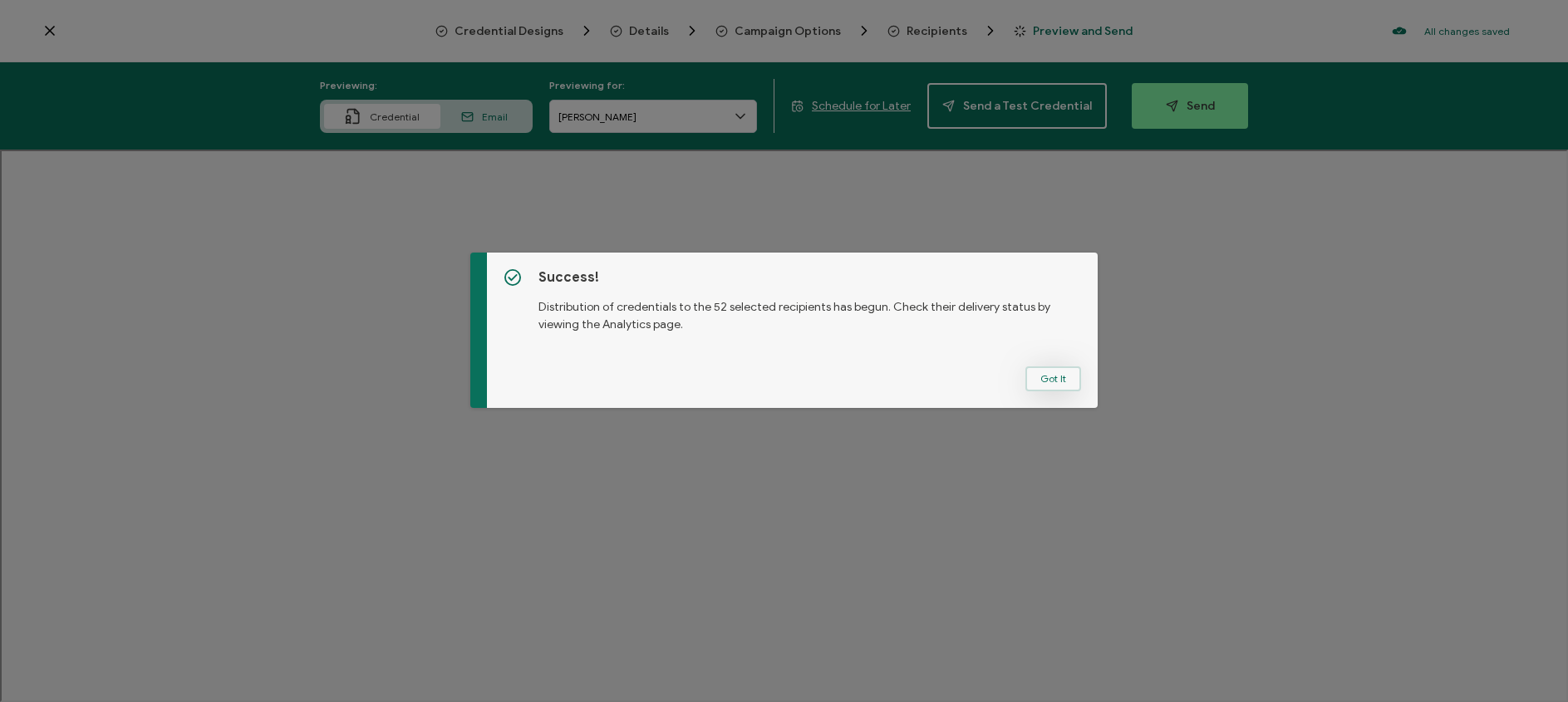
click at [1044, 385] on button "Got It" at bounding box center [1053, 379] width 56 height 25
